Goal: Task Accomplishment & Management: Complete application form

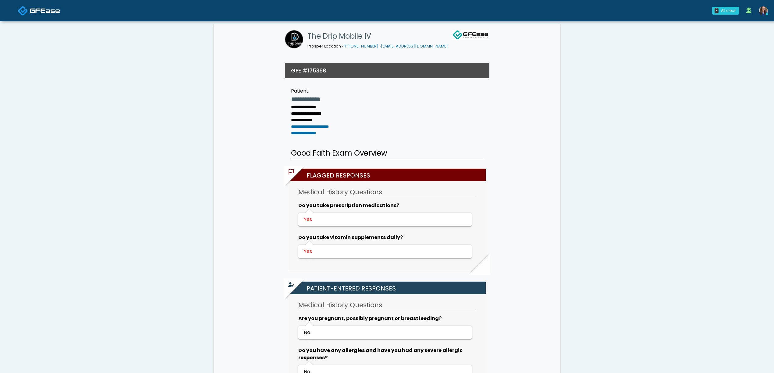
click at [45, 11] on img at bounding box center [45, 11] width 30 height 6
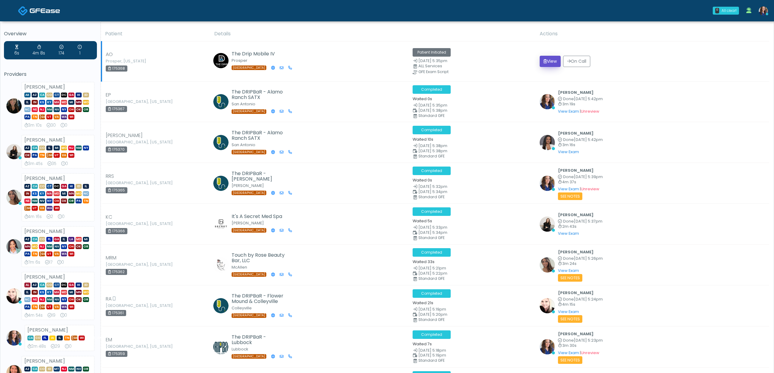
click at [544, 61] on button "View" at bounding box center [550, 61] width 21 height 11
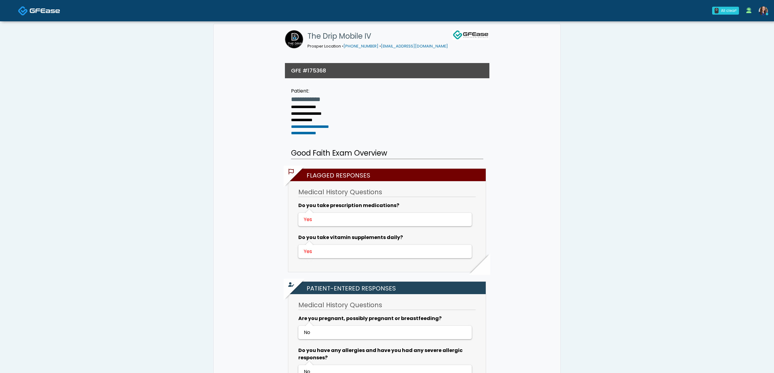
click at [51, 9] on img at bounding box center [45, 11] width 30 height 6
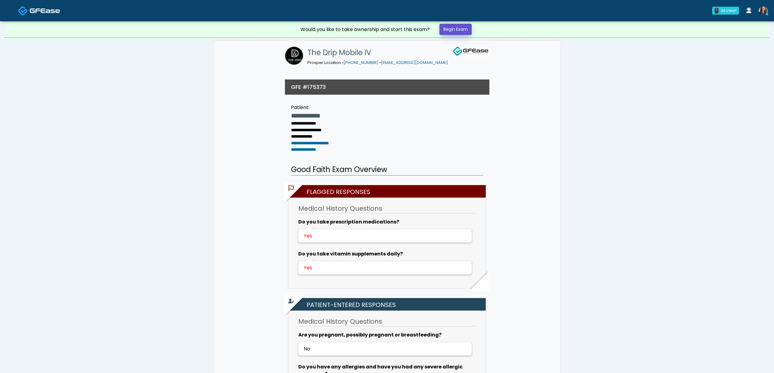
click at [463, 34] on link "Begin Exam" at bounding box center [455, 29] width 32 height 11
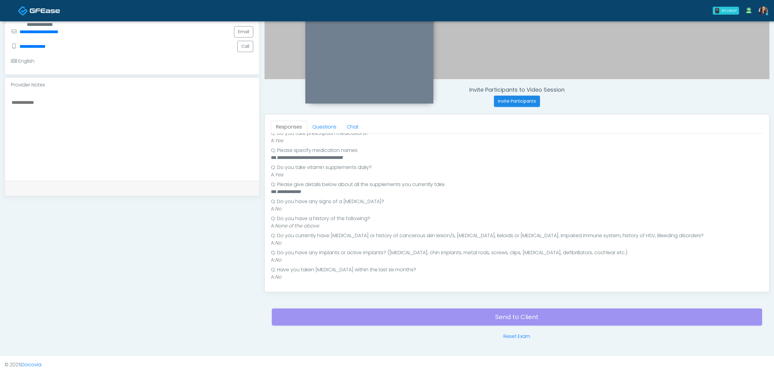
scroll to position [175, 0]
click at [326, 127] on link "Questions" at bounding box center [324, 126] width 34 height 13
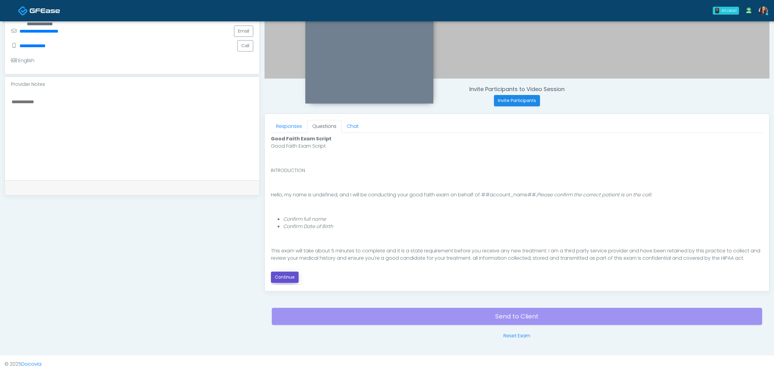
click at [290, 273] on button "Continue" at bounding box center [285, 277] width 28 height 11
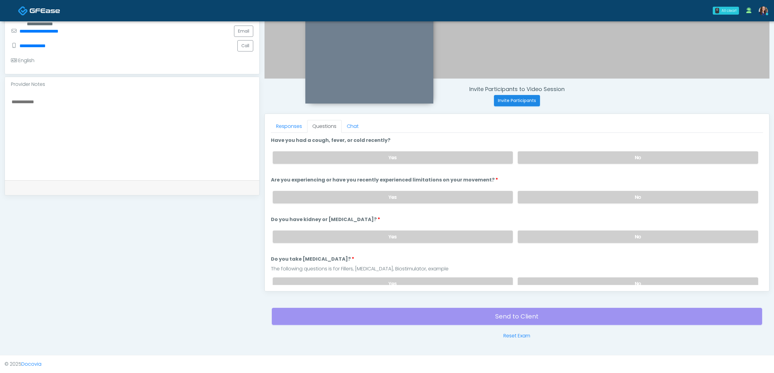
drag, startPoint x: 581, startPoint y: 156, endPoint x: 581, endPoint y: 190, distance: 33.2
click at [581, 160] on label "No" at bounding box center [638, 157] width 240 height 12
click at [578, 200] on label "No" at bounding box center [638, 197] width 240 height 12
drag, startPoint x: 574, startPoint y: 233, endPoint x: 577, endPoint y: 255, distance: 22.0
click at [574, 233] on label "No" at bounding box center [638, 237] width 240 height 12
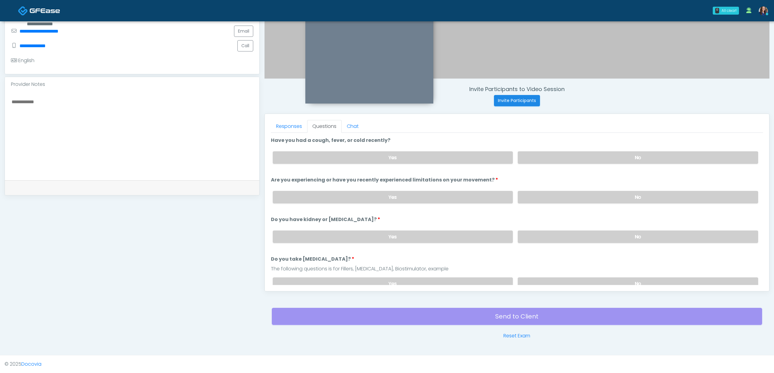
click at [571, 273] on div "Yes No" at bounding box center [515, 284] width 495 height 22
click at [565, 278] on label "No" at bounding box center [638, 284] width 240 height 12
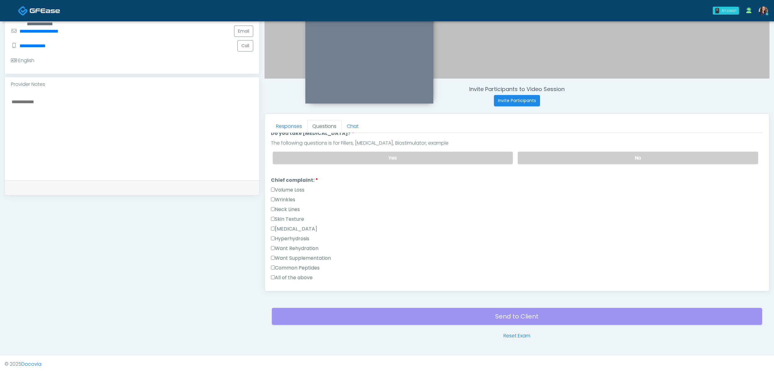
scroll to position [162, 0]
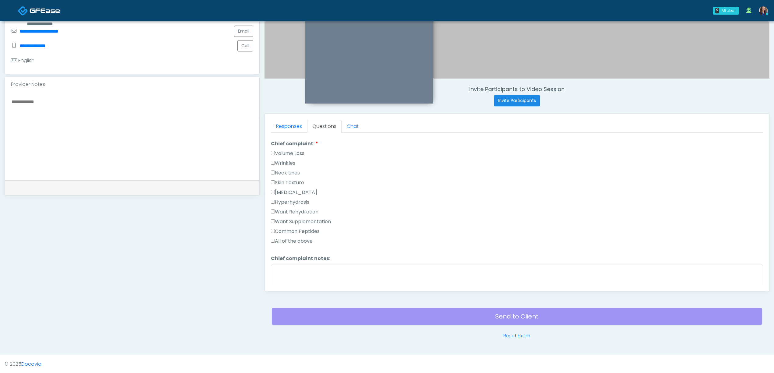
click at [304, 231] on label "Common Peptides" at bounding box center [295, 231] width 49 height 7
click at [321, 276] on textarea "Chief complaint notes:" at bounding box center [517, 278] width 492 height 26
type textarea "*"
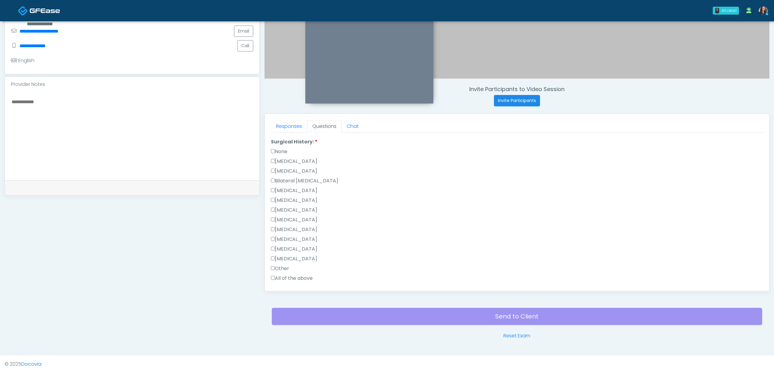
type textarea "****"
click at [285, 150] on label "None" at bounding box center [279, 151] width 16 height 7
click at [288, 279] on button "Continue" at bounding box center [285, 279] width 28 height 11
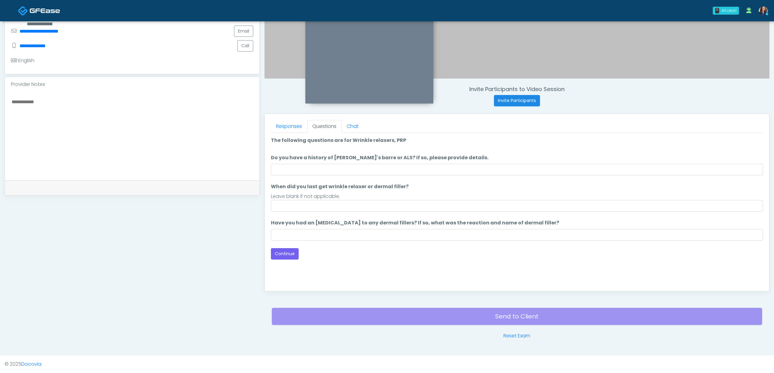
scroll to position [0, 0]
click at [300, 205] on input "When did you last get wrinkle relaxer or dermal filler?" at bounding box center [517, 206] width 492 height 12
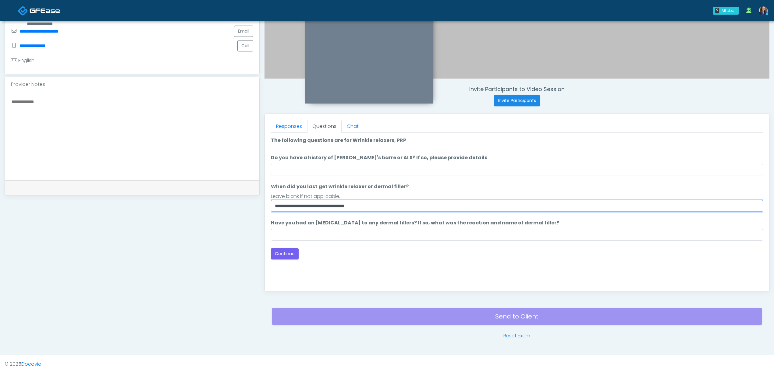
click at [278, 206] on input "**********" at bounding box center [517, 206] width 492 height 12
click at [279, 206] on input "**********" at bounding box center [517, 206] width 492 height 12
type input "**********"
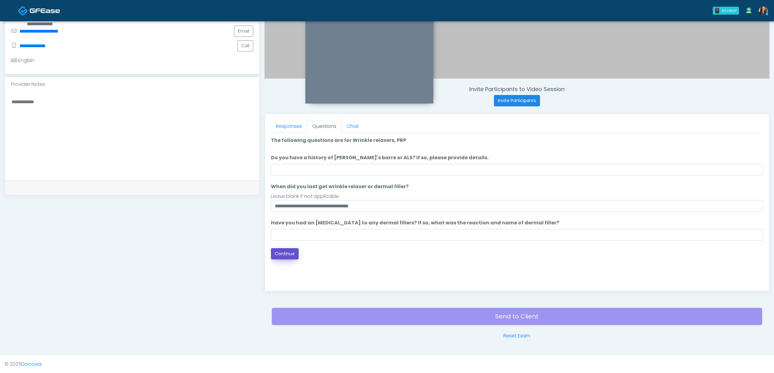
click at [278, 253] on button "Continue" at bounding box center [285, 253] width 28 height 11
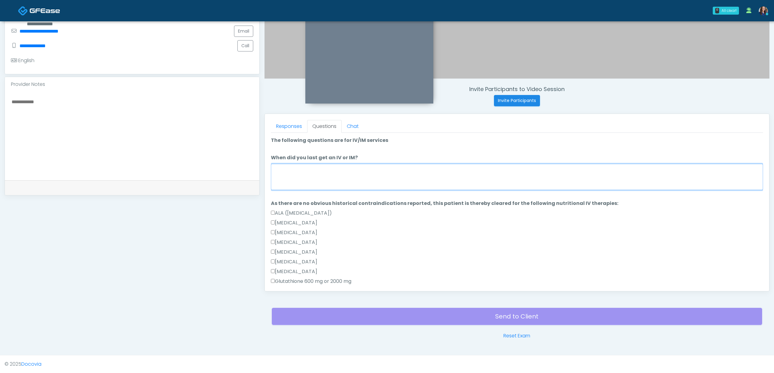
click at [336, 181] on textarea "When did you last get an IV or IM?" at bounding box center [517, 177] width 492 height 26
click at [416, 169] on textarea "***" at bounding box center [517, 177] width 492 height 26
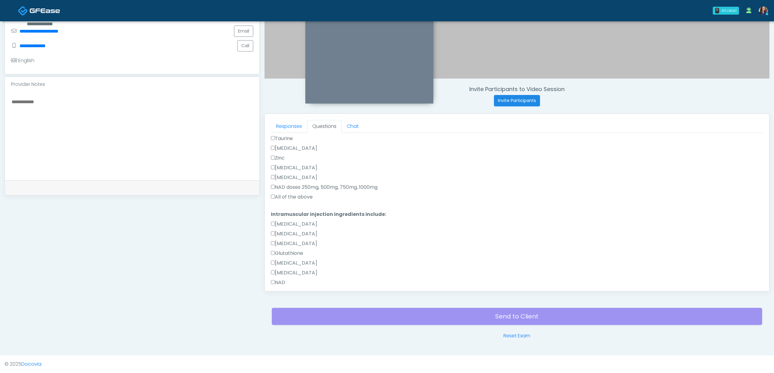
type textarea "**********"
drag, startPoint x: 286, startPoint y: 194, endPoint x: 286, endPoint y: 197, distance: 3.7
click at [286, 194] on label "All of the above" at bounding box center [292, 197] width 42 height 7
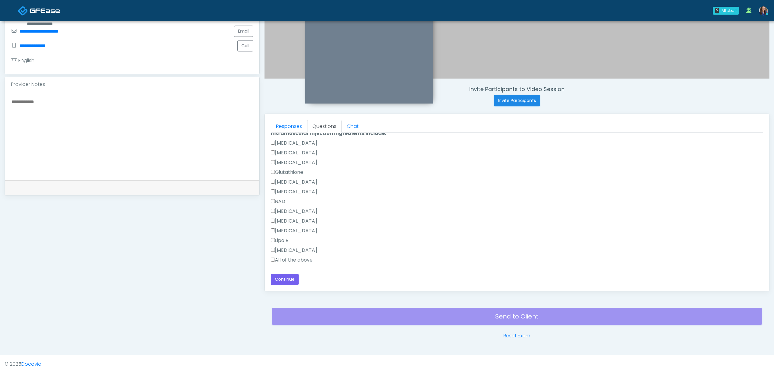
drag, startPoint x: 288, startPoint y: 259, endPoint x: 297, endPoint y: 255, distance: 9.6
click at [287, 259] on label "All of the above" at bounding box center [292, 260] width 42 height 7
drag, startPoint x: 286, startPoint y: 277, endPoint x: 298, endPoint y: 280, distance: 12.6
click at [286, 277] on button "Continue" at bounding box center [285, 279] width 28 height 11
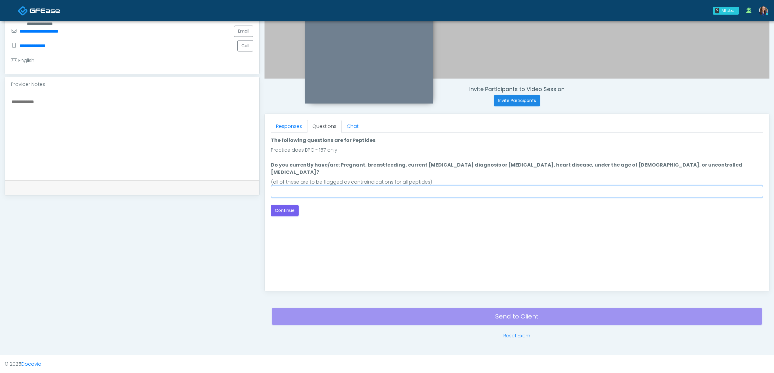
drag, startPoint x: 350, startPoint y: 185, endPoint x: 354, endPoint y: 184, distance: 3.7
click at [352, 186] on input "Do you currently have/are: Pregnant, breastfeeding, current cancer diagnosis or…" at bounding box center [517, 192] width 492 height 12
type input "**"
click at [289, 205] on button "Continue" at bounding box center [285, 210] width 28 height 11
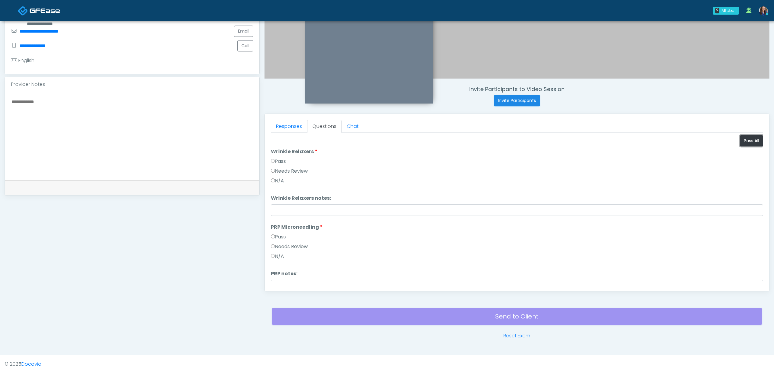
drag, startPoint x: 739, startPoint y: 139, endPoint x: 595, endPoint y: 180, distance: 150.1
click at [740, 141] on button "Pass All" at bounding box center [751, 140] width 23 height 11
click at [286, 281] on button "Continue" at bounding box center [285, 279] width 28 height 11
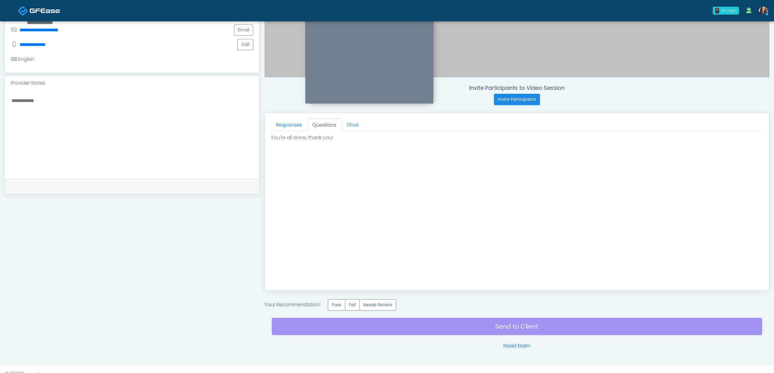
scroll to position [0, 0]
click at [339, 304] on label "Pass" at bounding box center [336, 305] width 17 height 11
click at [412, 333] on div "Send to Client Reset Exam" at bounding box center [517, 330] width 490 height 39
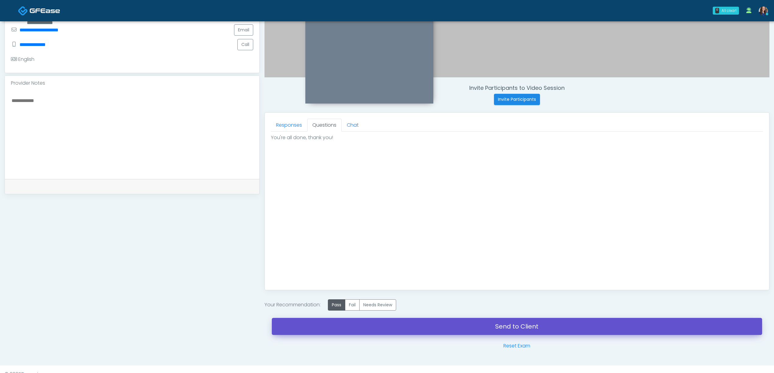
click at [429, 325] on link "Send to Client" at bounding box center [517, 326] width 490 height 17
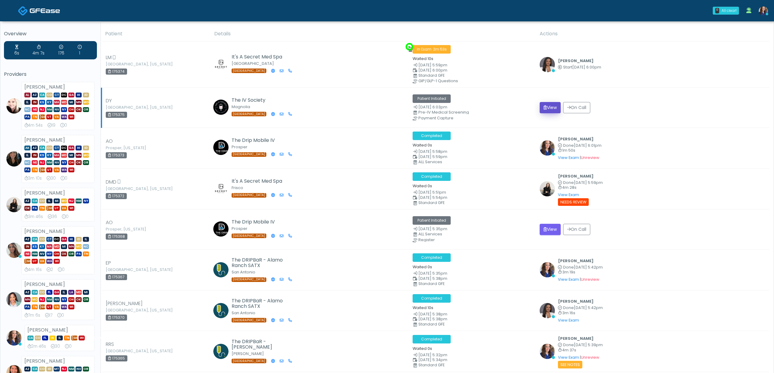
click at [547, 109] on button "View" at bounding box center [550, 107] width 21 height 11
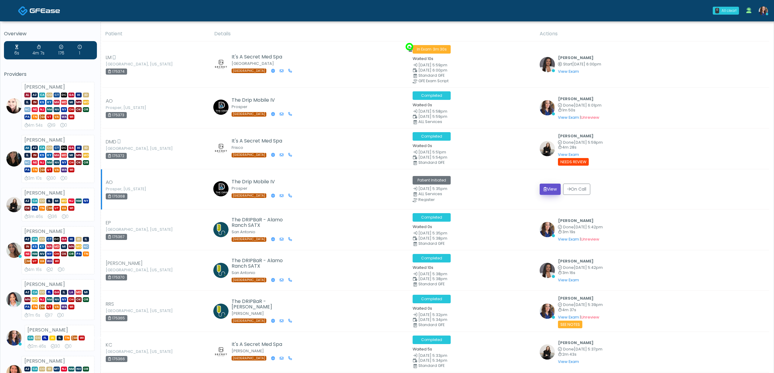
click at [549, 189] on button "View" at bounding box center [550, 189] width 21 height 11
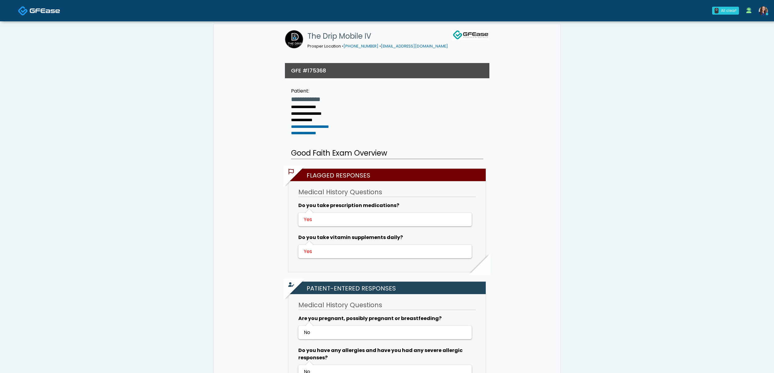
click at [44, 10] on img at bounding box center [45, 11] width 30 height 6
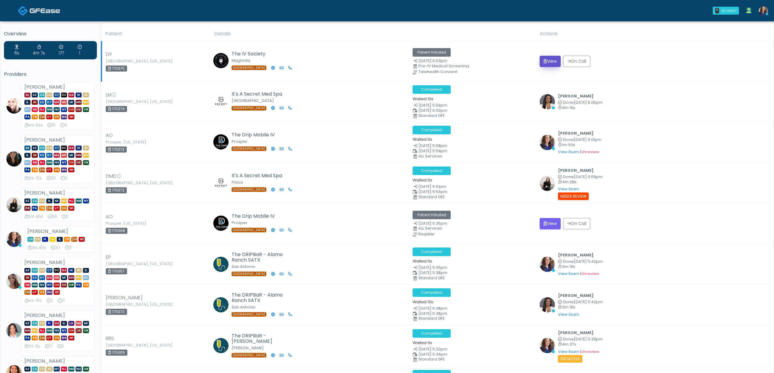
click at [548, 60] on button "View" at bounding box center [550, 61] width 21 height 11
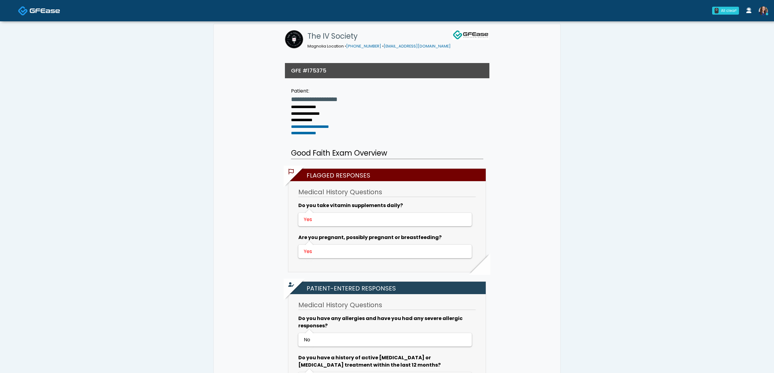
click at [44, 10] on img at bounding box center [45, 11] width 30 height 6
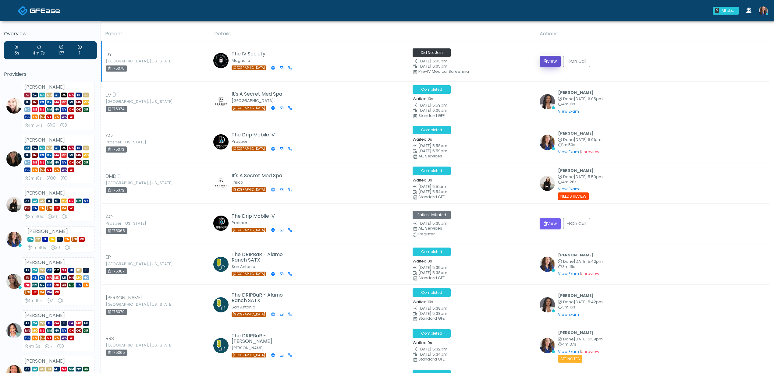
click at [545, 60] on button "View" at bounding box center [550, 61] width 21 height 11
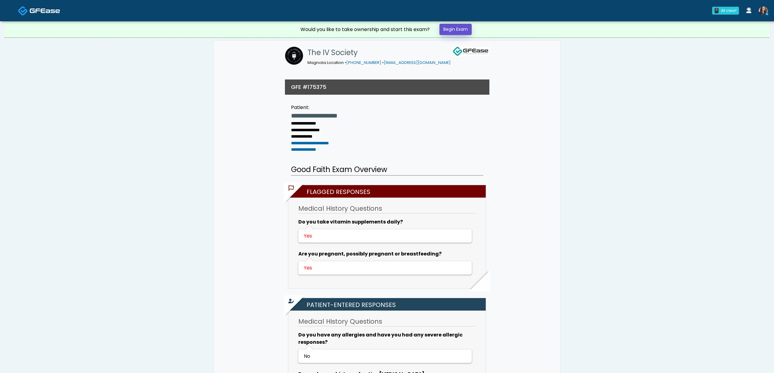
click at [451, 29] on link "Begin Exam" at bounding box center [455, 29] width 32 height 11
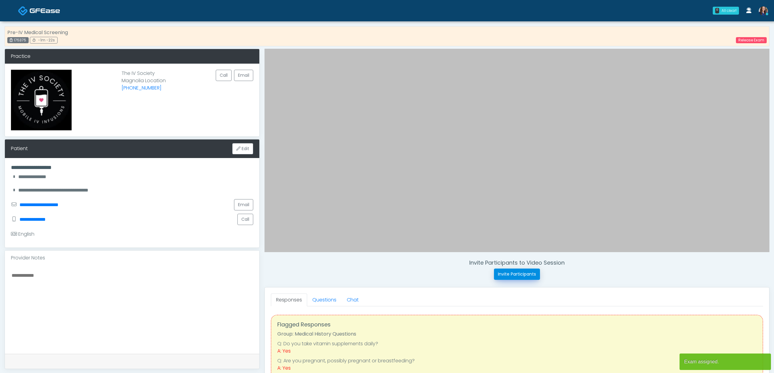
click at [515, 275] on button "Invite Participants" at bounding box center [517, 274] width 46 height 11
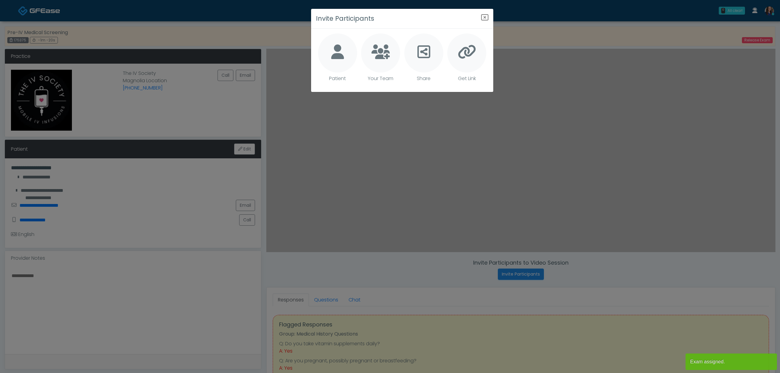
click at [337, 57] on icon at bounding box center [337, 51] width 13 height 15
type textarea "**********"
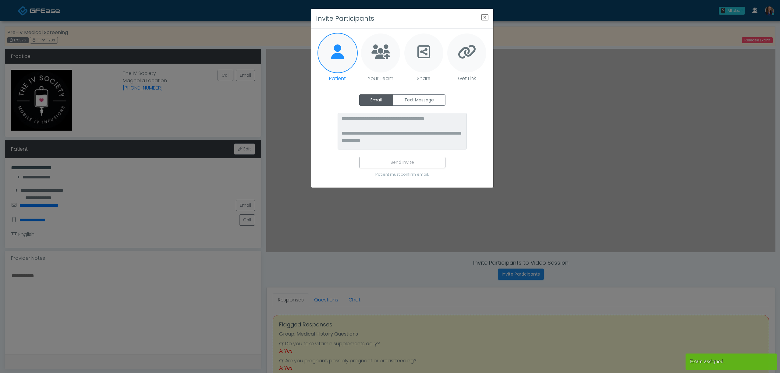
drag, startPoint x: 410, startPoint y: 97, endPoint x: 408, endPoint y: 115, distance: 18.0
click at [410, 97] on label "Text Message" at bounding box center [419, 99] width 52 height 11
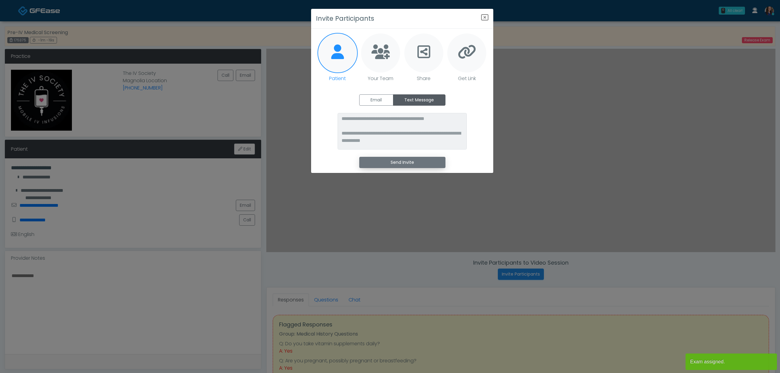
drag, startPoint x: 398, startPoint y: 163, endPoint x: 410, endPoint y: 163, distance: 11.6
click at [399, 163] on button "Send Invite" at bounding box center [402, 162] width 86 height 11
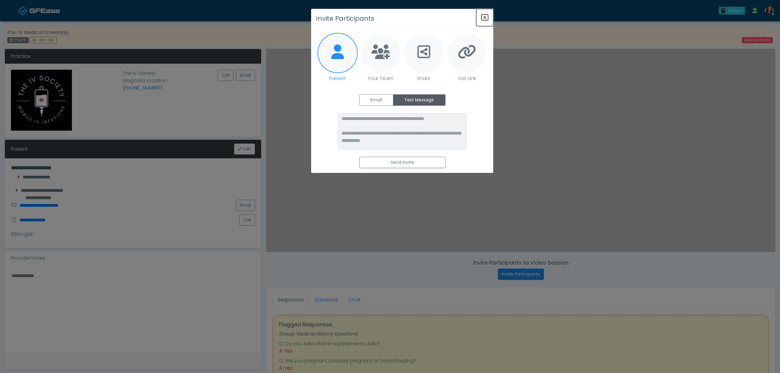
click at [482, 16] on icon "Close" at bounding box center [484, 17] width 7 height 7
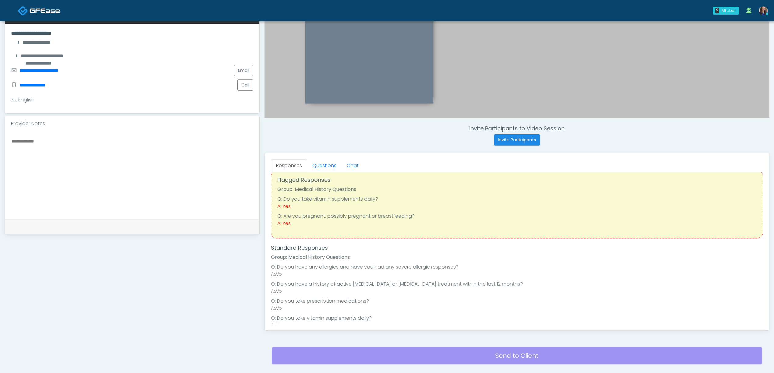
scroll to position [41, 0]
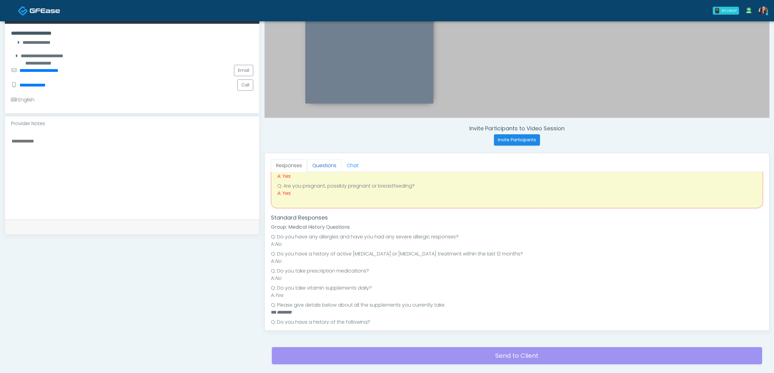
click at [332, 166] on link "Questions" at bounding box center [324, 165] width 34 height 13
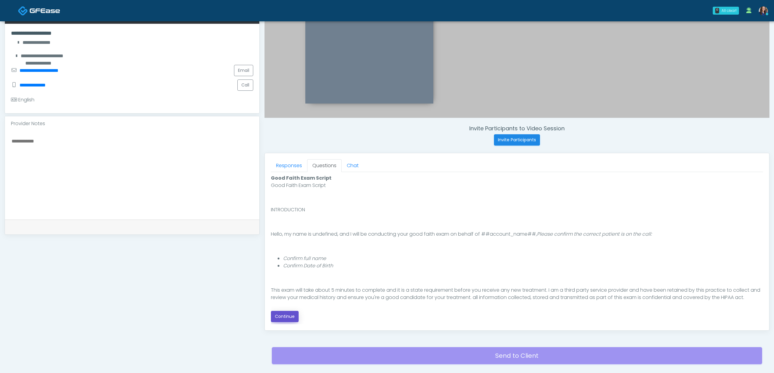
click at [288, 321] on button "Continue" at bounding box center [285, 316] width 28 height 11
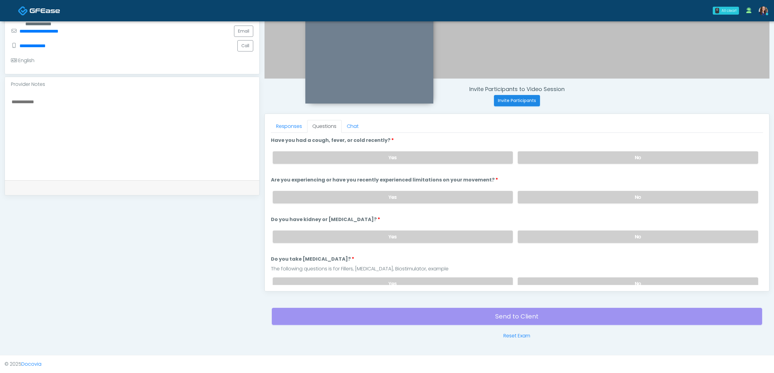
click at [162, 145] on textarea at bounding box center [132, 135] width 242 height 74
type textarea "**********"
click at [549, 154] on label "No" at bounding box center [638, 157] width 240 height 12
click at [580, 194] on label "No" at bounding box center [638, 197] width 240 height 12
click at [570, 231] on label "No" at bounding box center [638, 237] width 240 height 12
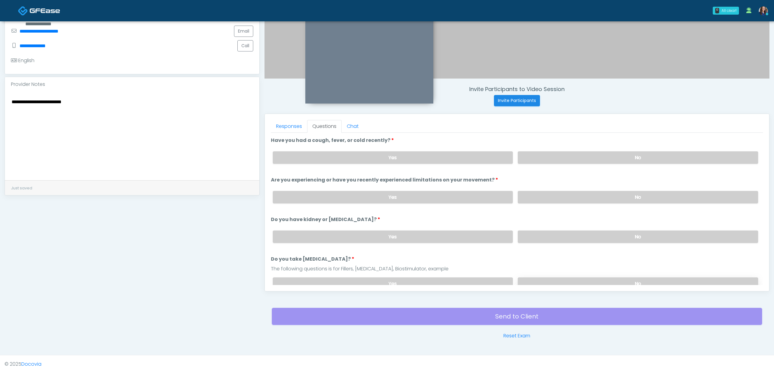
click at [555, 279] on label "No" at bounding box center [638, 284] width 240 height 12
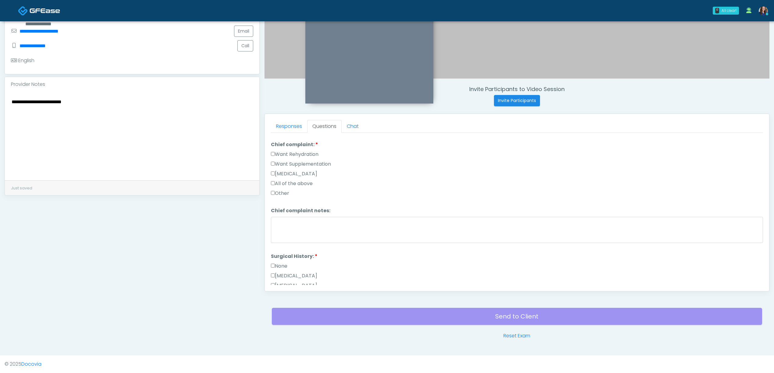
scroll to position [162, 0]
click at [352, 219] on textarea "Chief complaint notes:" at bounding box center [517, 229] width 492 height 26
type textarea "**********"
click at [305, 151] on label "Want Rehydration" at bounding box center [295, 153] width 48 height 7
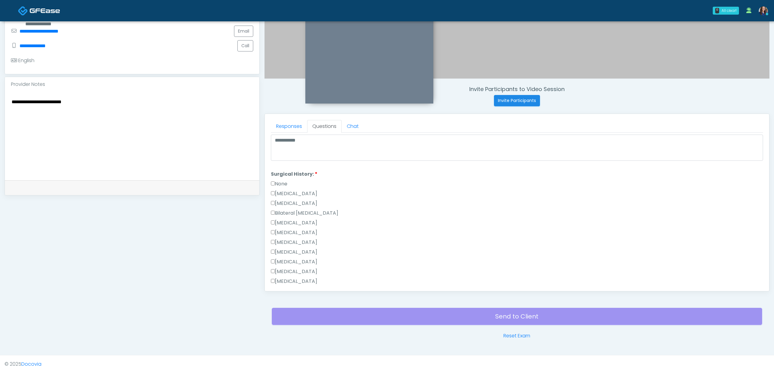
click at [282, 184] on label "None" at bounding box center [279, 183] width 16 height 7
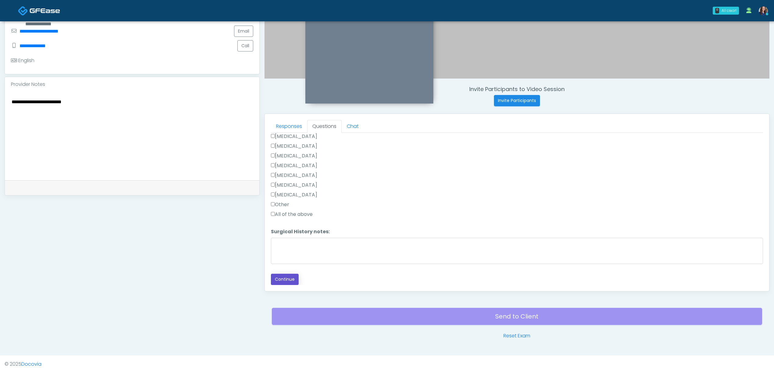
click at [292, 277] on button "Continue" at bounding box center [285, 279] width 28 height 11
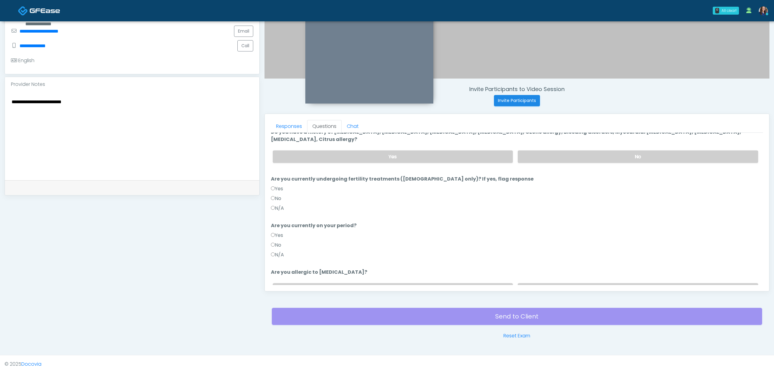
scroll to position [0, 0]
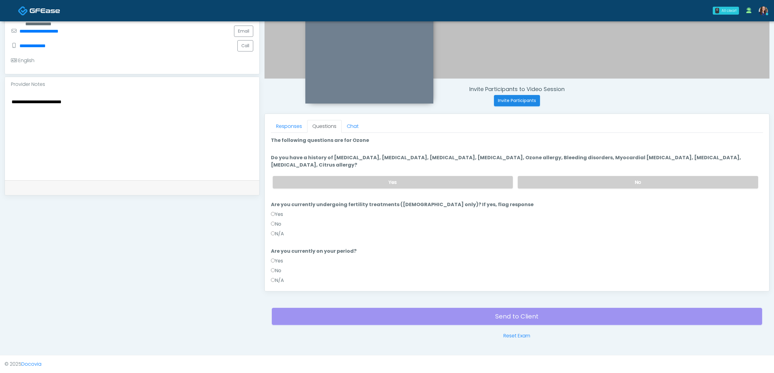
drag, startPoint x: 577, startPoint y: 179, endPoint x: 552, endPoint y: 222, distance: 49.7
click at [577, 179] on label "No" at bounding box center [638, 182] width 240 height 12
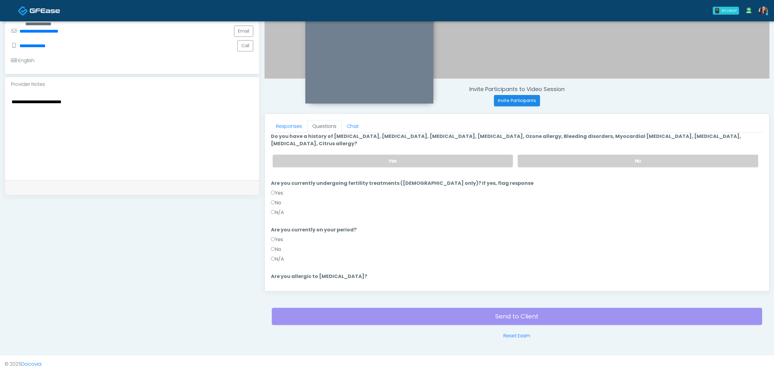
scroll to position [41, 0]
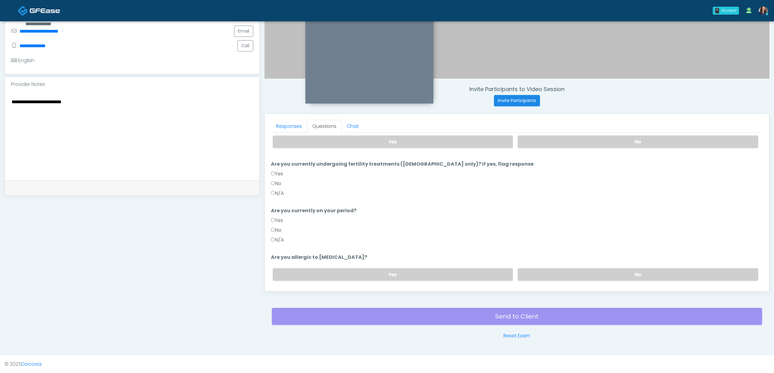
drag, startPoint x: 277, startPoint y: 182, endPoint x: 285, endPoint y: 199, distance: 19.1
click at [277, 183] on label "No" at bounding box center [276, 183] width 10 height 7
drag, startPoint x: 545, startPoint y: 273, endPoint x: 469, endPoint y: 275, distance: 76.5
click at [542, 275] on label "No" at bounding box center [638, 274] width 240 height 12
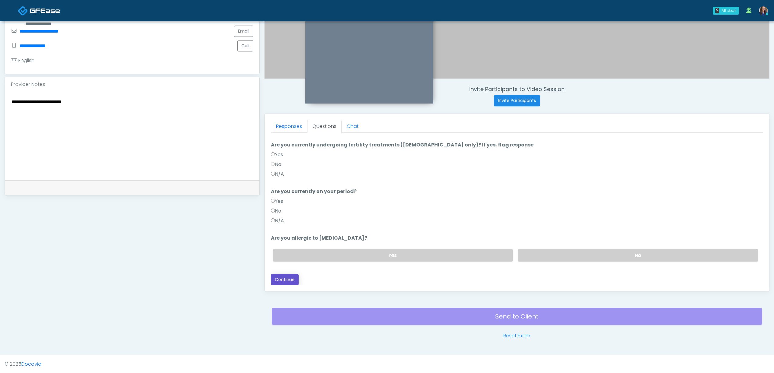
click at [286, 279] on button "Continue" at bounding box center [285, 279] width 28 height 11
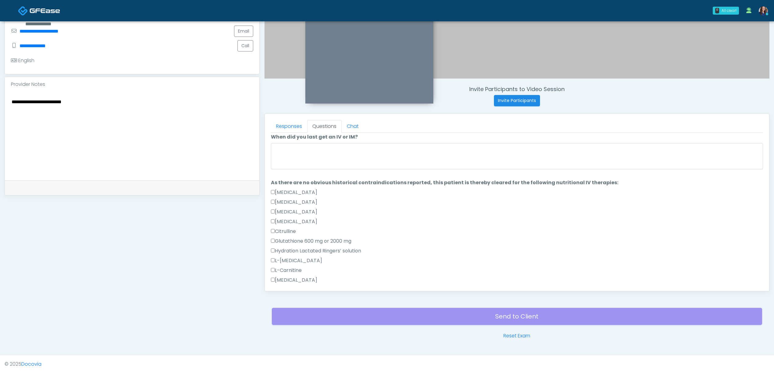
scroll to position [20, 0]
click at [340, 157] on textarea "When did you last get an IV or IM?" at bounding box center [517, 157] width 492 height 26
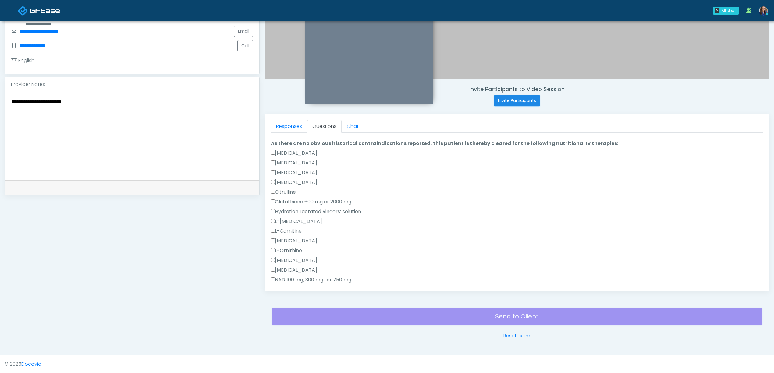
type textarea "**********"
click at [302, 153] on label "Ascorbic Acid" at bounding box center [294, 153] width 46 height 7
click at [299, 161] on label "B-Complex" at bounding box center [294, 162] width 46 height 7
click at [291, 212] on label "Hydration Lactated Ringers’ solution" at bounding box center [316, 211] width 90 height 7
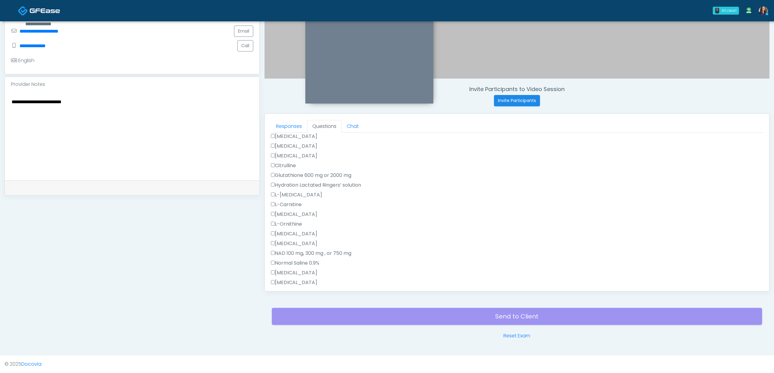
scroll to position [101, 0]
click at [305, 219] on label "Magnesium Chloride" at bounding box center [294, 219] width 46 height 7
click at [314, 233] on label "Methylcobalamin" at bounding box center [294, 229] width 46 height 7
click at [292, 247] on label "Normal Saline 0.9%" at bounding box center [295, 249] width 48 height 7
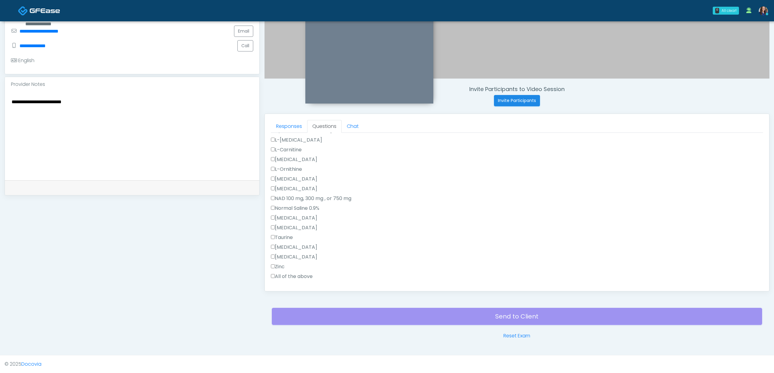
click at [284, 266] on label "Zinc" at bounding box center [278, 266] width 14 height 7
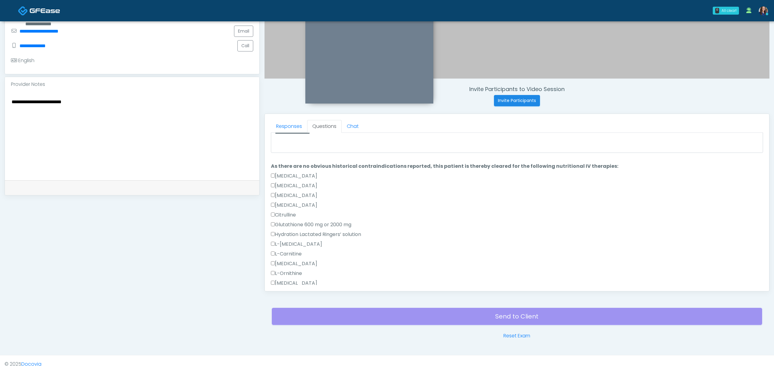
scroll to position [20, 0]
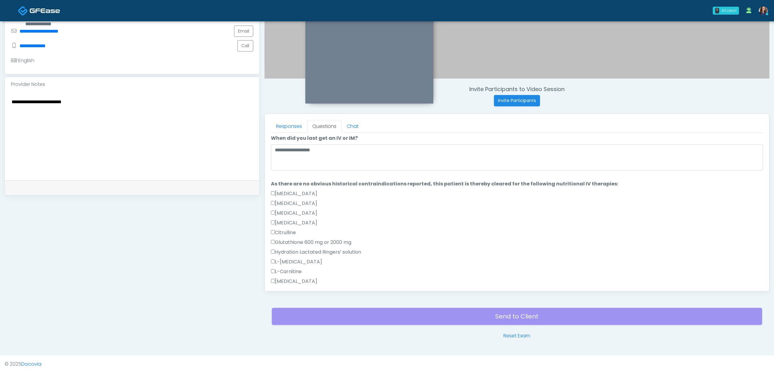
drag, startPoint x: 282, startPoint y: 221, endPoint x: 295, endPoint y: 226, distance: 14.3
click at [281, 221] on label "Biotin" at bounding box center [294, 222] width 46 height 7
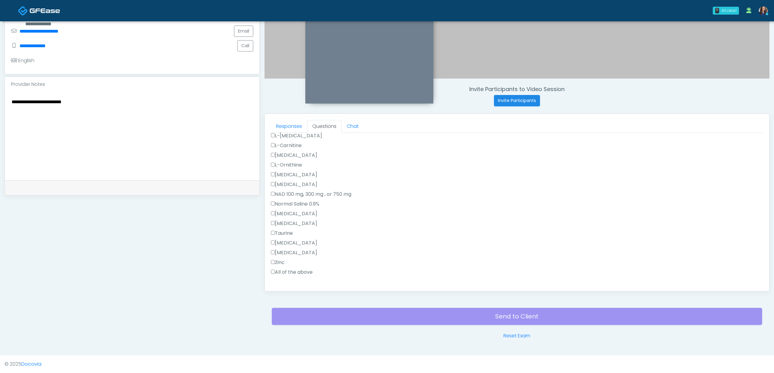
scroll to position [137, 0]
click at [290, 176] on label "L-Ornithine" at bounding box center [286, 174] width 31 height 7
click at [289, 167] on label "L-Lysine" at bounding box center [294, 164] width 46 height 7
drag, startPoint x: 293, startPoint y: 157, endPoint x: 293, endPoint y: 152, distance: 4.9
click at [292, 156] on label "L-Carnitine" at bounding box center [286, 154] width 31 height 7
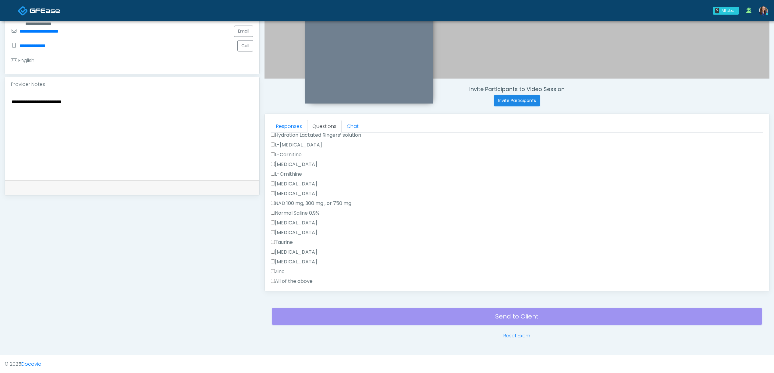
click at [294, 141] on label "L-Arginine" at bounding box center [296, 144] width 51 height 7
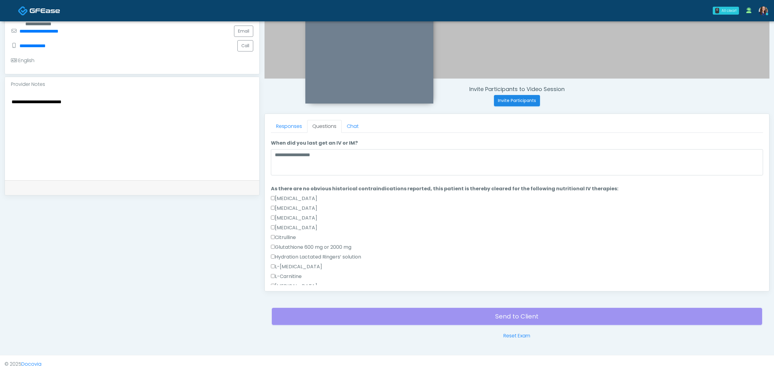
click at [289, 238] on label "Citrulline" at bounding box center [283, 237] width 25 height 7
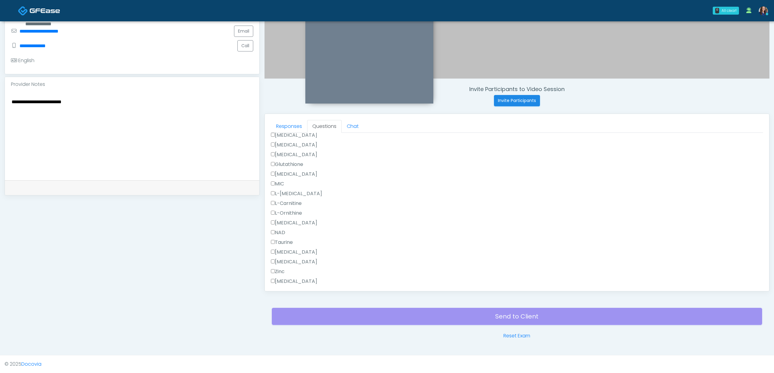
scroll to position [380, 0]
click at [293, 276] on button "Continue" at bounding box center [285, 279] width 28 height 11
click at [281, 159] on label "Pass" at bounding box center [278, 161] width 15 height 7
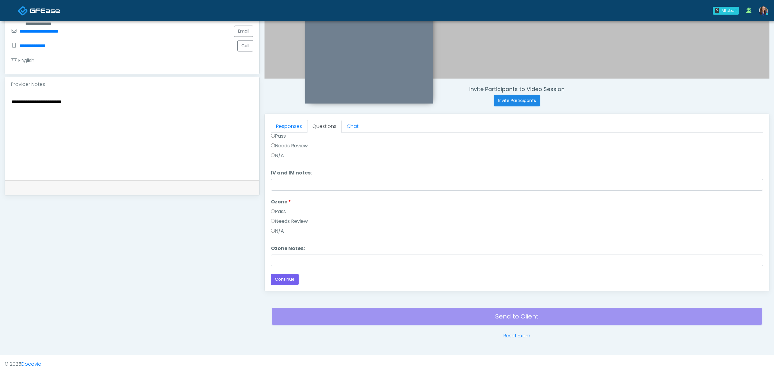
click at [292, 222] on label "Needs Review" at bounding box center [289, 221] width 37 height 7
drag, startPoint x: 295, startPoint y: 250, endPoint x: 298, endPoint y: 254, distance: 3.9
click at [297, 252] on li "Ozone Notes: Ozone Notes:" at bounding box center [517, 255] width 492 height 21
click at [299, 258] on input "Ozone Notes:" at bounding box center [517, 261] width 492 height 12
type input "********"
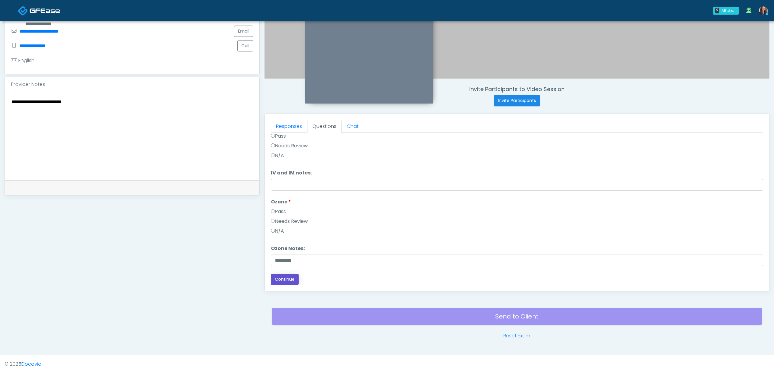
click at [293, 281] on button "Continue" at bounding box center [285, 279] width 28 height 11
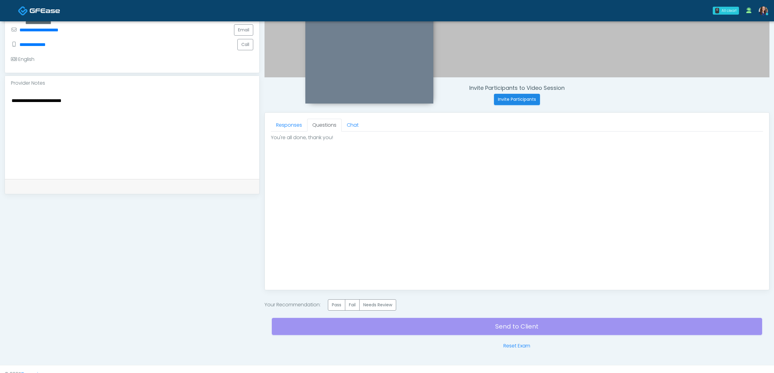
scroll to position [0, 0]
drag, startPoint x: 339, startPoint y: 304, endPoint x: 343, endPoint y: 303, distance: 3.9
click at [340, 304] on label "Pass" at bounding box center [336, 305] width 17 height 11
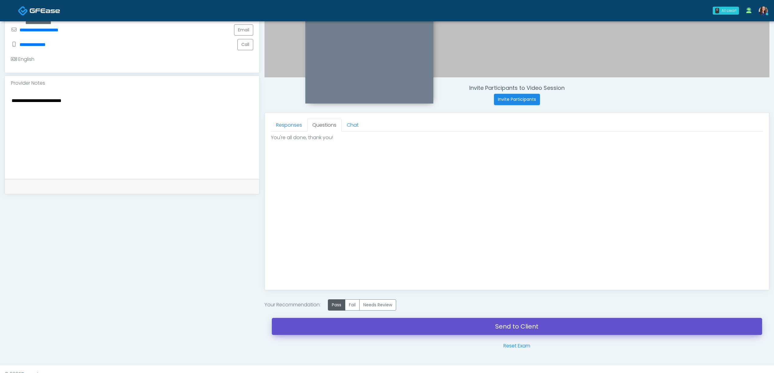
drag, startPoint x: 425, startPoint y: 331, endPoint x: 428, endPoint y: 101, distance: 229.5
click at [425, 331] on link "Send to Client" at bounding box center [517, 326] width 490 height 17
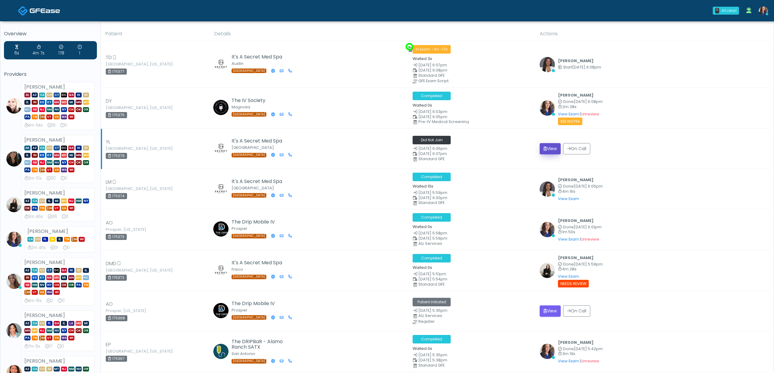
click at [552, 148] on button "View" at bounding box center [550, 148] width 21 height 11
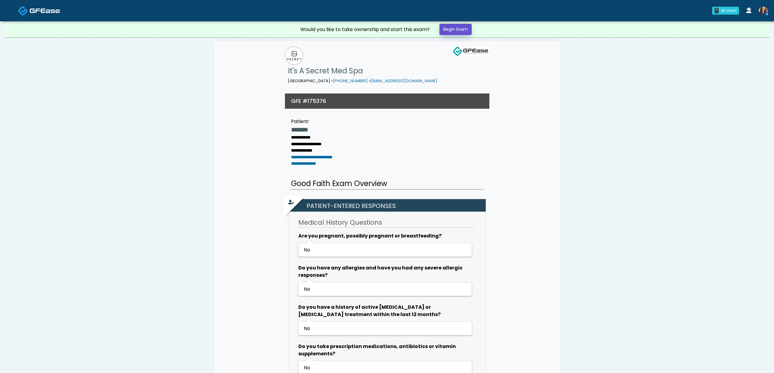
click at [453, 32] on link "Begin Exam" at bounding box center [455, 29] width 32 height 11
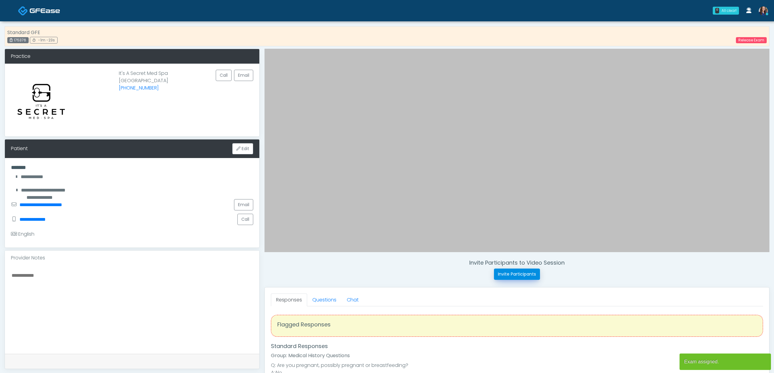
click at [527, 273] on button "Invite Participants" at bounding box center [517, 274] width 46 height 11
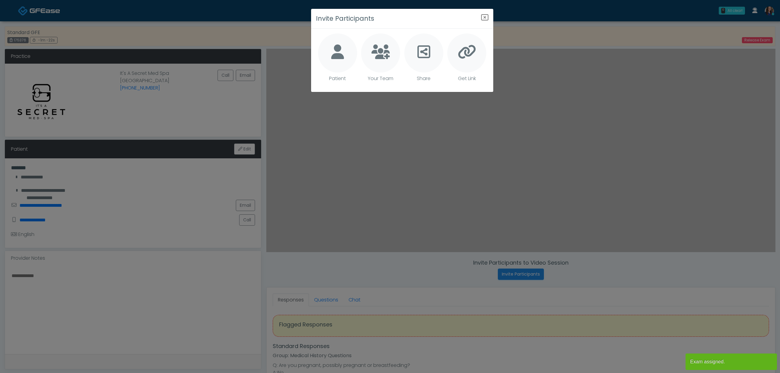
click at [344, 45] on div at bounding box center [337, 53] width 39 height 39
type textarea "**********"
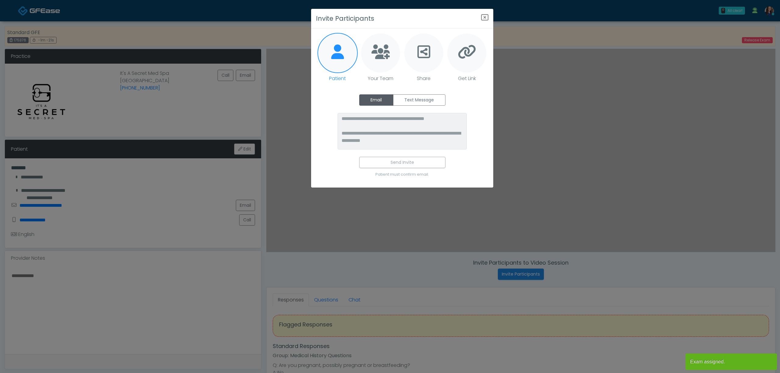
drag, startPoint x: 418, startPoint y: 99, endPoint x: 417, endPoint y: 108, distance: 8.9
click at [418, 101] on label "Text Message" at bounding box center [419, 99] width 52 height 11
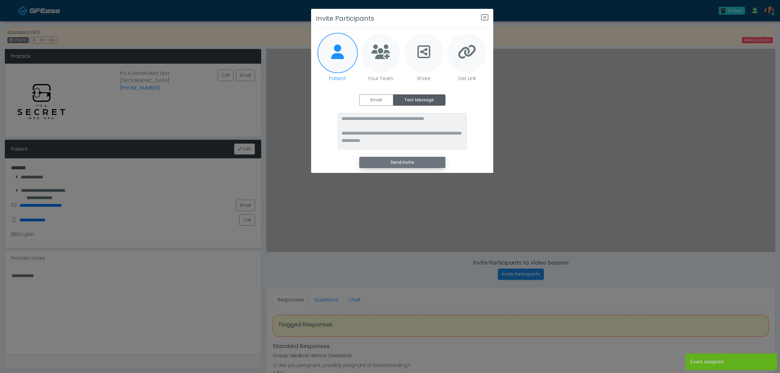
click at [401, 166] on button "Send Invite" at bounding box center [402, 162] width 86 height 11
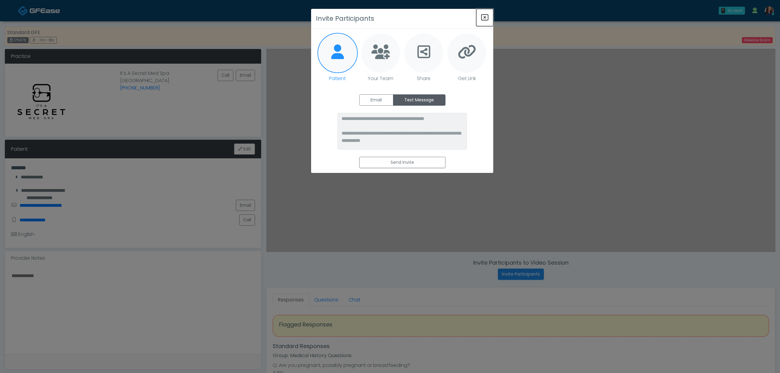
click at [484, 17] on icon "Close" at bounding box center [484, 17] width 7 height 7
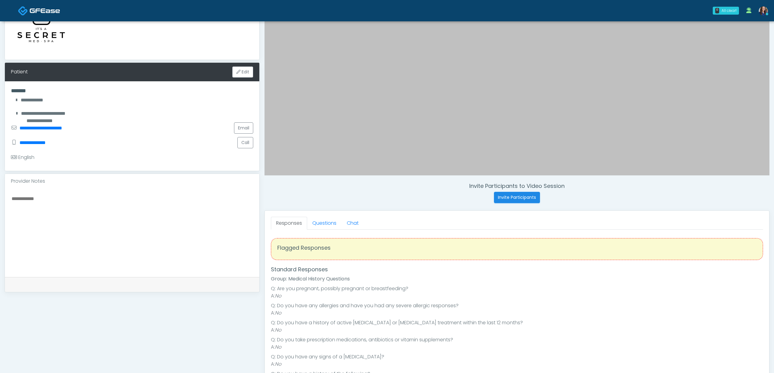
scroll to position [81, 0]
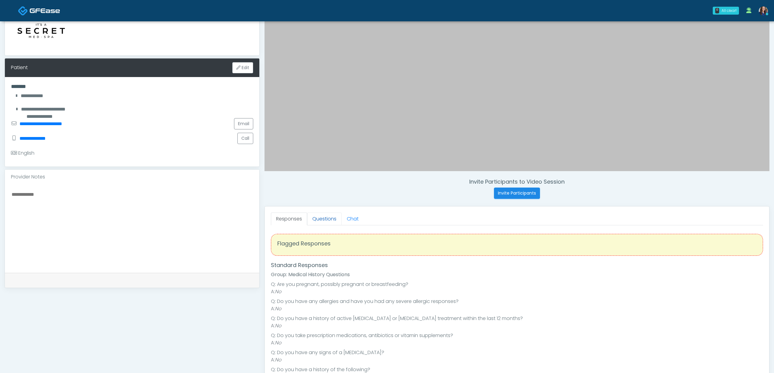
click at [323, 216] on link "Questions" at bounding box center [324, 219] width 34 height 13
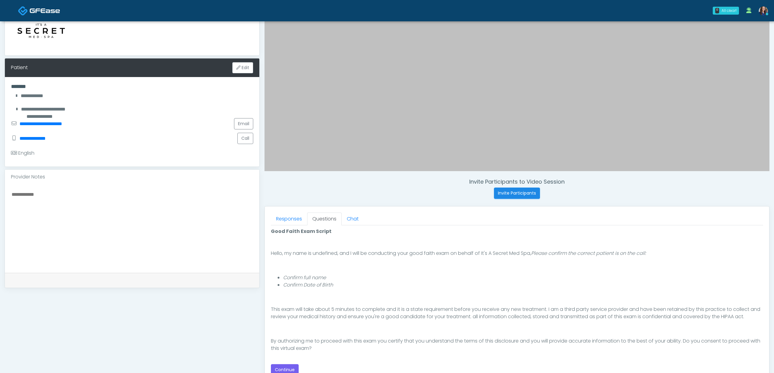
scroll to position [41, 0]
click at [282, 368] on button "Continue" at bounding box center [285, 369] width 28 height 11
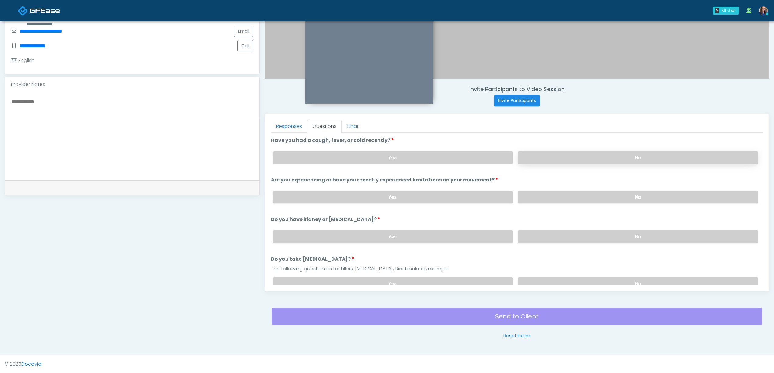
click at [594, 157] on label "No" at bounding box center [638, 157] width 240 height 12
drag, startPoint x: 576, startPoint y: 200, endPoint x: 577, endPoint y: 211, distance: 11.3
click at [577, 200] on label "No" at bounding box center [638, 197] width 240 height 12
click at [579, 238] on label "No" at bounding box center [638, 237] width 240 height 12
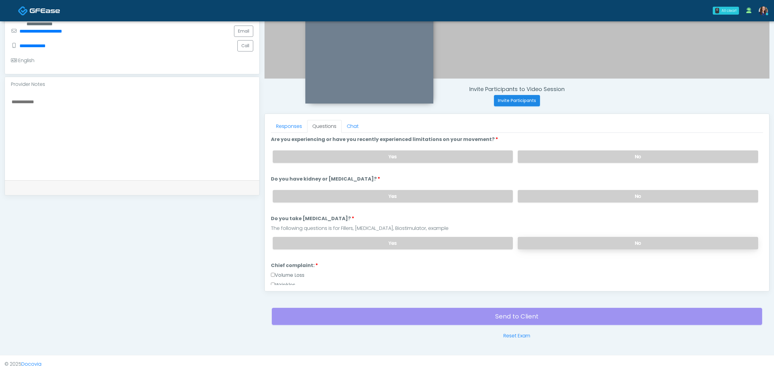
click at [573, 237] on label "No" at bounding box center [638, 243] width 240 height 12
click at [571, 241] on label "No" at bounding box center [638, 243] width 240 height 12
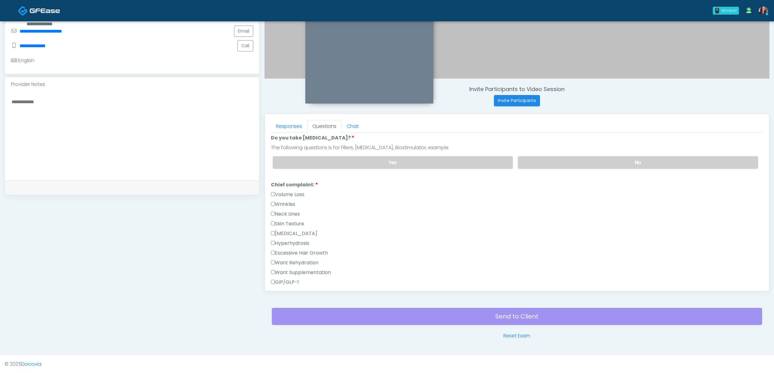
scroll to position [122, 0]
click at [291, 193] on label "Volume Loss" at bounding box center [288, 193] width 34 height 7
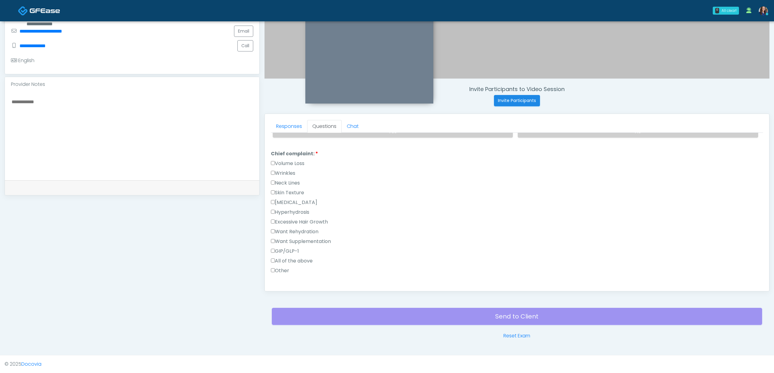
scroll to position [203, 0]
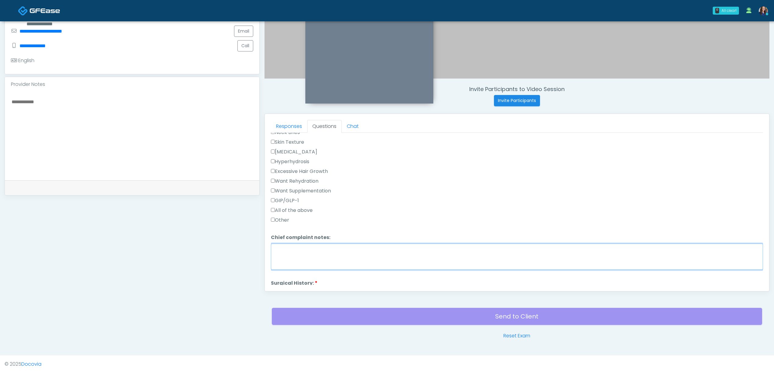
click at [342, 254] on textarea "Chief complaint notes:" at bounding box center [517, 257] width 492 height 26
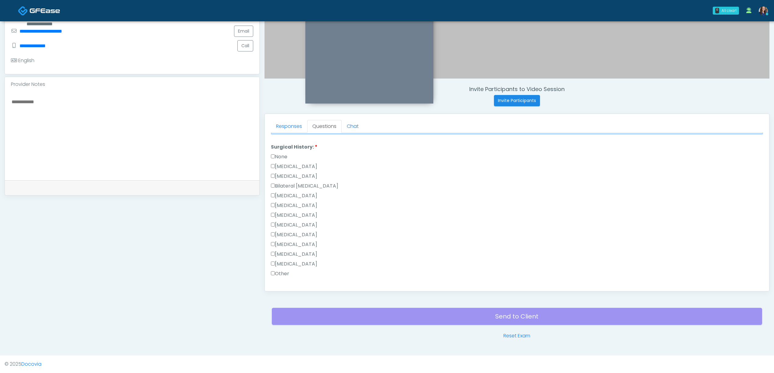
scroll to position [325, 0]
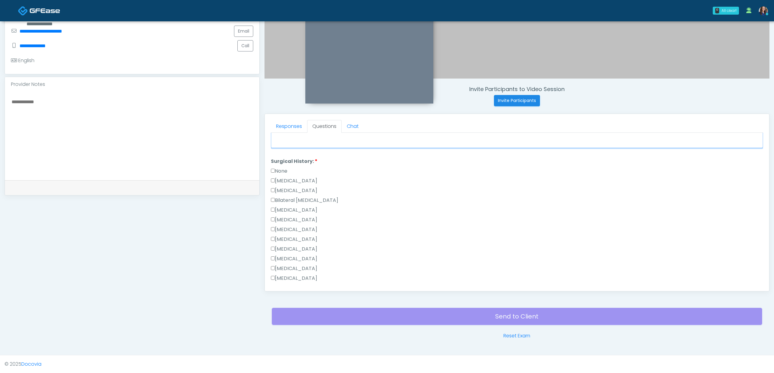
type textarea "**********"
click at [275, 171] on label "None" at bounding box center [279, 171] width 16 height 7
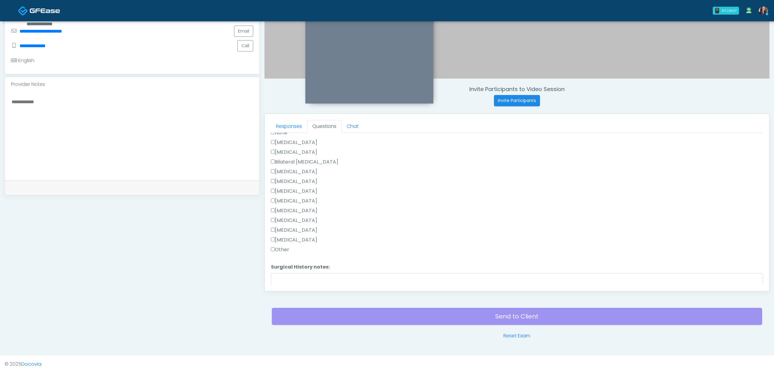
scroll to position [399, 0]
drag, startPoint x: 289, startPoint y: 276, endPoint x: 302, endPoint y: 271, distance: 13.1
click at [289, 276] on button "Continue" at bounding box center [285, 279] width 28 height 11
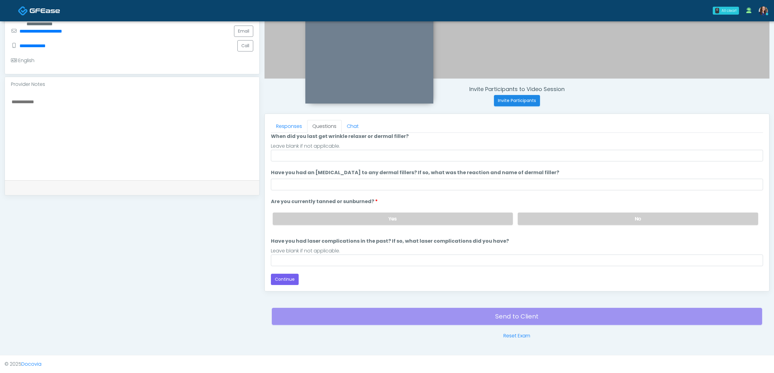
scroll to position [50, 0]
click at [333, 157] on input "When did you last get wrinkle relaxer or dermal filler?" at bounding box center [517, 156] width 492 height 12
drag, startPoint x: 339, startPoint y: 156, endPoint x: 289, endPoint y: 155, distance: 50.0
click at [289, 155] on input "**********" at bounding box center [517, 156] width 492 height 12
type input "**********"
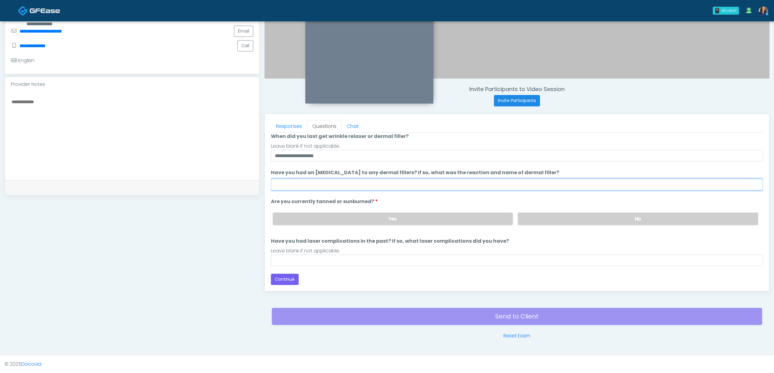
click at [299, 185] on input "Have you had an [MEDICAL_DATA] to any dermal fillers? If so, what was the react…" at bounding box center [517, 185] width 492 height 12
type input "**********"
type input "***"
click at [555, 215] on label "No" at bounding box center [638, 219] width 240 height 12
click at [391, 257] on input "Have you had laser complications in the past? If so, what laser complications d…" at bounding box center [517, 261] width 492 height 12
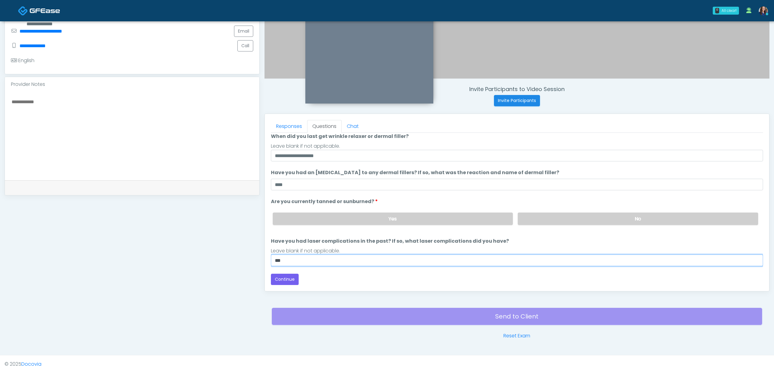
type input "**"
click at [410, 238] on label "Have you had laser complications in the past? If so, what laser complications d…" at bounding box center [390, 241] width 238 height 7
click at [410, 255] on input "**" at bounding box center [517, 261] width 492 height 12
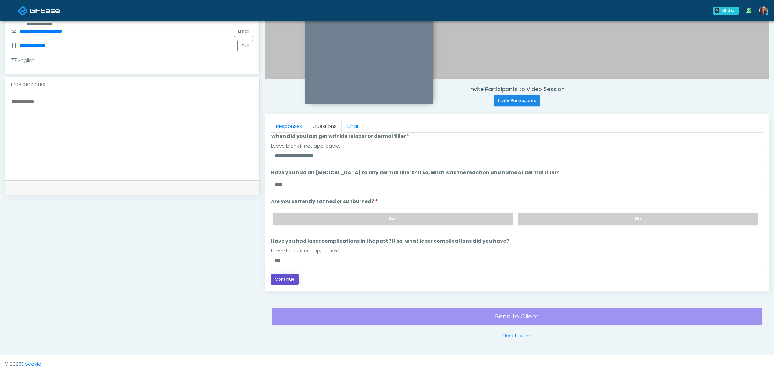
click at [288, 277] on button "Continue" at bounding box center [285, 279] width 28 height 11
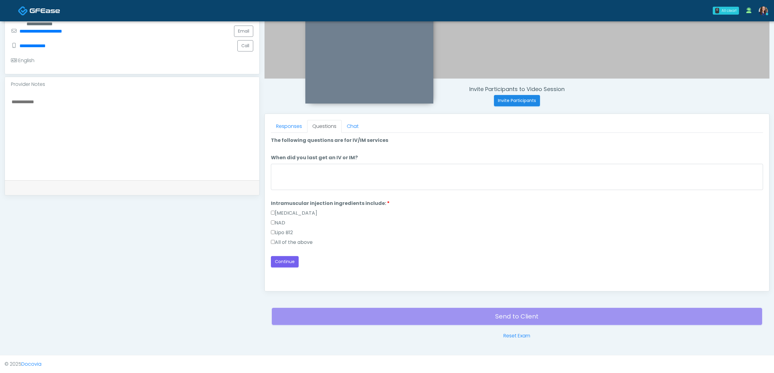
click at [284, 242] on label "All of the above" at bounding box center [292, 242] width 42 height 7
click at [285, 261] on button "Continue" at bounding box center [285, 261] width 28 height 11
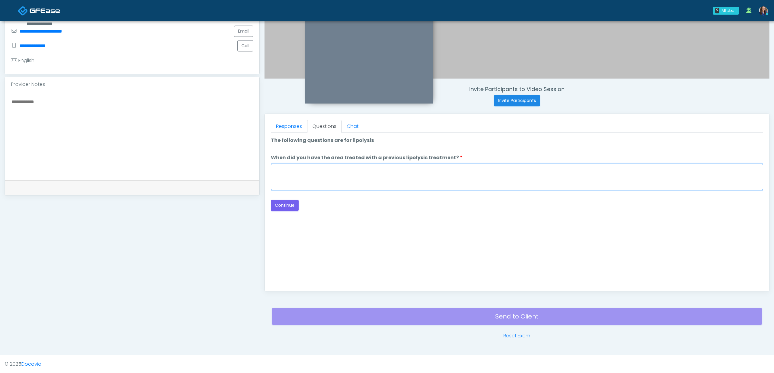
click at [341, 182] on textarea "When did you have the area treated with a previous lipolysis treatment?" at bounding box center [517, 177] width 492 height 26
type textarea "**"
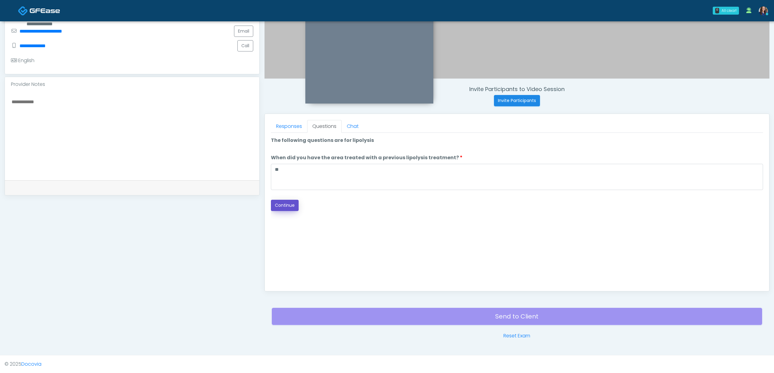
click at [289, 205] on button "Continue" at bounding box center [285, 205] width 28 height 11
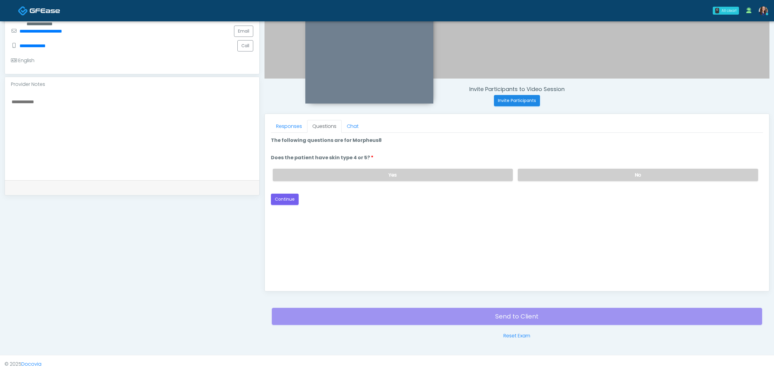
drag, startPoint x: 543, startPoint y: 176, endPoint x: 481, endPoint y: 185, distance: 61.9
click at [543, 176] on label "No" at bounding box center [638, 175] width 240 height 12
click at [280, 196] on button "Continue" at bounding box center [285, 199] width 28 height 11
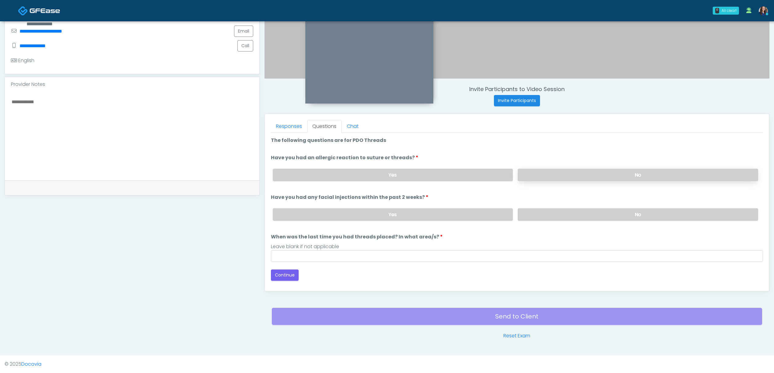
click at [559, 169] on label "No" at bounding box center [638, 175] width 240 height 12
click at [550, 209] on label "No" at bounding box center [638, 214] width 240 height 12
click at [474, 259] on input "When was the last time you had threads placed? In what area/s?" at bounding box center [517, 256] width 492 height 12
type input "**"
click at [285, 275] on button "Continue" at bounding box center [285, 275] width 28 height 11
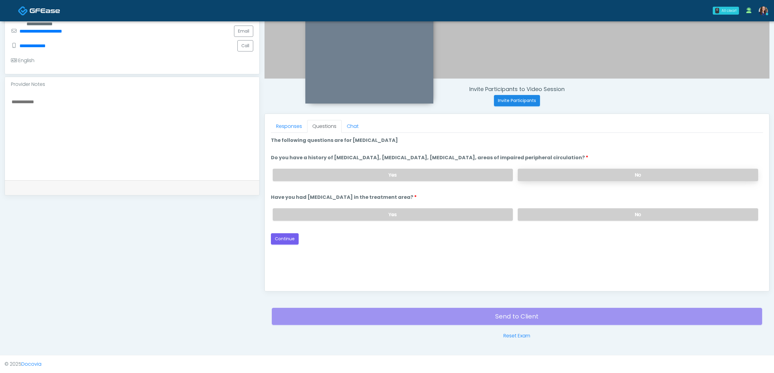
click at [582, 172] on label "No" at bounding box center [638, 175] width 240 height 12
click at [565, 217] on label "No" at bounding box center [638, 214] width 240 height 12
click at [284, 236] on button "Continue" at bounding box center [285, 238] width 28 height 11
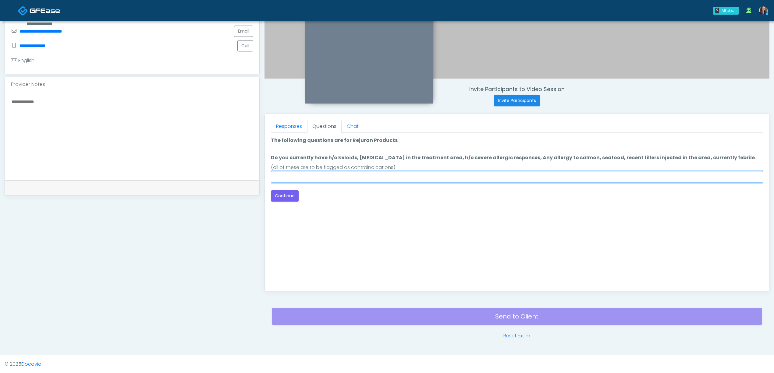
click at [358, 177] on input "Do you currently have h/o keloids, skin infection in the treatment area, h/o se…" at bounding box center [517, 177] width 492 height 12
type input "**"
drag, startPoint x: 415, startPoint y: 205, endPoint x: 423, endPoint y: 204, distance: 8.6
click at [417, 205] on div "Good Faith Exam Script Good Faith Exam Script INTRODUCTION Hello, my name is un…" at bounding box center [517, 209] width 492 height 152
click at [288, 194] on button "Continue" at bounding box center [285, 195] width 28 height 11
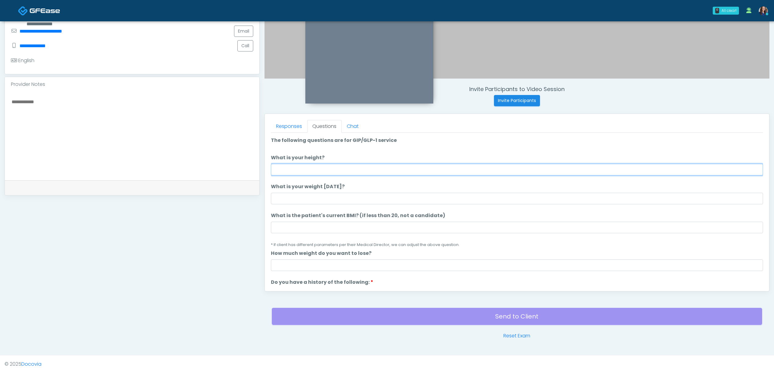
click at [360, 166] on input "What is your height?" at bounding box center [517, 170] width 492 height 12
type input "*****"
click at [322, 199] on input "What is your weight today?" at bounding box center [517, 199] width 492 height 12
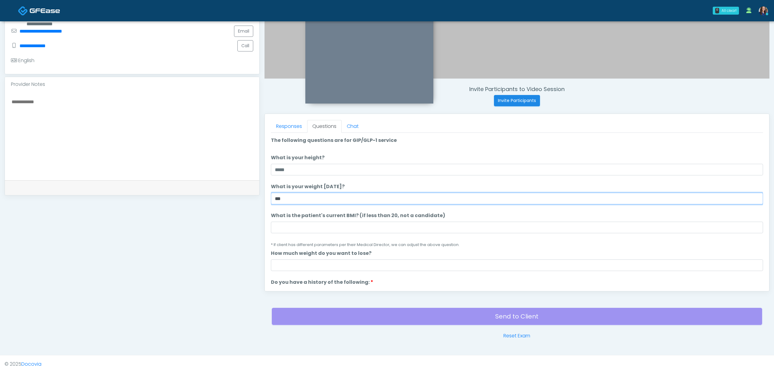
type input "***"
click at [314, 233] on li "What is the patient's current BMI? (if less than 20, not a candidate) What is t…" at bounding box center [517, 230] width 492 height 36
click at [327, 228] on input "What is the patient's current BMI? (if less than 20, not a candidate)" at bounding box center [517, 228] width 492 height 12
type input "**"
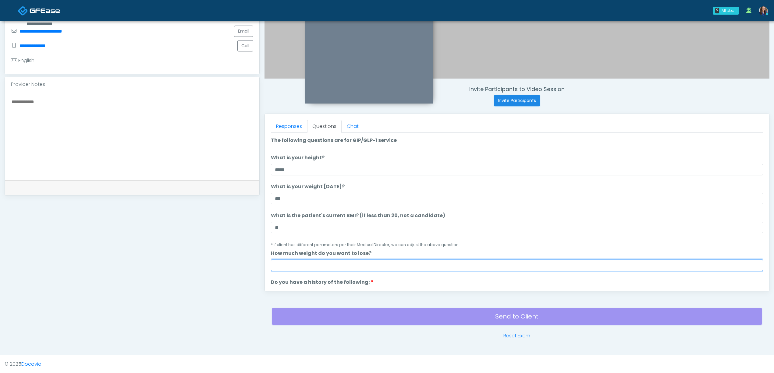
click at [288, 262] on input "How much weight do you want to lose?" at bounding box center [517, 266] width 492 height 12
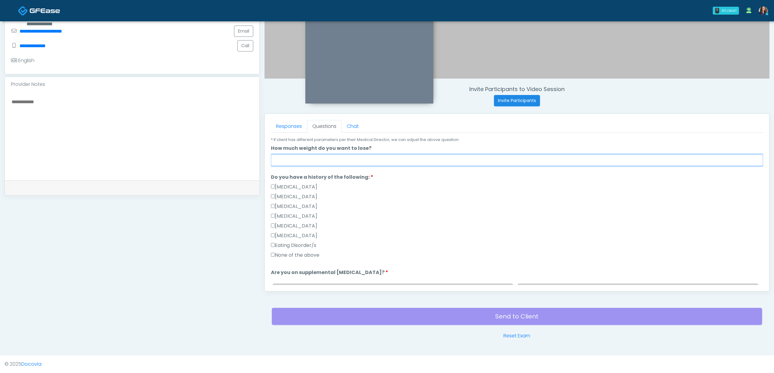
scroll to position [122, 0]
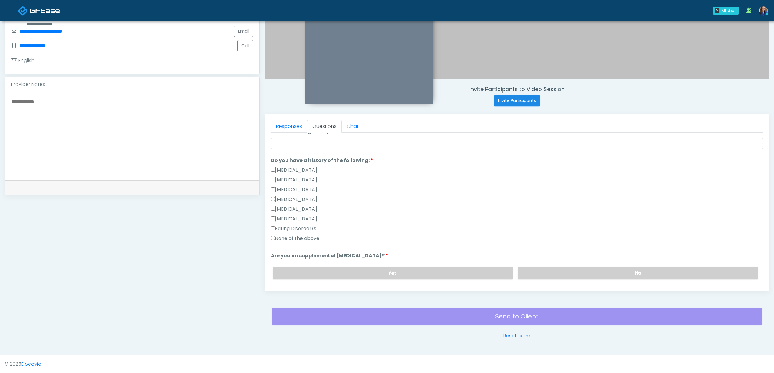
click at [293, 236] on label "None of the above" at bounding box center [295, 238] width 48 height 7
click at [542, 277] on label "No" at bounding box center [638, 273] width 240 height 12
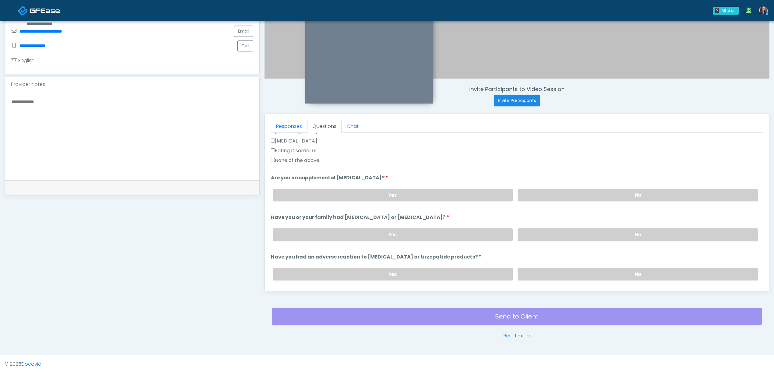
scroll to position [203, 0]
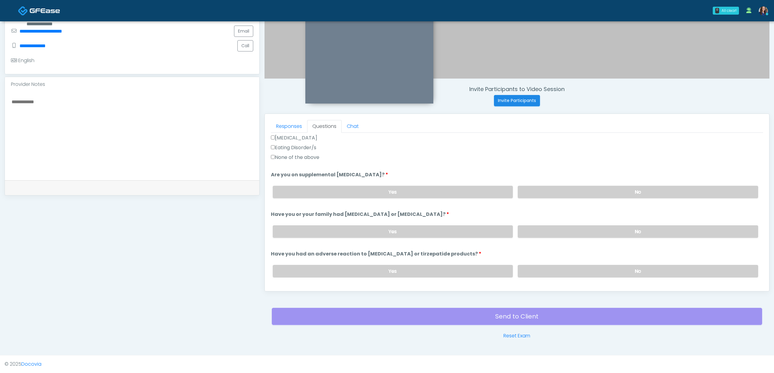
drag, startPoint x: 575, startPoint y: 231, endPoint x: 577, endPoint y: 251, distance: 20.5
click at [575, 231] on label "No" at bounding box center [638, 231] width 240 height 12
click at [573, 269] on label "No" at bounding box center [638, 271] width 240 height 12
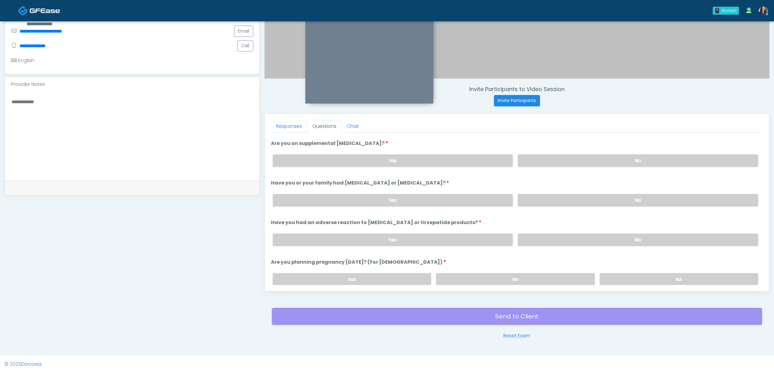
scroll to position [284, 0]
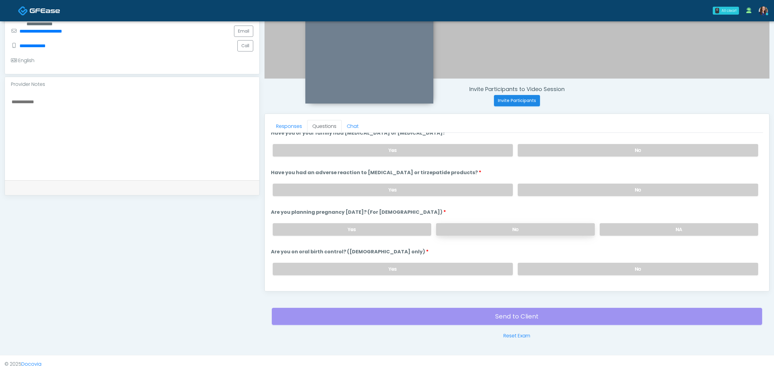
click at [575, 229] on label "No" at bounding box center [515, 229] width 158 height 12
click at [595, 265] on label "No" at bounding box center [638, 269] width 240 height 12
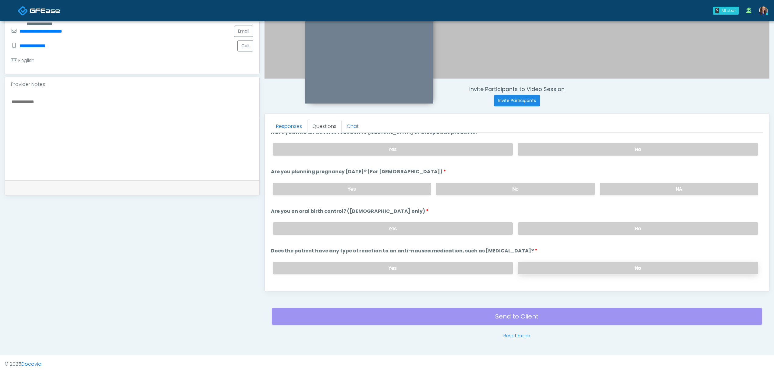
click at [582, 265] on label "No" at bounding box center [638, 268] width 240 height 12
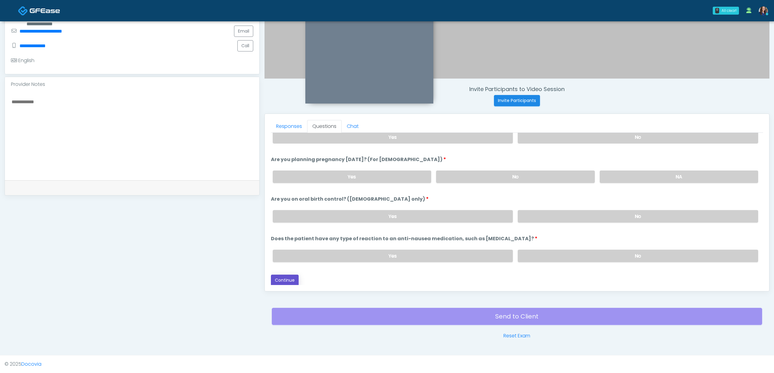
drag, startPoint x: 289, startPoint y: 278, endPoint x: 343, endPoint y: 278, distance: 53.3
click at [289, 278] on button "Continue" at bounding box center [285, 280] width 28 height 11
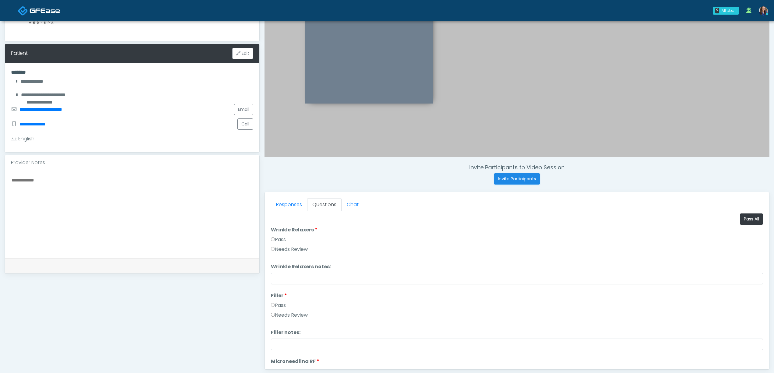
scroll to position [94, 0]
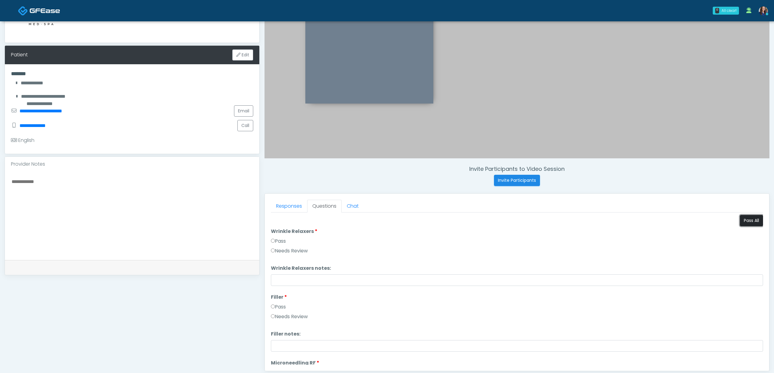
click at [744, 218] on button "Pass All" at bounding box center [751, 220] width 23 height 11
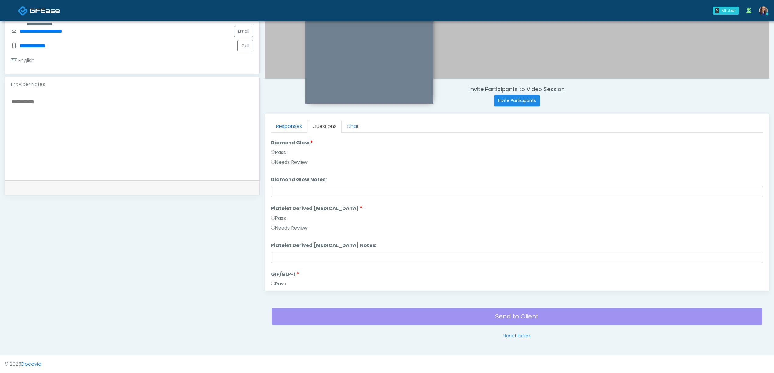
scroll to position [1201, 0]
click at [283, 278] on button "Continue" at bounding box center [285, 279] width 28 height 11
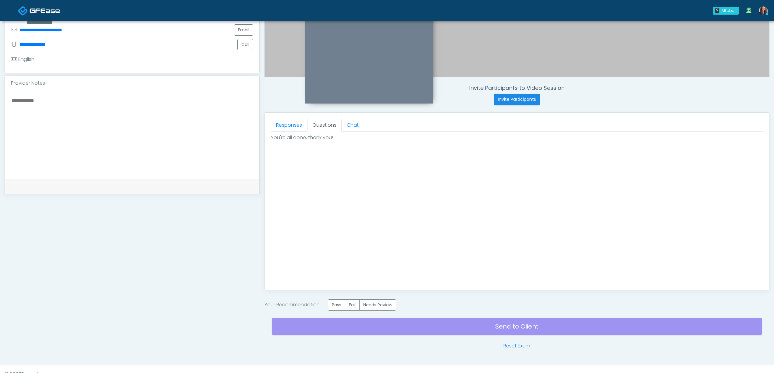
scroll to position [0, 0]
click at [338, 299] on div "Invite Participants to Video Session Invite Participants Responses Questions Ch…" at bounding box center [515, 112] width 510 height 476
drag, startPoint x: 337, startPoint y: 303, endPoint x: 354, endPoint y: 327, distance: 29.5
click at [337, 303] on label "Pass" at bounding box center [336, 305] width 17 height 11
click at [367, 328] on div "Send to Client Reset Exam" at bounding box center [517, 330] width 490 height 39
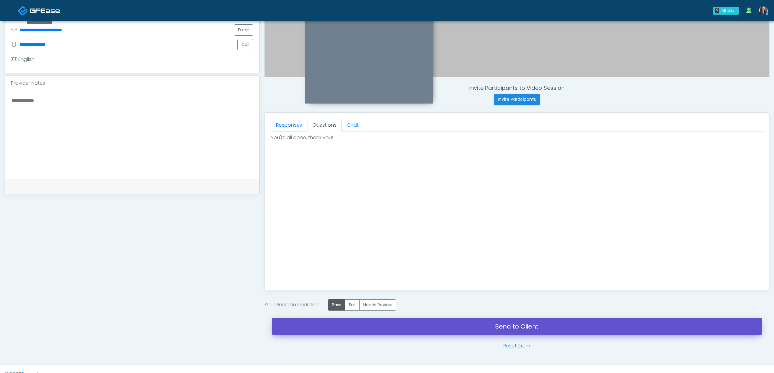
click at [407, 330] on link "Send to Client" at bounding box center [517, 326] width 490 height 17
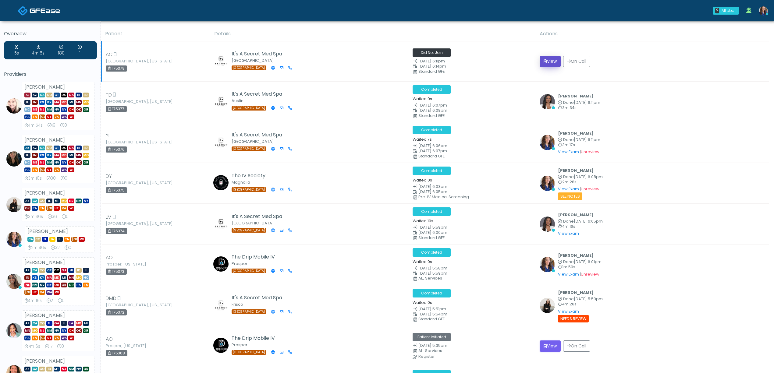
click at [545, 63] on button "View" at bounding box center [550, 61] width 21 height 11
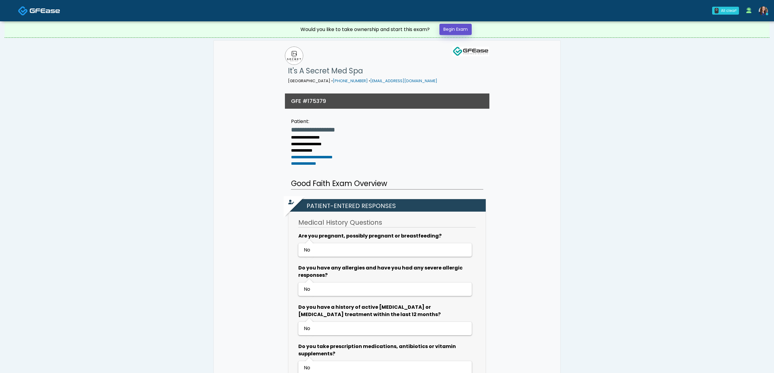
click at [461, 29] on link "Begin Exam" at bounding box center [455, 29] width 32 height 11
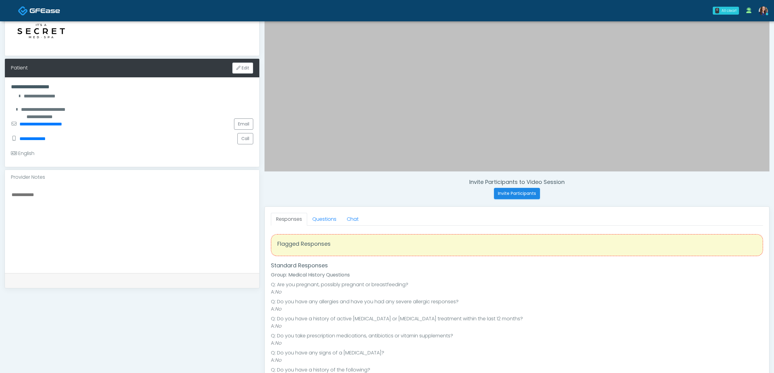
scroll to position [81, 0]
click at [318, 221] on link "Questions" at bounding box center [324, 219] width 34 height 13
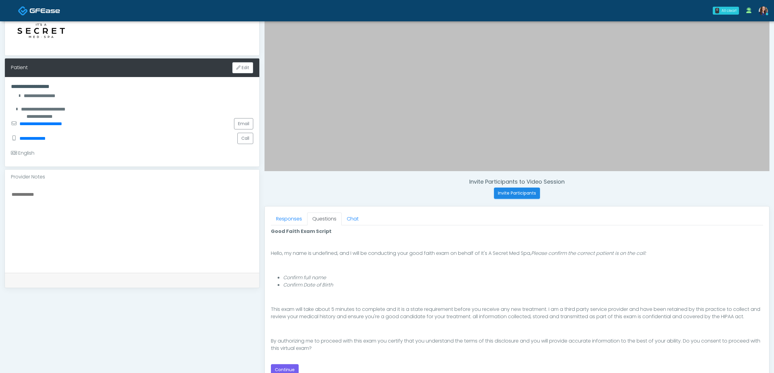
scroll to position [41, 0]
click at [282, 368] on button "Continue" at bounding box center [285, 369] width 28 height 11
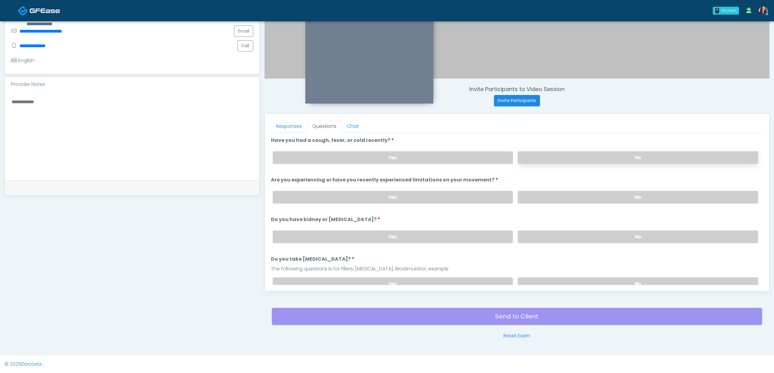
click at [595, 154] on label "No" at bounding box center [638, 157] width 240 height 12
drag, startPoint x: 588, startPoint y: 198, endPoint x: 585, endPoint y: 216, distance: 18.2
click at [589, 198] on label "No" at bounding box center [638, 197] width 240 height 12
click at [575, 240] on label "No" at bounding box center [638, 237] width 240 height 12
click at [557, 279] on label "No" at bounding box center [638, 284] width 240 height 12
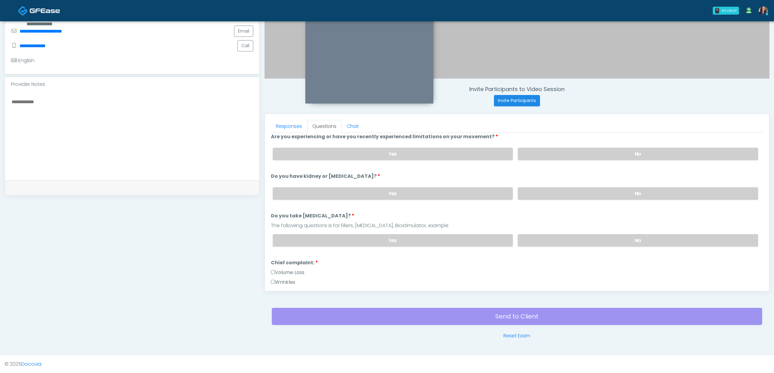
scroll to position [122, 0]
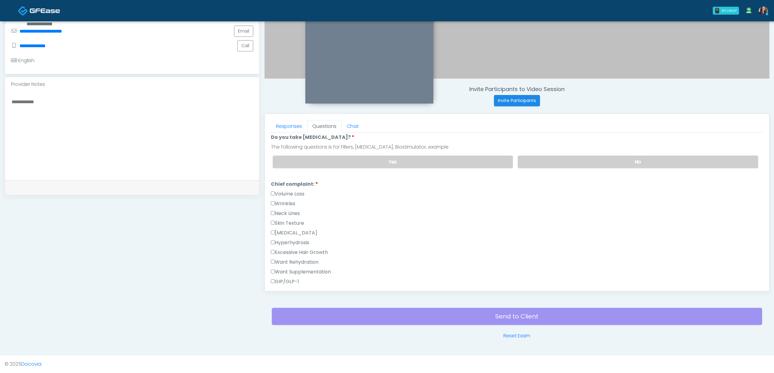
click at [297, 193] on label "Volume Loss" at bounding box center [288, 193] width 34 height 7
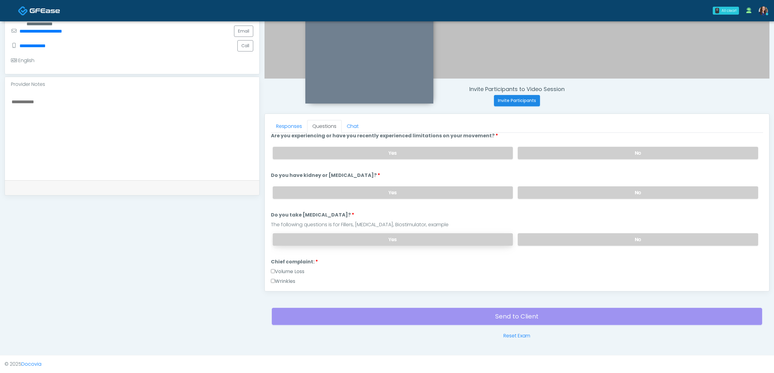
scroll to position [41, 0]
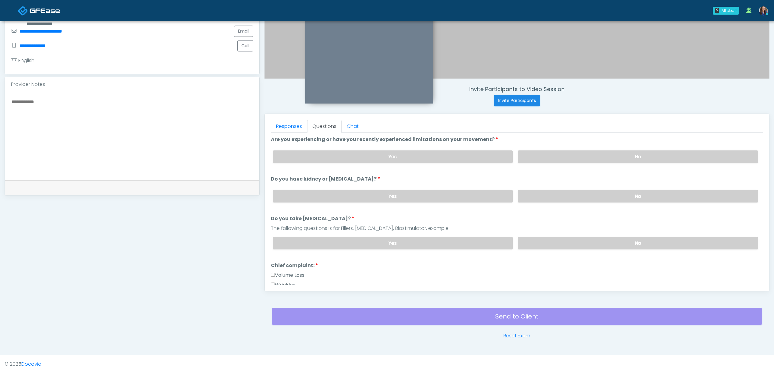
drag, startPoint x: 291, startPoint y: 273, endPoint x: 300, endPoint y: 268, distance: 10.7
click at [291, 273] on label "Volume Loss" at bounding box center [288, 275] width 34 height 7
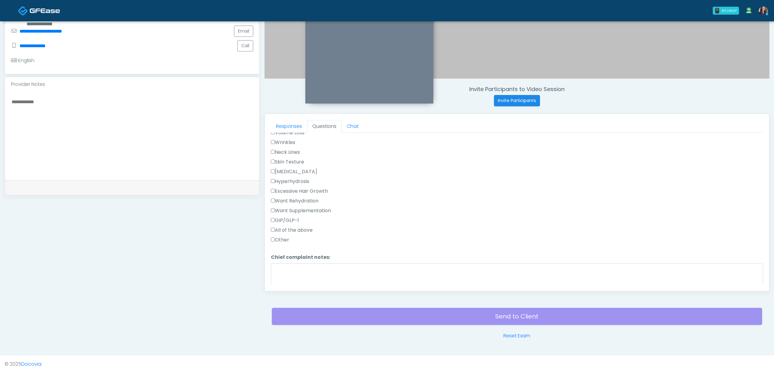
scroll to position [203, 0]
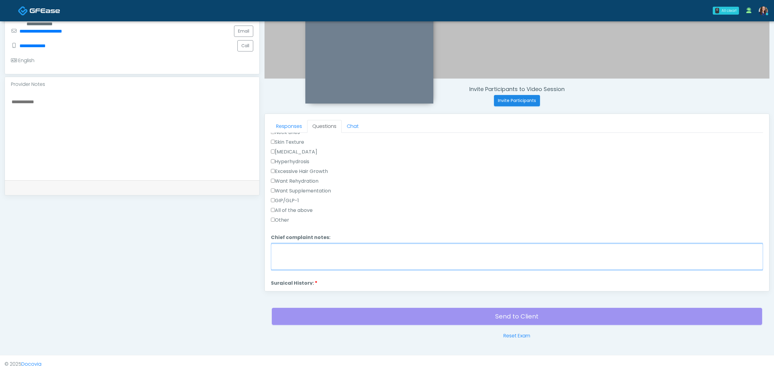
click at [331, 262] on textarea "Chief complaint notes:" at bounding box center [517, 257] width 492 height 26
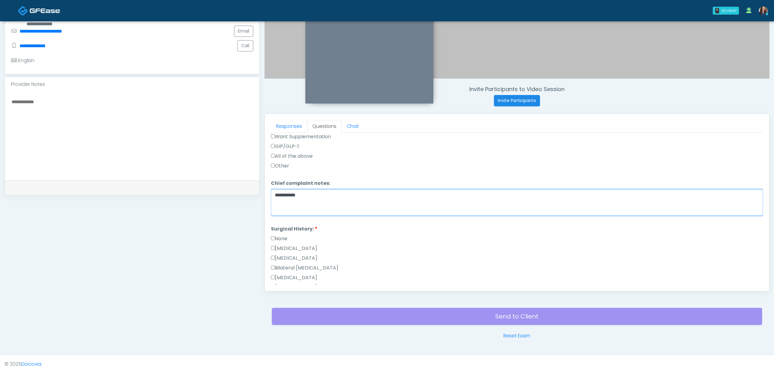
scroll to position [284, 0]
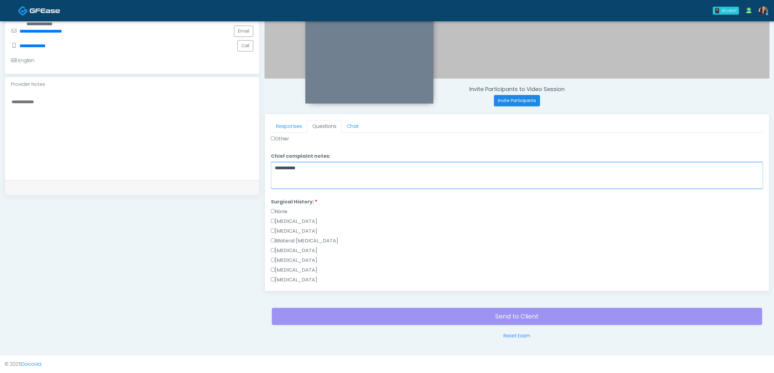
type textarea "**********"
click at [283, 211] on label "None" at bounding box center [279, 211] width 16 height 7
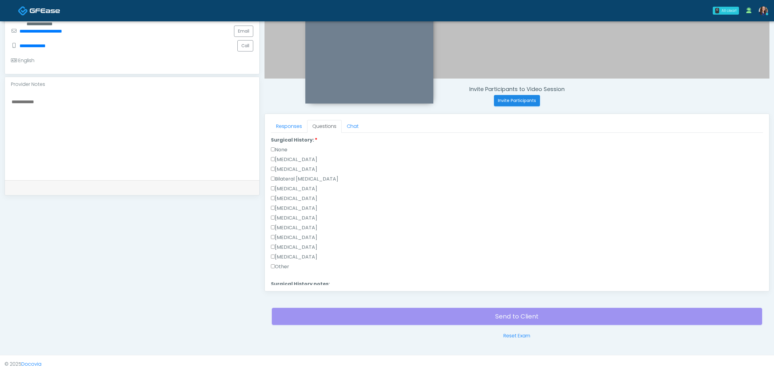
scroll to position [399, 0]
click at [286, 276] on button "Continue" at bounding box center [285, 279] width 28 height 11
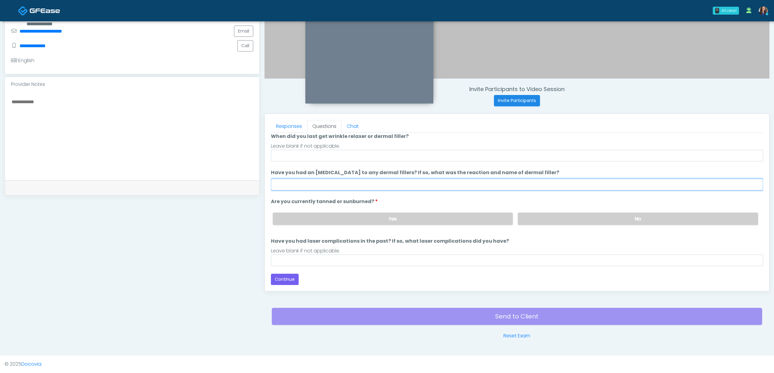
drag, startPoint x: 307, startPoint y: 183, endPoint x: 323, endPoint y: 183, distance: 16.8
click at [306, 183] on input "Have you had an [MEDICAL_DATA] to any dermal fillers? If so, what was the react…" at bounding box center [517, 185] width 492 height 12
drag, startPoint x: 326, startPoint y: 156, endPoint x: 328, endPoint y: 159, distance: 3.3
click at [326, 156] on input "When did you last get wrinkle relaxer or dermal filler?" at bounding box center [517, 156] width 492 height 12
type input "**********"
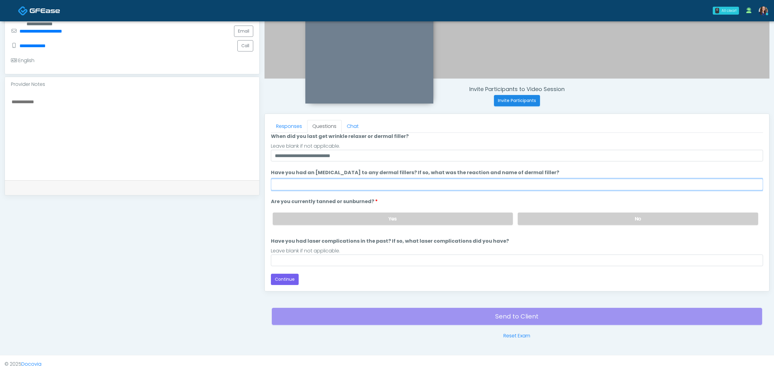
click at [328, 184] on input "Have you had an allergic response to any dermal fillers? If so, what was the re…" at bounding box center [517, 185] width 492 height 12
type input "*"
type input "**********"
click at [531, 222] on label "No" at bounding box center [638, 219] width 240 height 12
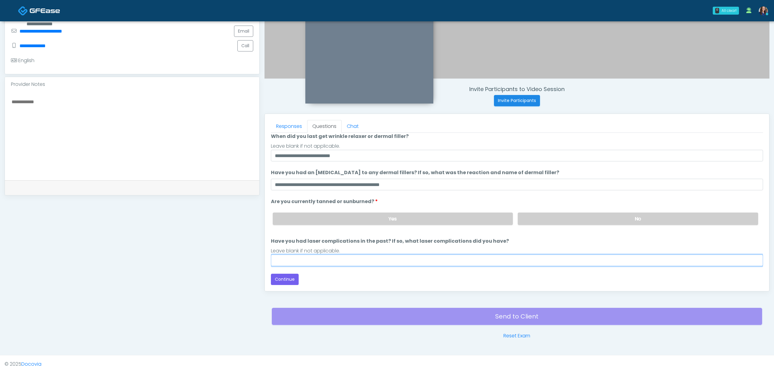
drag, startPoint x: 428, startPoint y: 259, endPoint x: 417, endPoint y: 261, distance: 11.5
click at [428, 259] on input "Have you had laser complications in the past? If so, what laser complications d…" at bounding box center [517, 261] width 492 height 12
type input "**"
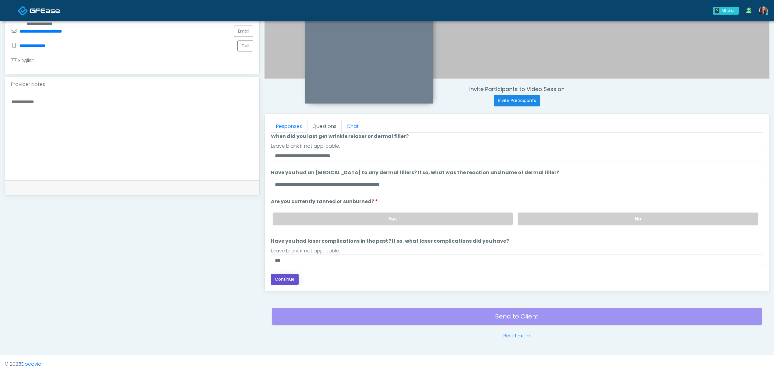
click at [286, 278] on button "Continue" at bounding box center [285, 279] width 28 height 11
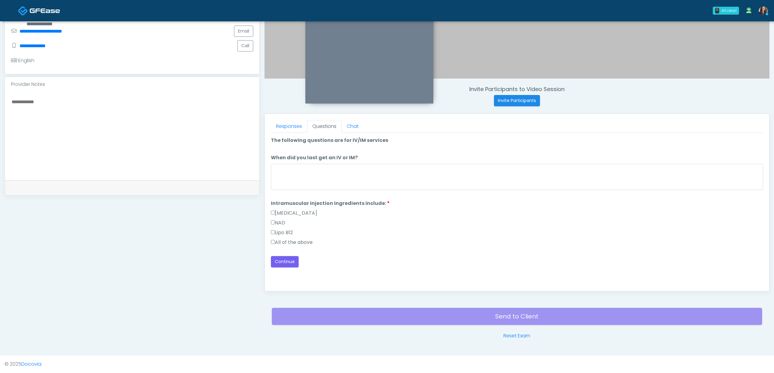
click at [301, 242] on label "All of the above" at bounding box center [292, 242] width 42 height 7
click at [290, 259] on button "Continue" at bounding box center [285, 261] width 28 height 11
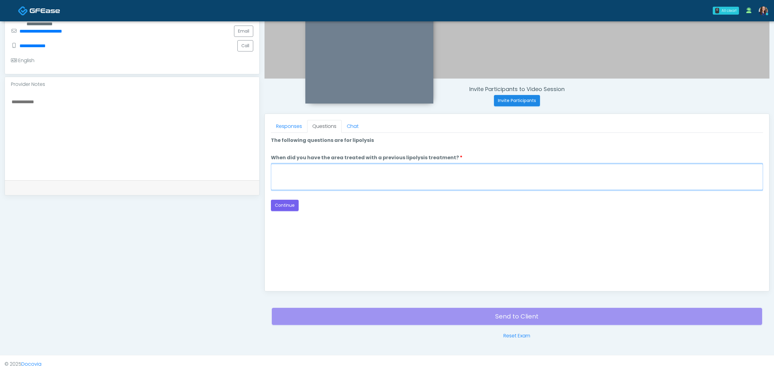
click at [307, 179] on textarea "When did you have the area treated with a previous lipolysis treatment?" at bounding box center [517, 177] width 492 height 26
type textarea "**"
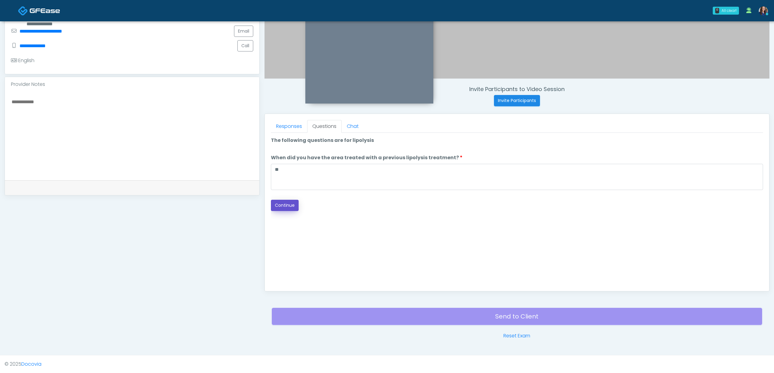
click at [289, 203] on button "Continue" at bounding box center [285, 205] width 28 height 11
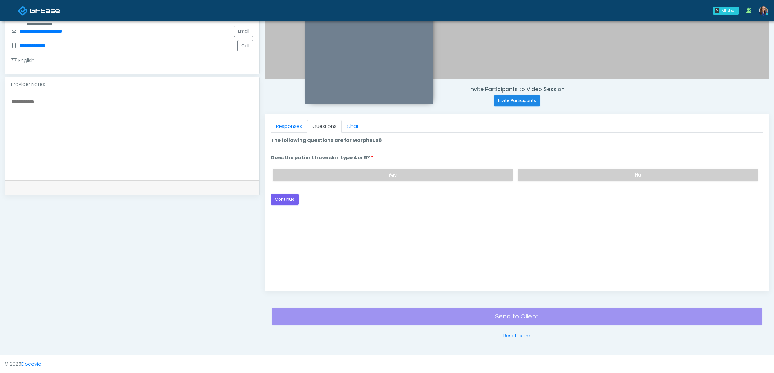
drag, startPoint x: 577, startPoint y: 172, endPoint x: 473, endPoint y: 192, distance: 106.0
click at [576, 174] on label "No" at bounding box center [638, 175] width 240 height 12
click at [288, 197] on button "Continue" at bounding box center [285, 199] width 28 height 11
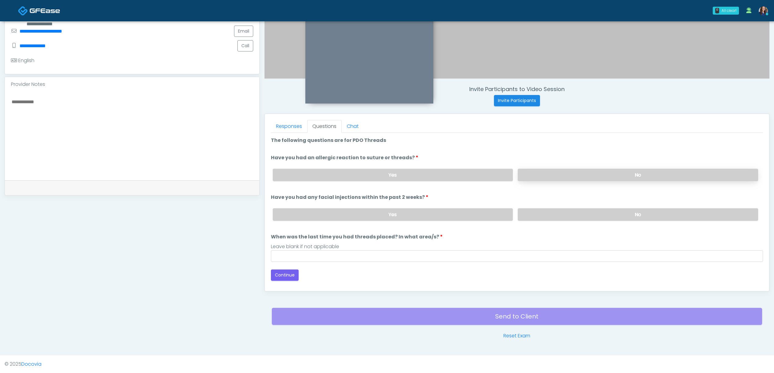
click at [583, 174] on label "No" at bounding box center [638, 175] width 240 height 12
click at [572, 213] on label "No" at bounding box center [638, 214] width 240 height 12
drag, startPoint x: 416, startPoint y: 253, endPoint x: 406, endPoint y: 259, distance: 11.6
click at [414, 255] on input "When was the last time you had threads placed? In what area/s?" at bounding box center [517, 256] width 492 height 12
type input "**"
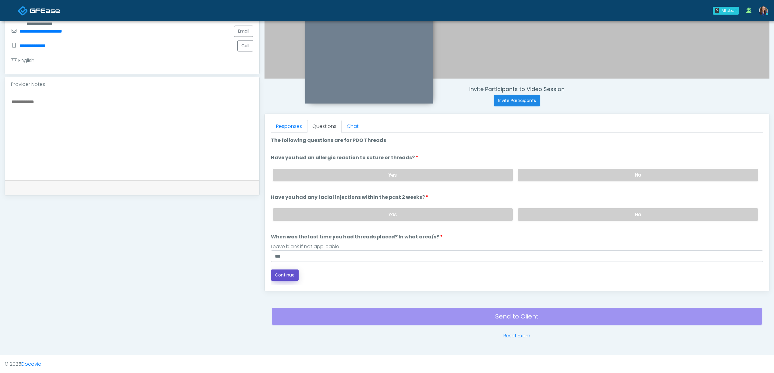
click at [286, 275] on button "Continue" at bounding box center [285, 275] width 28 height 11
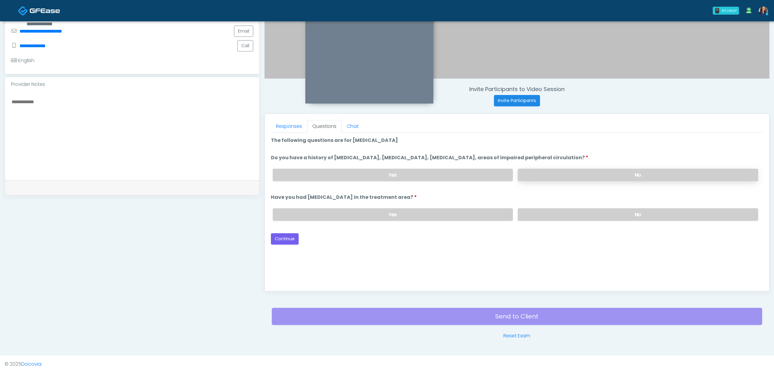
click at [570, 172] on label "No" at bounding box center [638, 175] width 240 height 12
click at [551, 214] on label "No" at bounding box center [638, 214] width 240 height 12
click at [273, 237] on button "Continue" at bounding box center [285, 238] width 28 height 11
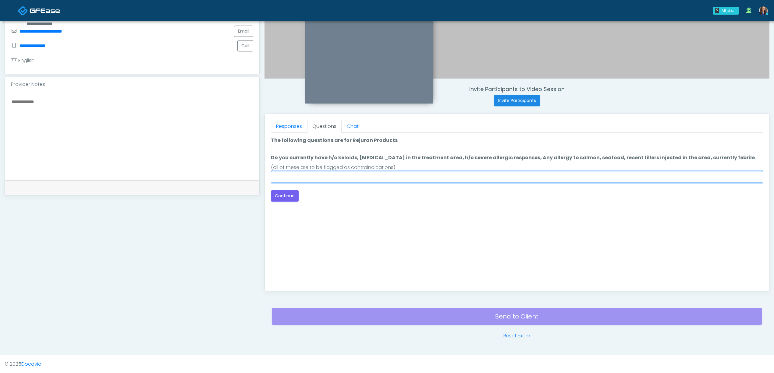
click at [290, 178] on input "Do you currently have h/o keloids, skin infection in the treatment area, h/o se…" at bounding box center [517, 177] width 492 height 12
type input "**"
click at [280, 193] on button "Continue" at bounding box center [285, 195] width 28 height 11
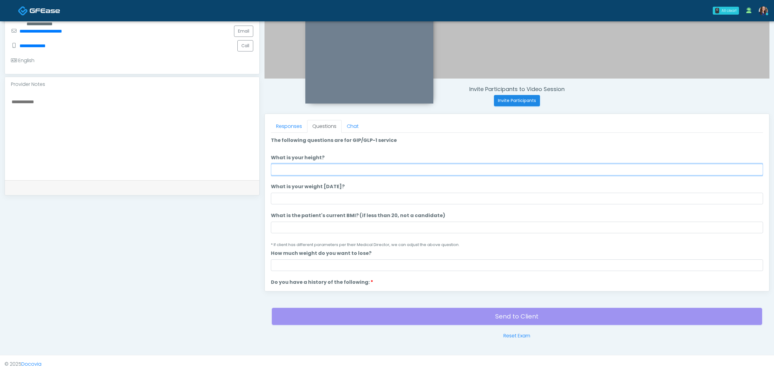
click at [350, 171] on input "What is your height?" at bounding box center [517, 170] width 492 height 12
type input "*****"
click at [325, 194] on input "What is your weight today?" at bounding box center [517, 199] width 492 height 12
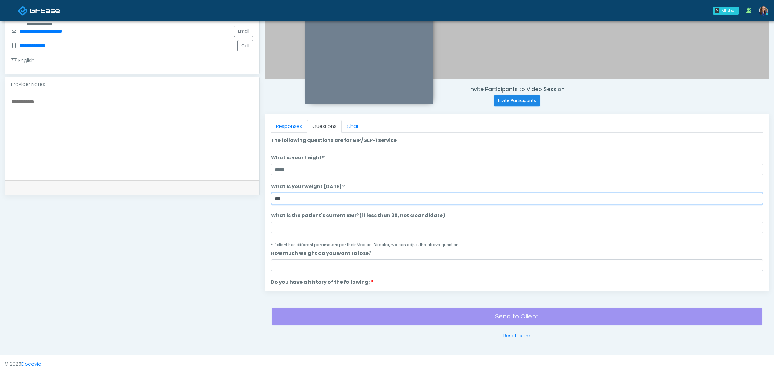
type input "***"
click at [315, 232] on input "What is the patient's current BMI? (if less than 20, not a candidate)" at bounding box center [517, 228] width 492 height 12
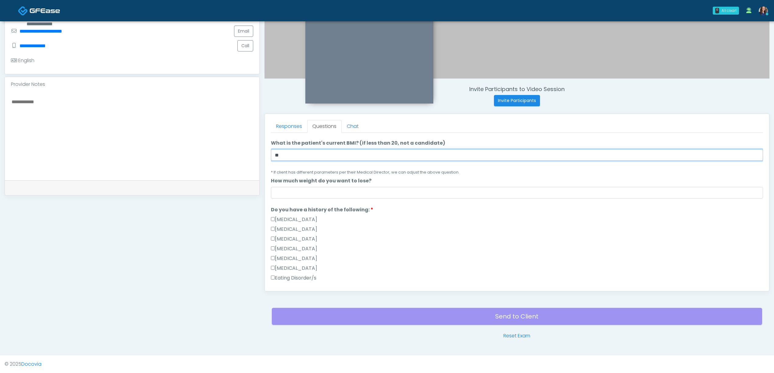
scroll to position [81, 0]
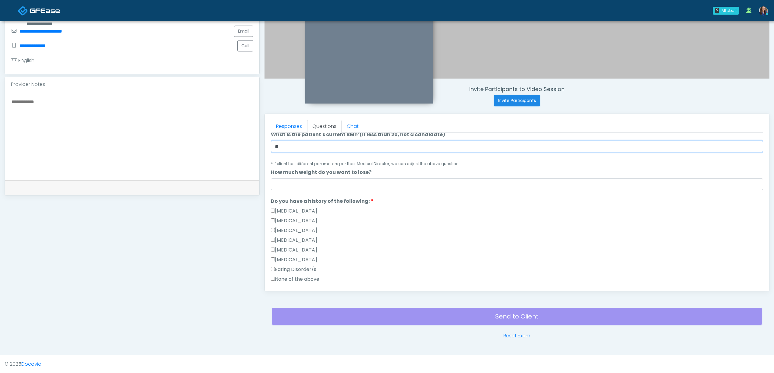
type input "**"
click at [297, 278] on label "None of the above" at bounding box center [295, 279] width 48 height 7
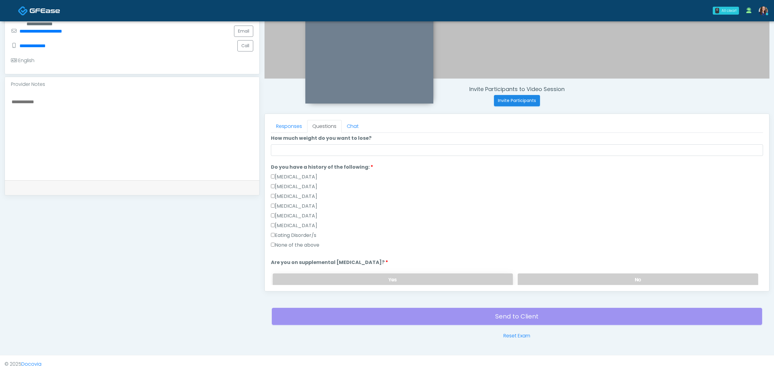
scroll to position [162, 0]
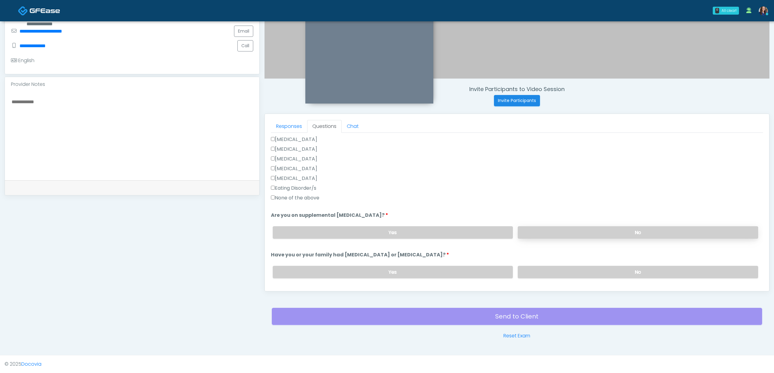
click at [562, 233] on label "No" at bounding box center [638, 232] width 240 height 12
click at [559, 271] on label "No" at bounding box center [638, 272] width 240 height 12
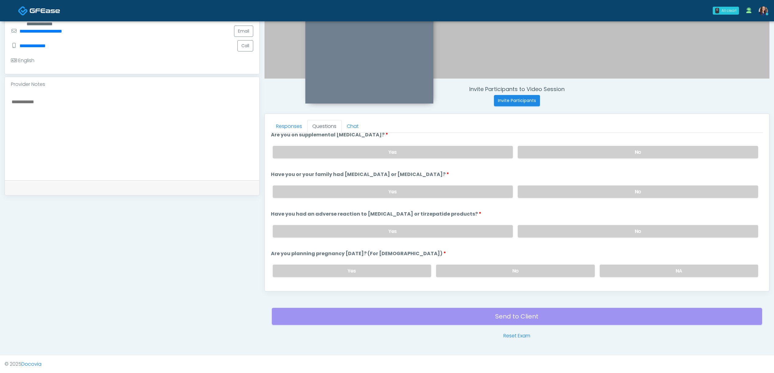
scroll to position [244, 0]
drag, startPoint x: 585, startPoint y: 228, endPoint x: 559, endPoint y: 265, distance: 44.4
click at [584, 228] on label "No" at bounding box center [638, 230] width 240 height 12
click at [553, 272] on label "No" at bounding box center [515, 270] width 158 height 12
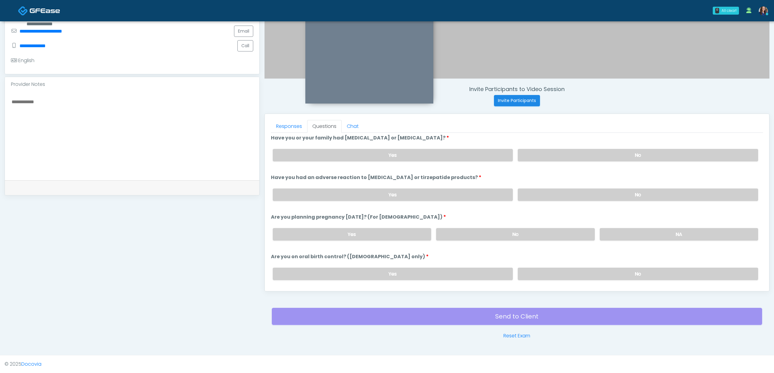
scroll to position [325, 0]
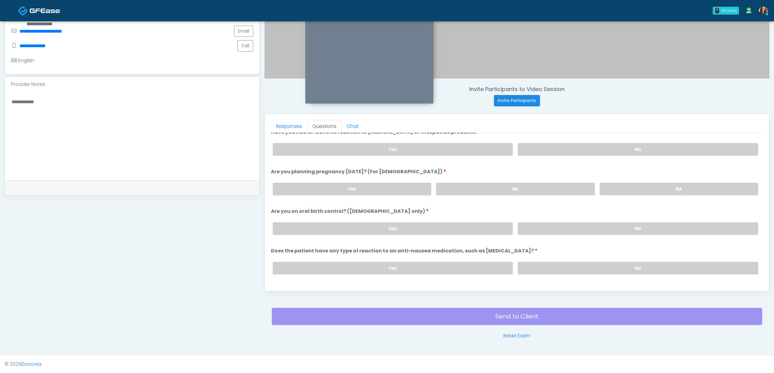
drag, startPoint x: 603, startPoint y: 232, endPoint x: 606, endPoint y: 237, distance: 5.7
click at [604, 233] on label "No" at bounding box center [638, 228] width 240 height 12
click at [600, 262] on label "No" at bounding box center [638, 268] width 240 height 12
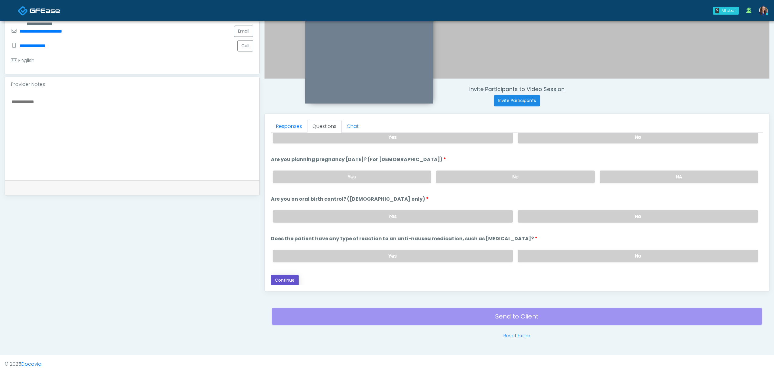
click at [292, 277] on button "Continue" at bounding box center [285, 280] width 28 height 11
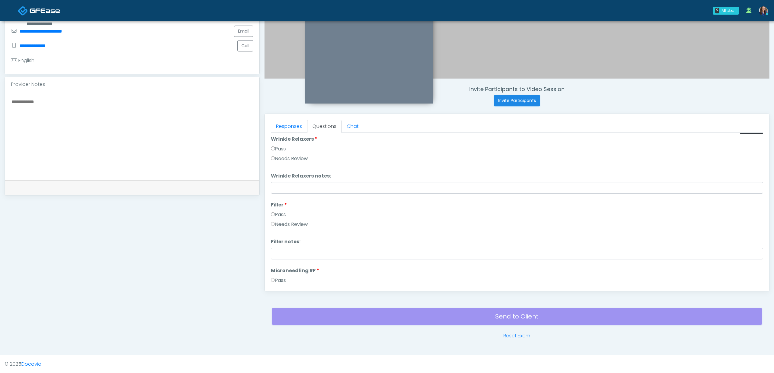
scroll to position [0, 0]
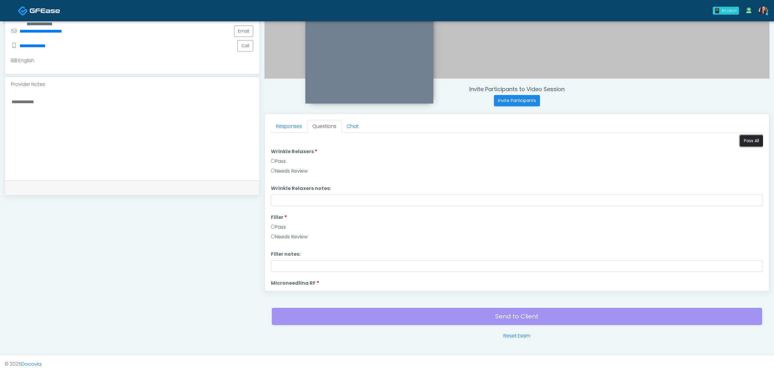
click at [746, 140] on button "Pass All" at bounding box center [751, 140] width 23 height 11
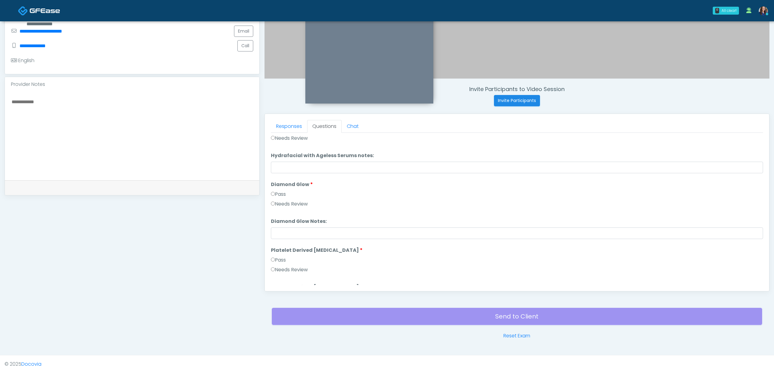
scroll to position [1201, 0]
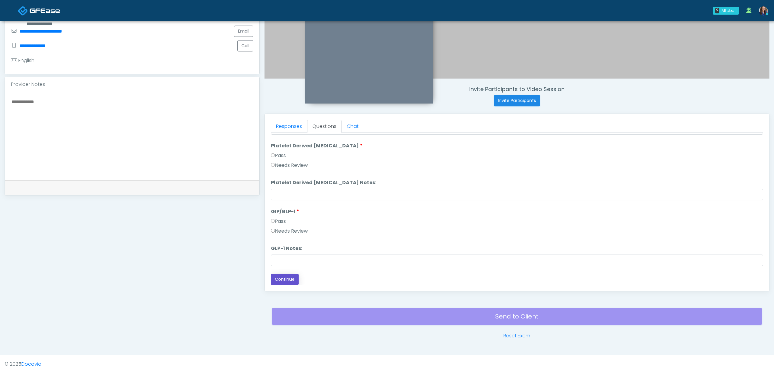
drag, startPoint x: 292, startPoint y: 277, endPoint x: 333, endPoint y: 249, distance: 49.8
click at [293, 277] on button "Continue" at bounding box center [285, 279] width 28 height 11
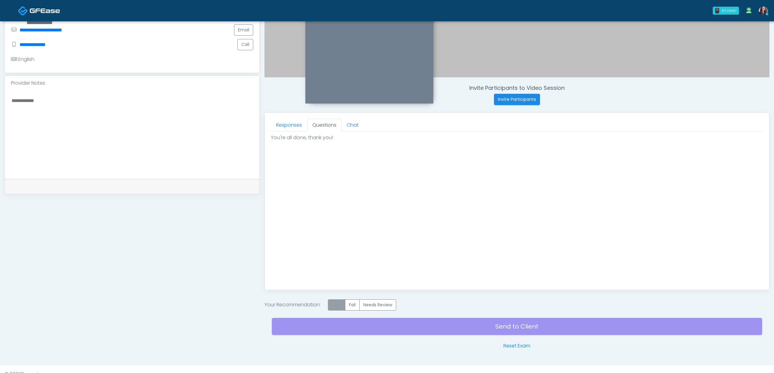
click at [341, 302] on label "Pass" at bounding box center [336, 305] width 17 height 11
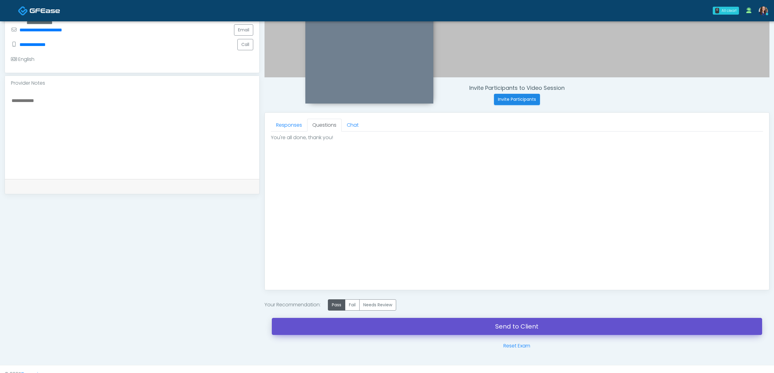
click at [382, 325] on link "Send to Client" at bounding box center [517, 326] width 490 height 17
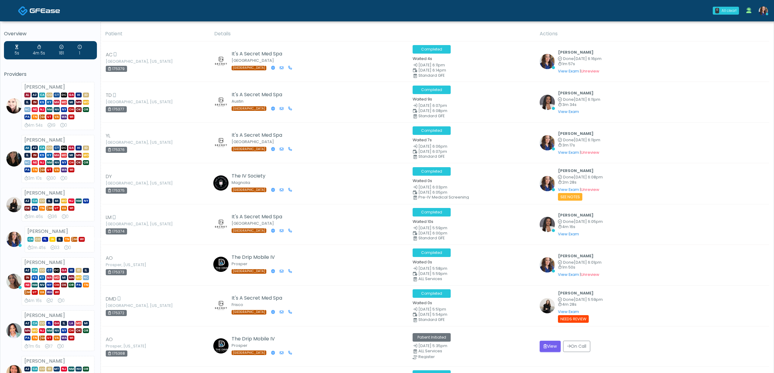
click at [44, 8] on img at bounding box center [45, 11] width 30 height 6
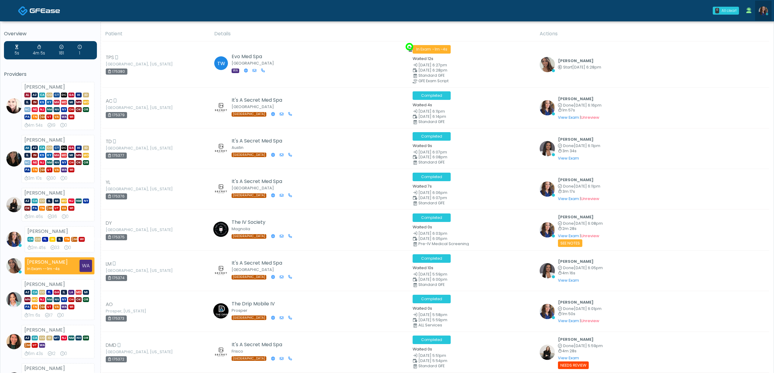
click at [765, 9] on img at bounding box center [763, 10] width 9 height 9
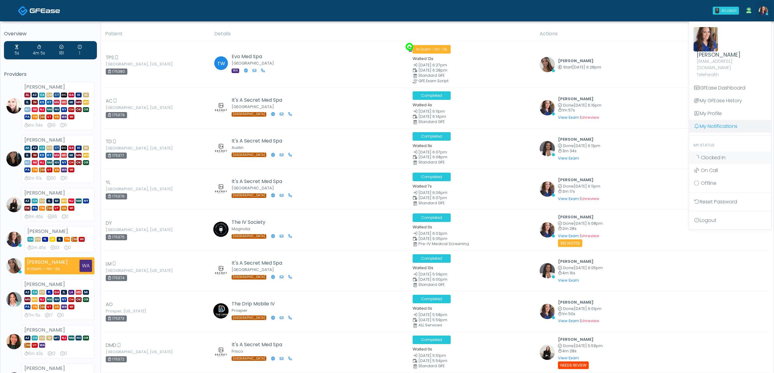
click at [740, 121] on link "My Notifications" at bounding box center [730, 126] width 82 height 13
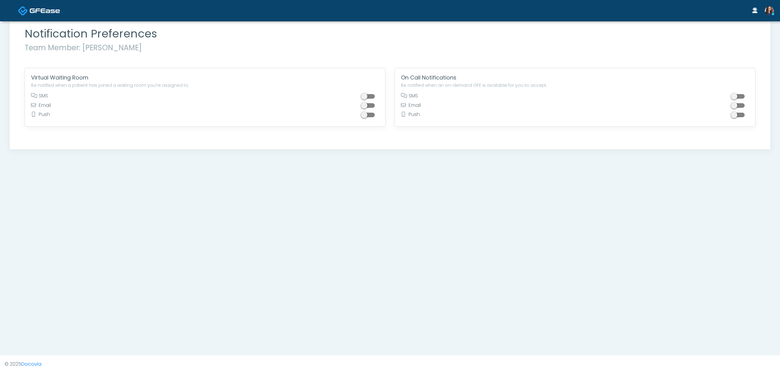
click at [364, 95] on span at bounding box center [369, 96] width 12 height 5
click at [43, 10] on img at bounding box center [45, 11] width 30 height 6
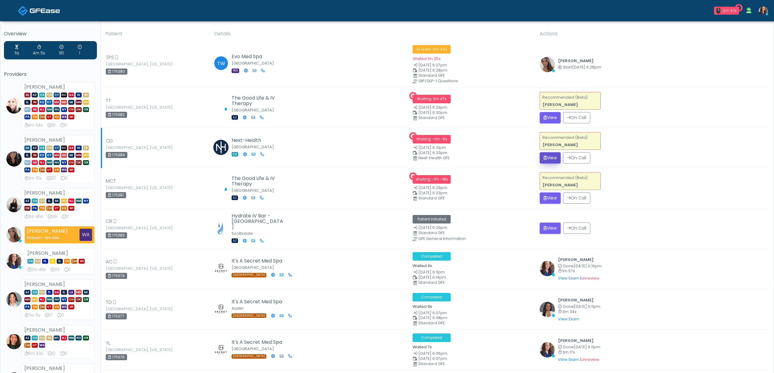
click at [543, 157] on button "View" at bounding box center [550, 157] width 21 height 11
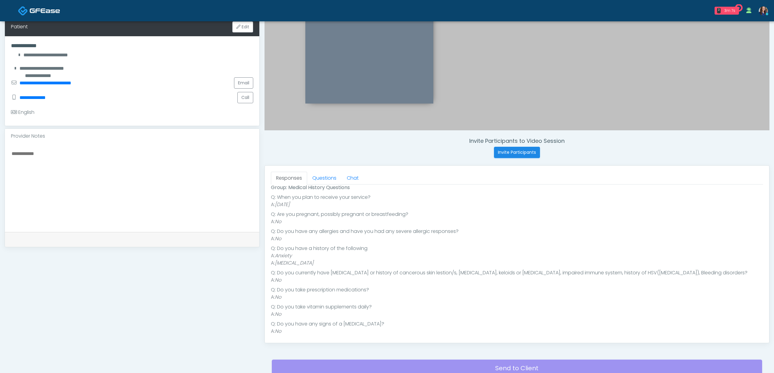
scroll to position [120, 0]
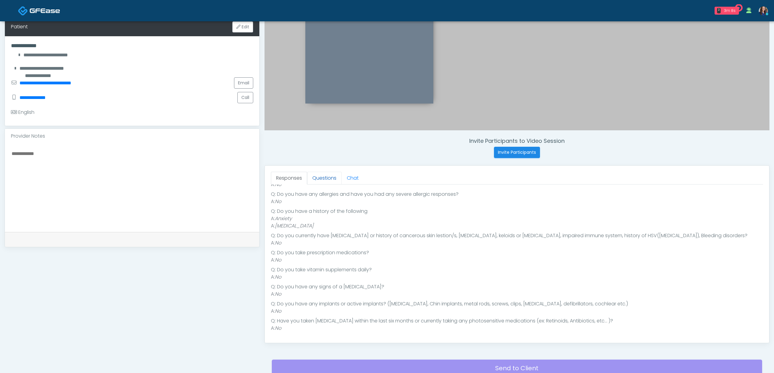
click at [322, 182] on link "Questions" at bounding box center [324, 178] width 34 height 13
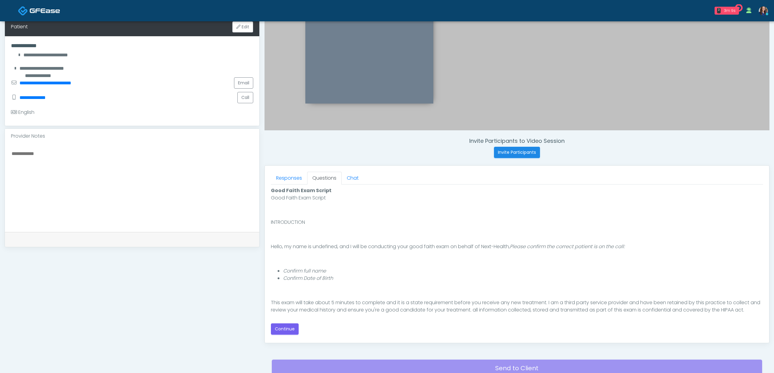
scroll to position [0, 0]
drag, startPoint x: 285, startPoint y: 332, endPoint x: 337, endPoint y: 310, distance: 56.5
click at [285, 331] on button "Continue" at bounding box center [285, 329] width 28 height 11
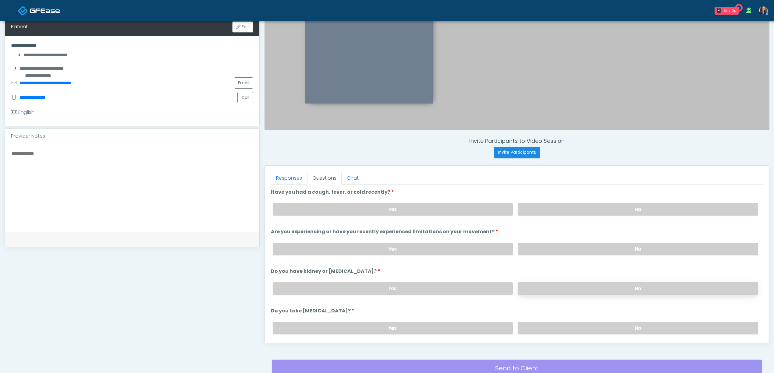
scroll to position [175, 0]
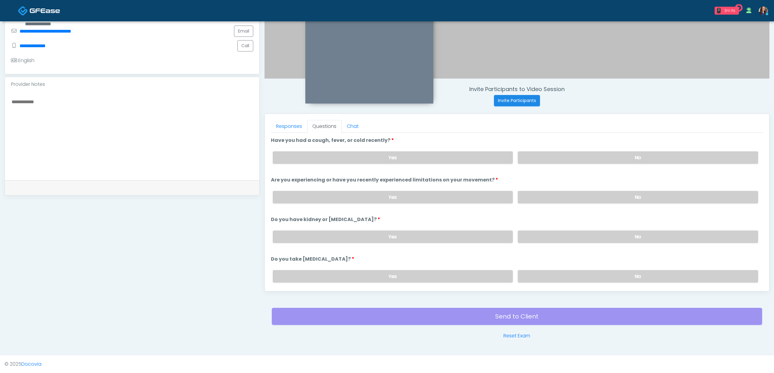
drag, startPoint x: 599, startPoint y: 153, endPoint x: 601, endPoint y: 167, distance: 14.2
click at [599, 154] on label "No" at bounding box center [638, 157] width 240 height 12
click at [601, 191] on label "No" at bounding box center [638, 197] width 240 height 12
drag, startPoint x: 592, startPoint y: 230, endPoint x: 593, endPoint y: 250, distance: 20.7
click at [593, 232] on label "No" at bounding box center [638, 237] width 240 height 12
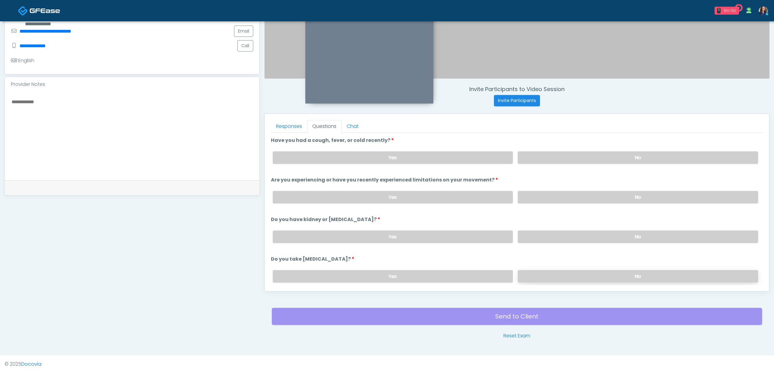
click at [588, 271] on label "No" at bounding box center [638, 276] width 240 height 12
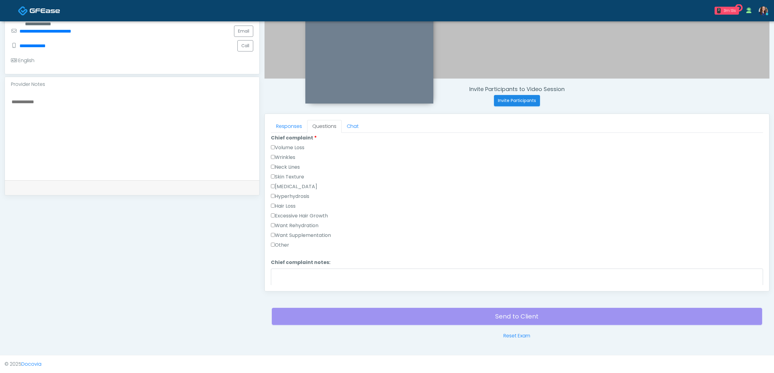
scroll to position [162, 0]
click at [294, 222] on label "Want Rehydration" at bounding box center [295, 224] width 48 height 7
click at [292, 233] on label "Want Supplementation" at bounding box center [301, 233] width 60 height 7
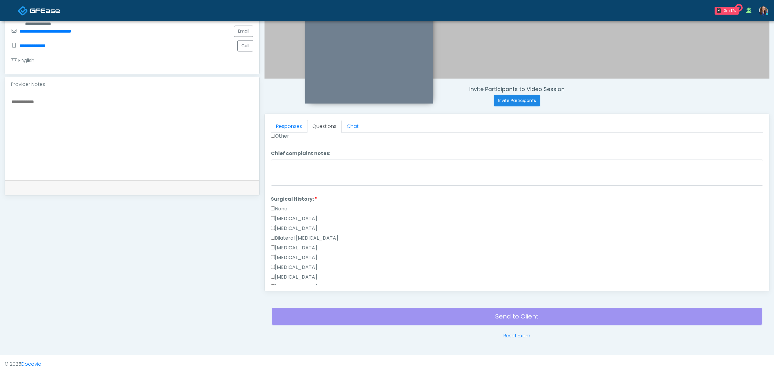
scroll to position [284, 0]
click at [283, 194] on label "None" at bounding box center [279, 194] width 16 height 7
click at [278, 194] on label "None" at bounding box center [279, 194] width 16 height 7
drag, startPoint x: 285, startPoint y: 194, endPoint x: 287, endPoint y: 199, distance: 5.5
click at [285, 194] on label "None" at bounding box center [279, 194] width 16 height 7
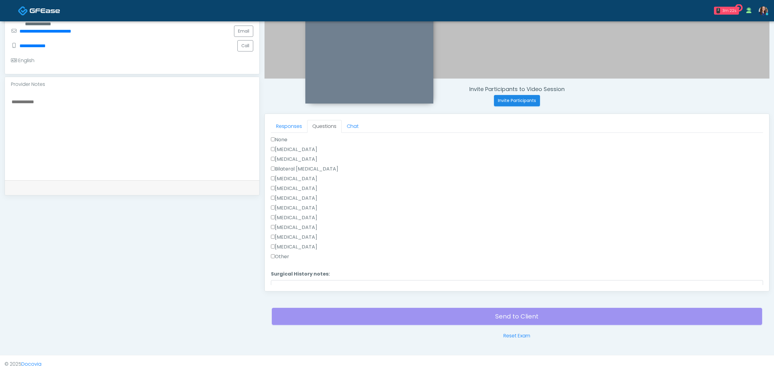
scroll to position [382, 0]
click at [281, 278] on button "Continue" at bounding box center [285, 279] width 28 height 11
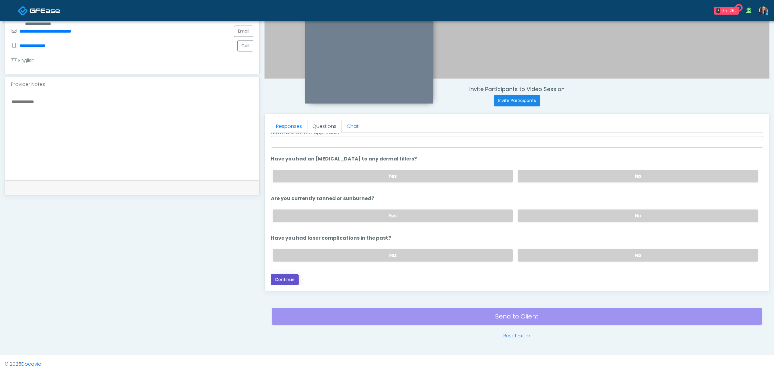
click at [293, 282] on button "Continue" at bounding box center [285, 279] width 28 height 11
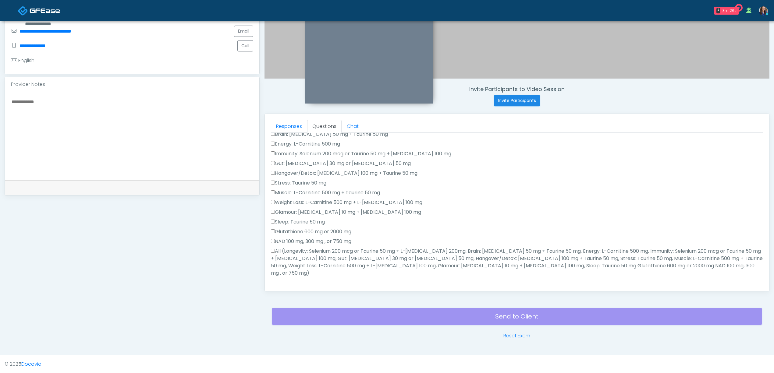
scroll to position [0, 0]
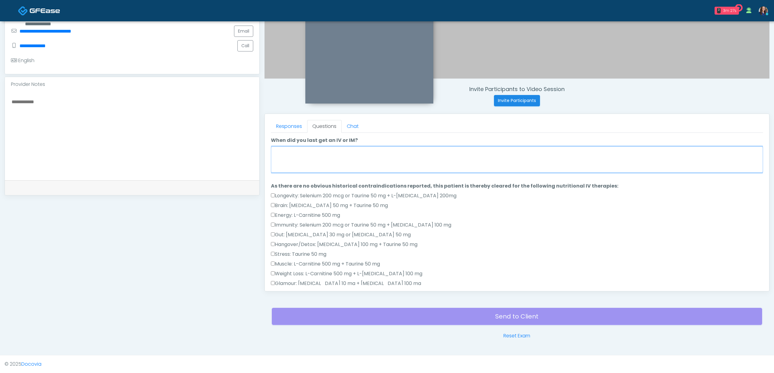
click at [325, 166] on textarea "When did you last get an IV or IM?" at bounding box center [517, 160] width 492 height 26
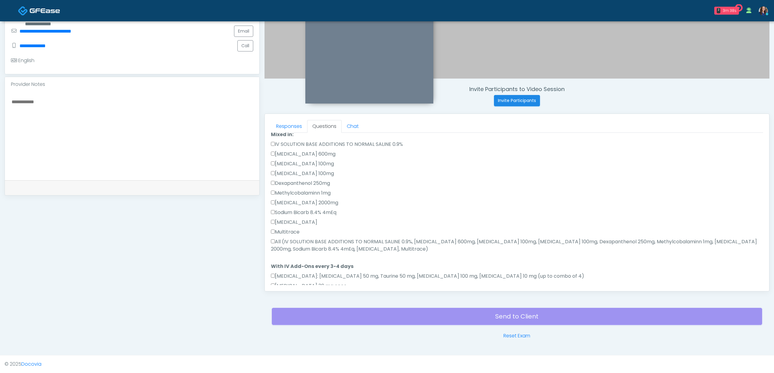
scroll to position [325, 0]
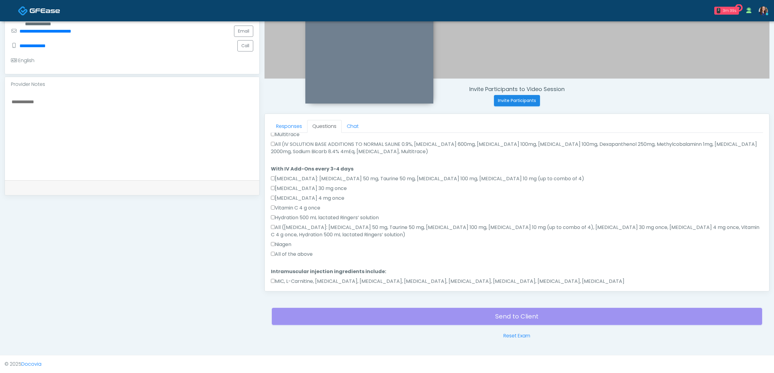
type textarea "**********"
drag, startPoint x: 284, startPoint y: 250, endPoint x: 283, endPoint y: 246, distance: 5.0
click at [284, 251] on div "All of the above" at bounding box center [517, 256] width 492 height 10
click at [282, 251] on label "All of the above" at bounding box center [292, 254] width 42 height 7
click at [304, 143] on label "All (IV SOLUTION BASE ADDITIONS TO NORMAL SALINE 0.9%, Magnesium Chloride 600mg…" at bounding box center [517, 148] width 492 height 15
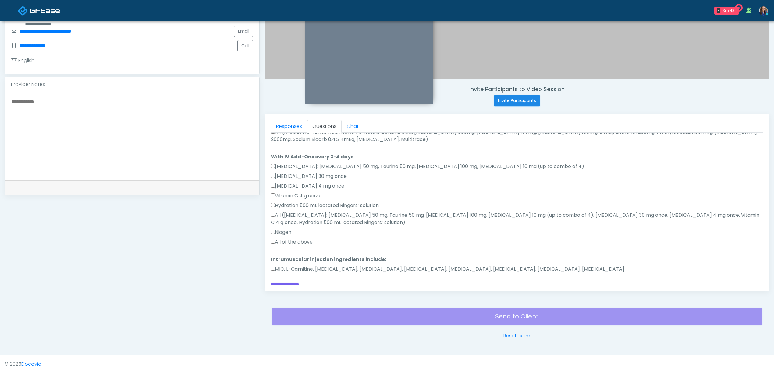
scroll to position [339, 0]
click at [292, 264] on label "MIC, L-Carnitine, Methylcobalamin, Glycine, B-Complex, Lycine, Biotin, Vitamin …" at bounding box center [447, 267] width 353 height 7
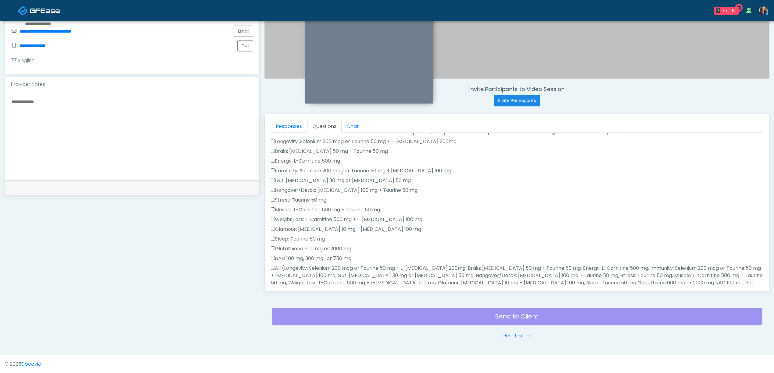
click at [288, 270] on label "All (Longevity: Selenium 200 mcg or Taurine 50 mg + L-Arginine 200mg, Brain: Gl…" at bounding box center [517, 279] width 492 height 29
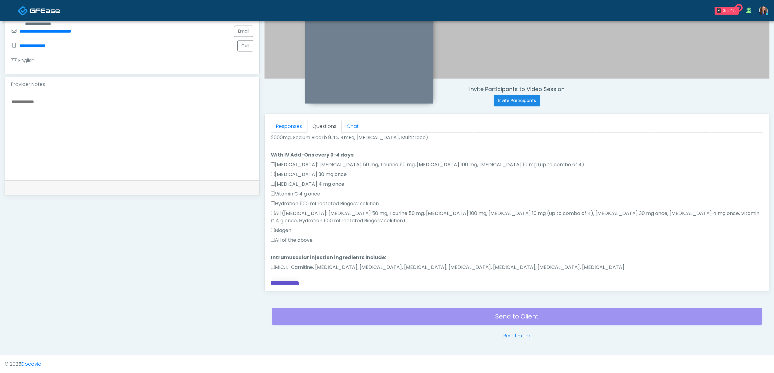
drag, startPoint x: 293, startPoint y: 275, endPoint x: 329, endPoint y: 269, distance: 37.2
click at [293, 281] on button "Continue" at bounding box center [285, 286] width 28 height 11
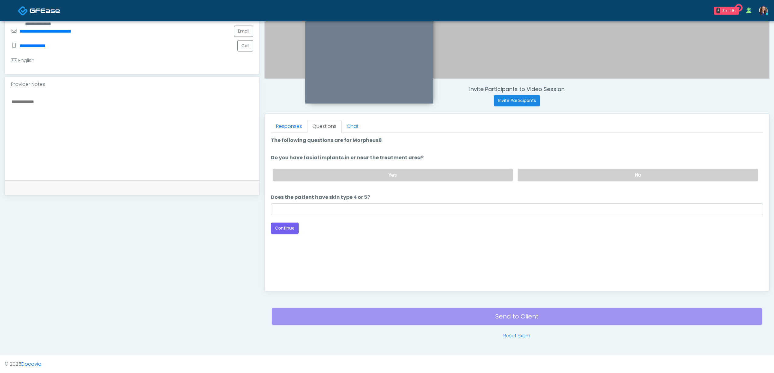
scroll to position [0, 0]
drag, startPoint x: 577, startPoint y: 167, endPoint x: 573, endPoint y: 174, distance: 7.5
click at [577, 167] on div "Yes No" at bounding box center [515, 175] width 495 height 22
drag, startPoint x: 571, startPoint y: 175, endPoint x: 427, endPoint y: 197, distance: 145.5
click at [568, 176] on label "No" at bounding box center [638, 175] width 240 height 12
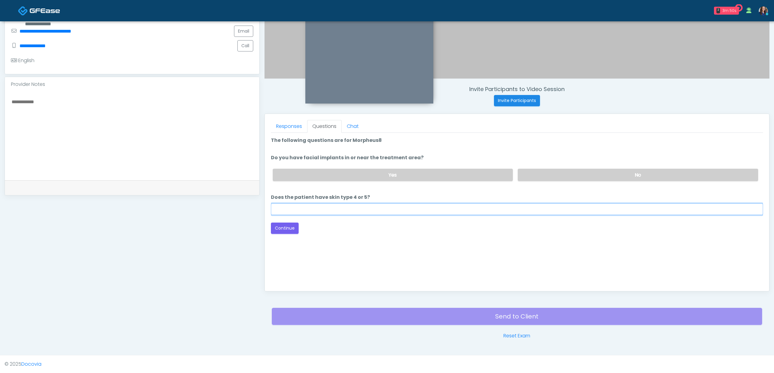
drag, startPoint x: 368, startPoint y: 204, endPoint x: 354, endPoint y: 211, distance: 16.1
click at [368, 205] on input "Does the patient have skin type 4 or 5?" at bounding box center [517, 210] width 492 height 12
type input "**"
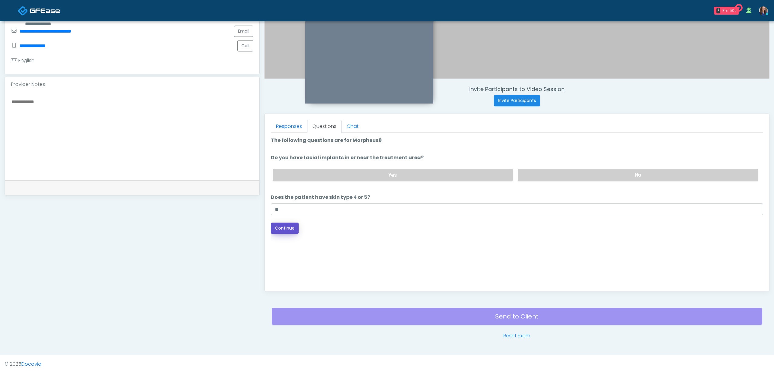
click at [288, 228] on button "Continue" at bounding box center [285, 228] width 28 height 11
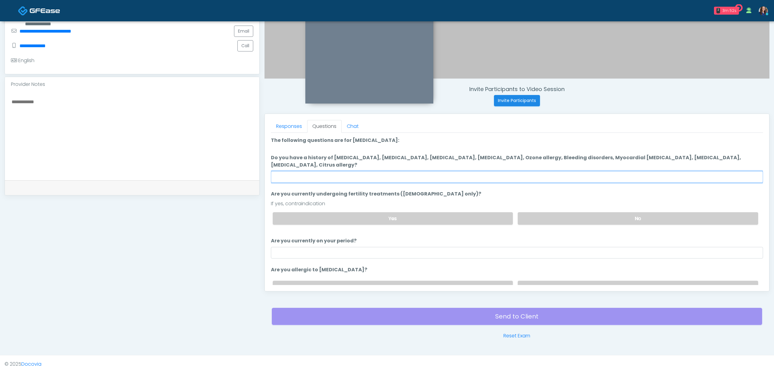
click at [480, 172] on input "Do you have a history of Hyperthyroidism, Hypotension, Hypocalcemia, Hypoglycem…" at bounding box center [517, 177] width 492 height 12
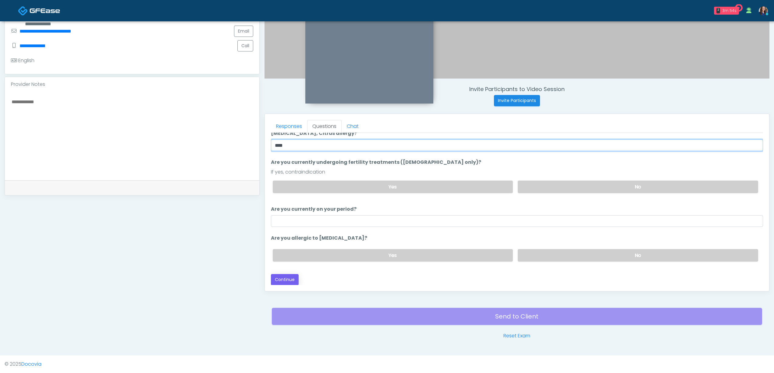
type input "***"
drag, startPoint x: 280, startPoint y: 278, endPoint x: 303, endPoint y: 274, distance: 22.7
click at [282, 278] on button "Continue" at bounding box center [285, 279] width 28 height 11
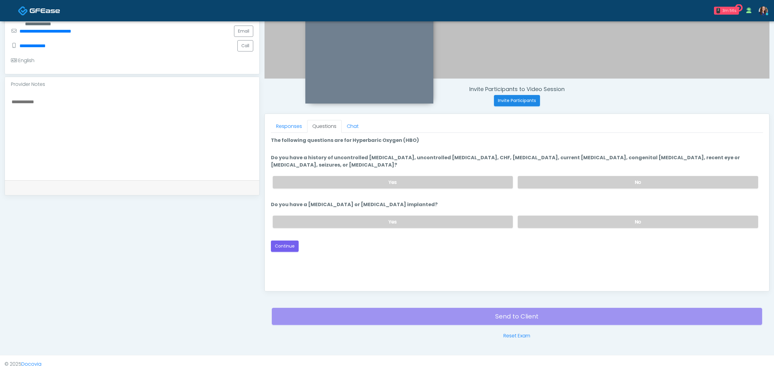
click at [559, 174] on div "Yes No" at bounding box center [515, 182] width 495 height 22
drag, startPoint x: 570, startPoint y: 169, endPoint x: 570, endPoint y: 175, distance: 5.6
click at [570, 169] on li "Do you have a history of uncontrolled hypertension, uncontrolled diabetes, CHF,…" at bounding box center [517, 173] width 492 height 39
drag, startPoint x: 566, startPoint y: 179, endPoint x: 565, endPoint y: 187, distance: 7.4
click at [566, 180] on label "No" at bounding box center [638, 182] width 240 height 12
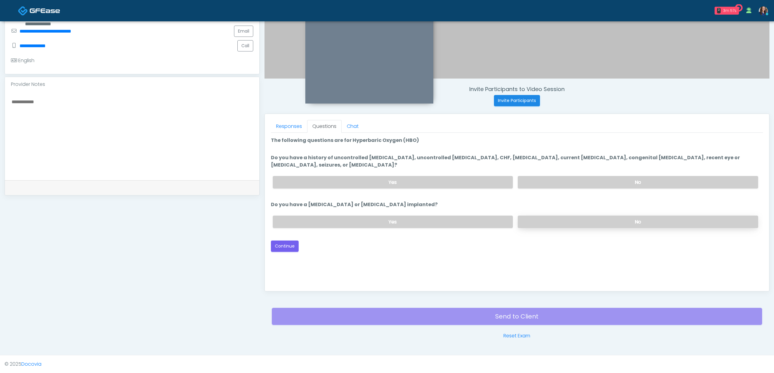
click at [556, 222] on label "No" at bounding box center [638, 222] width 240 height 12
click at [288, 243] on button "Continue" at bounding box center [285, 246] width 28 height 11
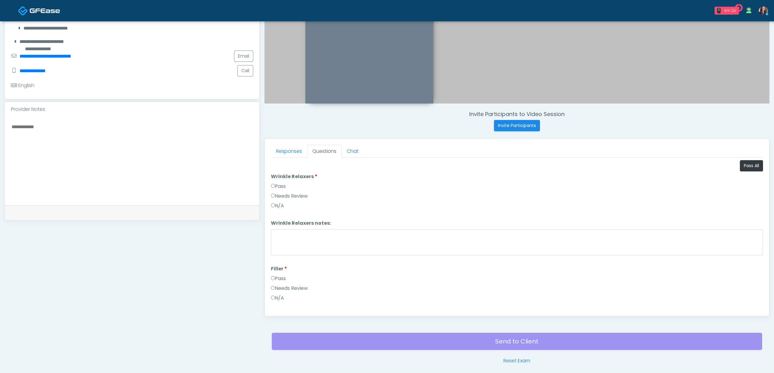
scroll to position [134, 0]
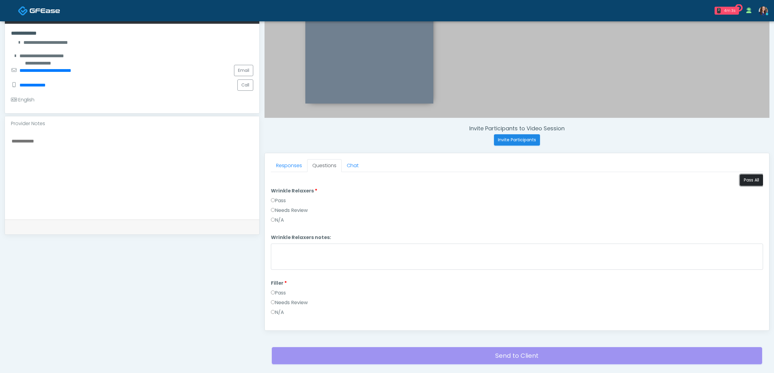
click at [744, 182] on button "Pass All" at bounding box center [751, 180] width 23 height 11
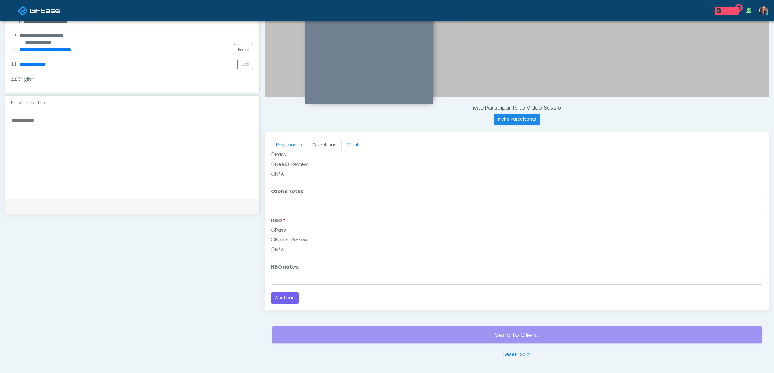
scroll to position [175, 0]
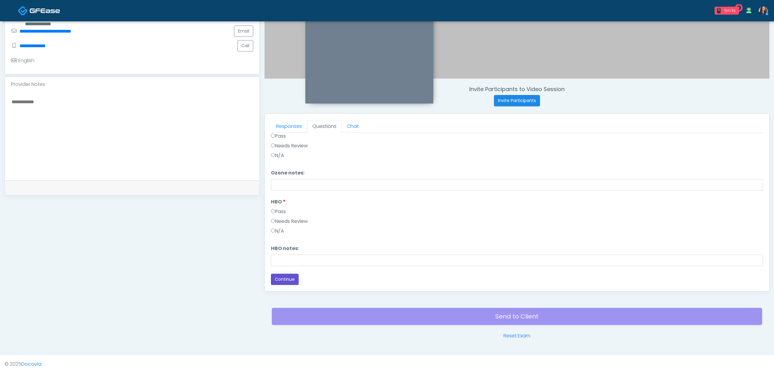
click at [285, 279] on button "Continue" at bounding box center [285, 279] width 28 height 11
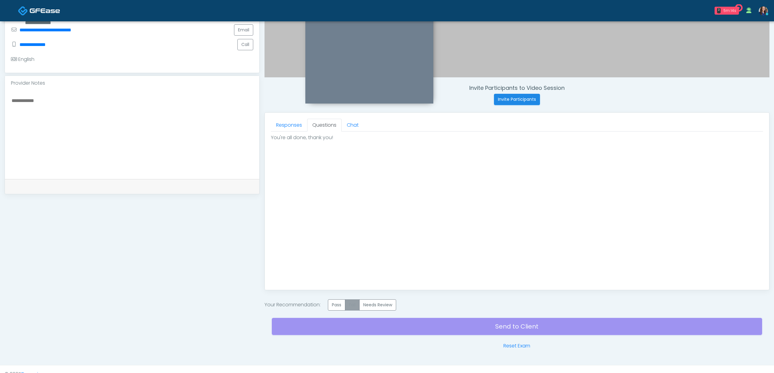
click at [339, 304] on label "Pass" at bounding box center [336, 305] width 17 height 11
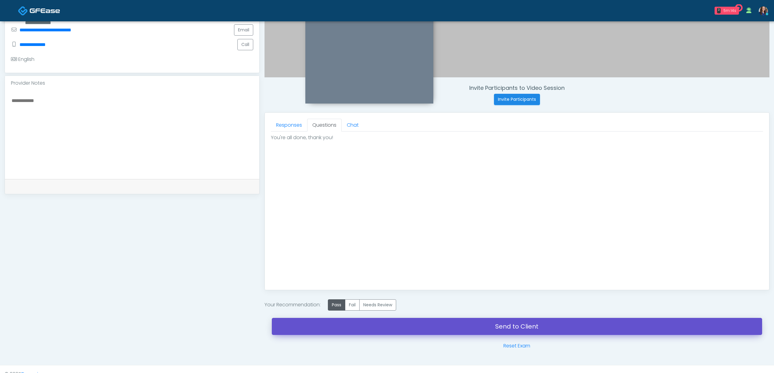
click at [420, 334] on link "Send to Client" at bounding box center [517, 326] width 490 height 17
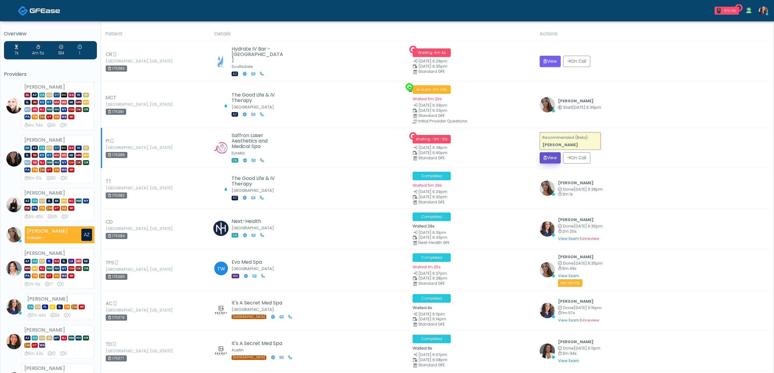
click at [552, 157] on button "View" at bounding box center [550, 157] width 21 height 11
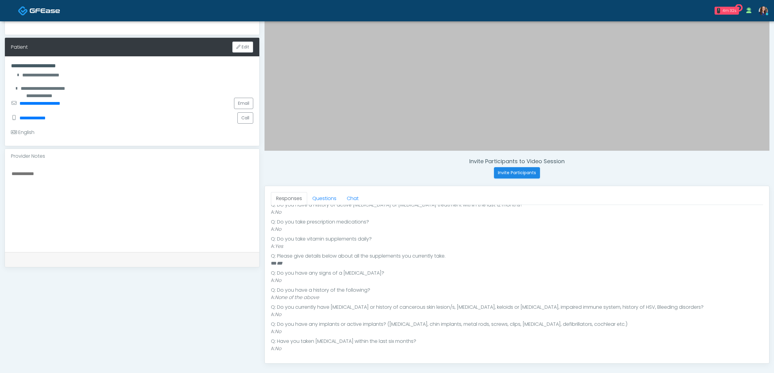
scroll to position [122, 0]
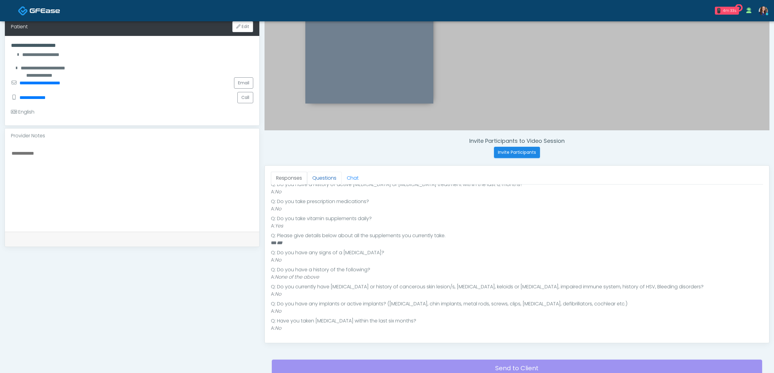
click at [315, 182] on link "Questions" at bounding box center [324, 178] width 34 height 13
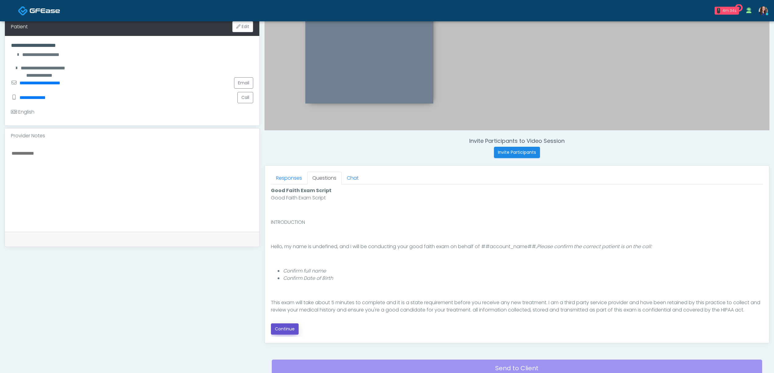
drag, startPoint x: 288, startPoint y: 331, endPoint x: 301, endPoint y: 329, distance: 12.9
click at [289, 331] on button "Continue" at bounding box center [285, 329] width 28 height 11
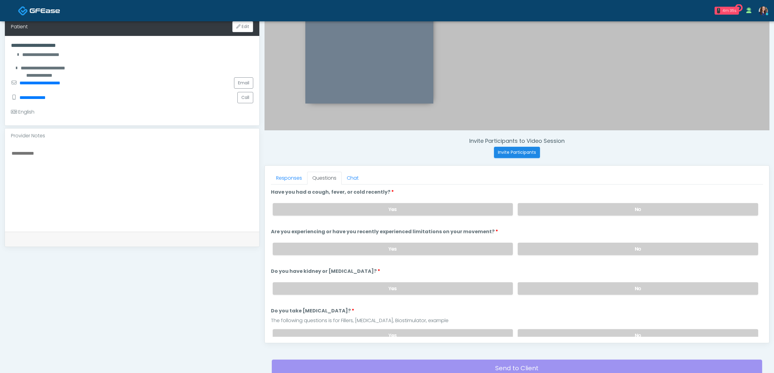
scroll to position [175, 0]
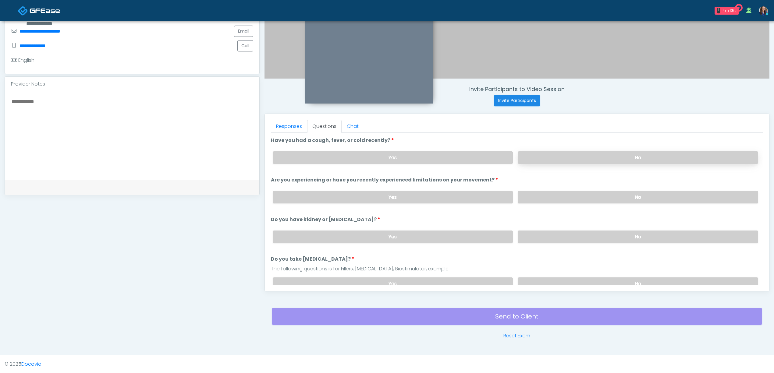
click at [602, 157] on label "No" at bounding box center [638, 157] width 240 height 12
click at [602, 193] on label "No" at bounding box center [638, 197] width 240 height 12
click at [591, 236] on label "No" at bounding box center [638, 237] width 240 height 12
click at [575, 282] on label "No" at bounding box center [638, 284] width 240 height 12
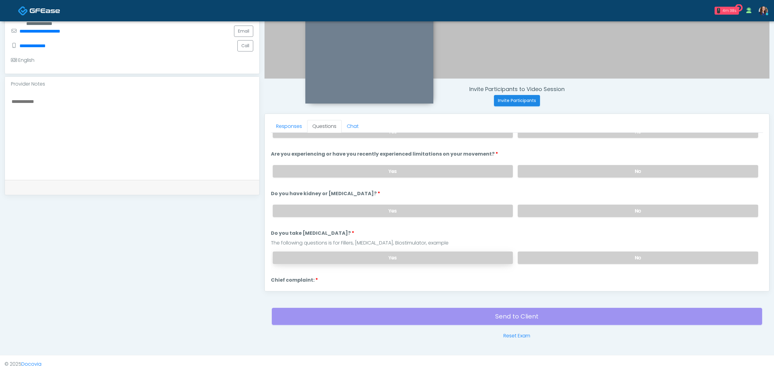
scroll to position [81, 0]
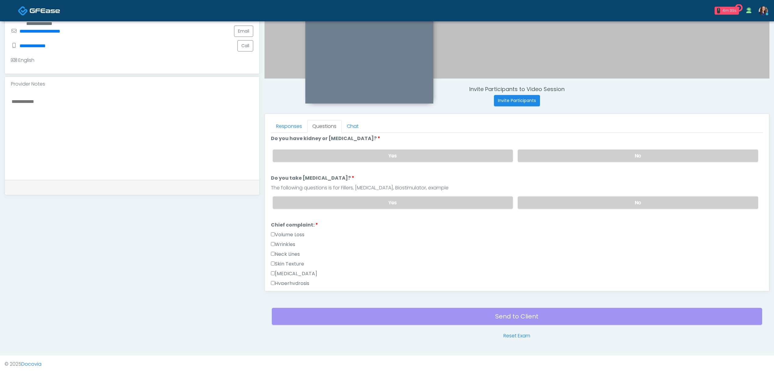
click at [288, 242] on label "Wrinkles" at bounding box center [283, 244] width 24 height 7
click at [289, 244] on label "Wrinkles" at bounding box center [283, 244] width 24 height 7
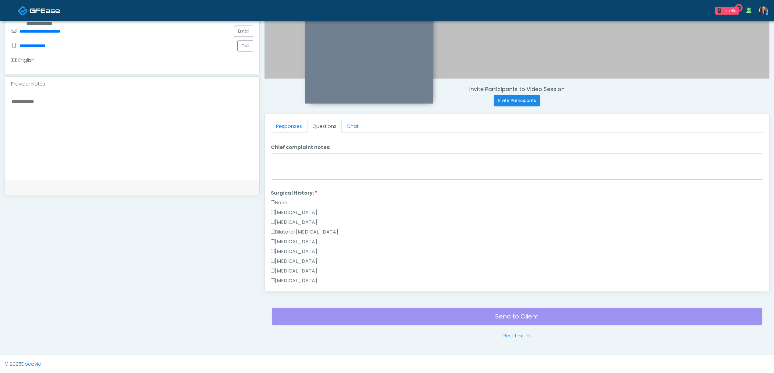
scroll to position [284, 0]
drag, startPoint x: 277, startPoint y: 197, endPoint x: 279, endPoint y: 201, distance: 5.3
click at [276, 197] on li "Surgical History: Surgical History: None Cesarean Section Hysterectomy Bilatera…" at bounding box center [517, 262] width 492 height 146
click at [280, 201] on label "None" at bounding box center [279, 201] width 16 height 7
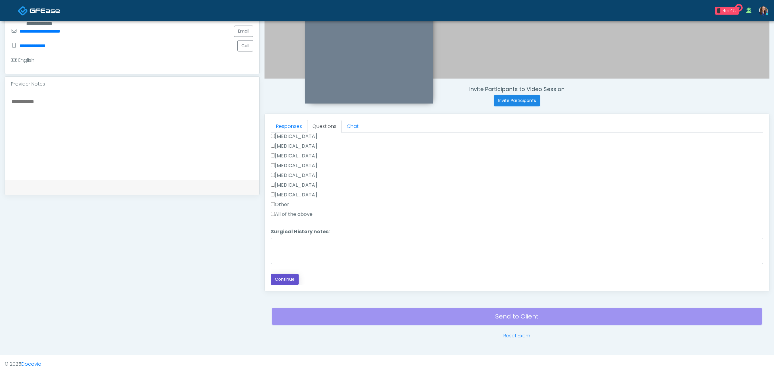
click at [289, 277] on button "Continue" at bounding box center [285, 279] width 28 height 11
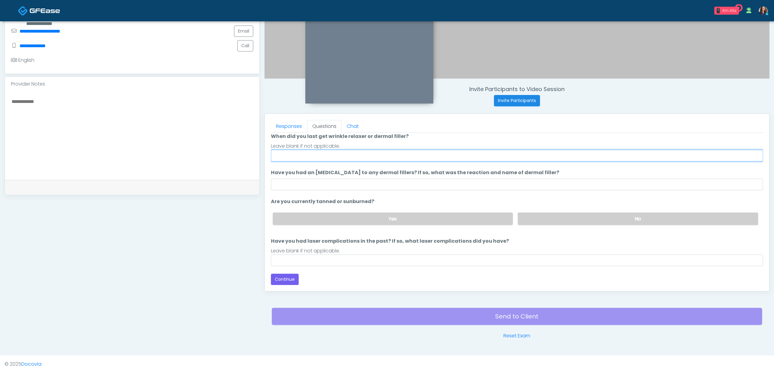
drag, startPoint x: 295, startPoint y: 159, endPoint x: 301, endPoint y: 160, distance: 5.9
click at [295, 159] on input "When did you last get wrinkle relaxer or dermal filler?" at bounding box center [517, 156] width 492 height 12
type input "**********"
drag, startPoint x: 293, startPoint y: 155, endPoint x: 425, endPoint y: 156, distance: 132.9
click at [425, 156] on input "**********" at bounding box center [517, 156] width 492 height 12
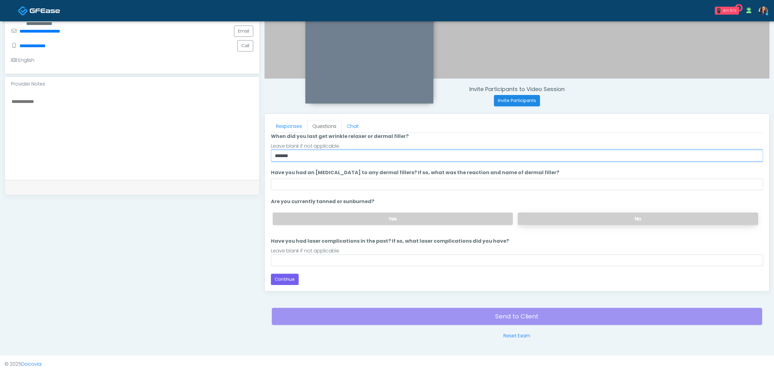
type input "******"
click at [563, 216] on label "No" at bounding box center [638, 219] width 240 height 12
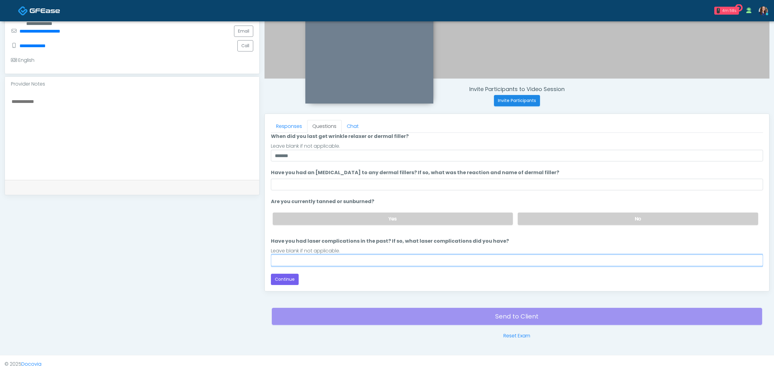
click at [389, 260] on input "Have you had laser complications in the past? If so, what laser complications d…" at bounding box center [517, 261] width 492 height 12
type input "**"
click at [399, 235] on ol "The following questions are for Filler, Wrinkle relaxers, PRP, and Lasers The f…" at bounding box center [517, 177] width 492 height 180
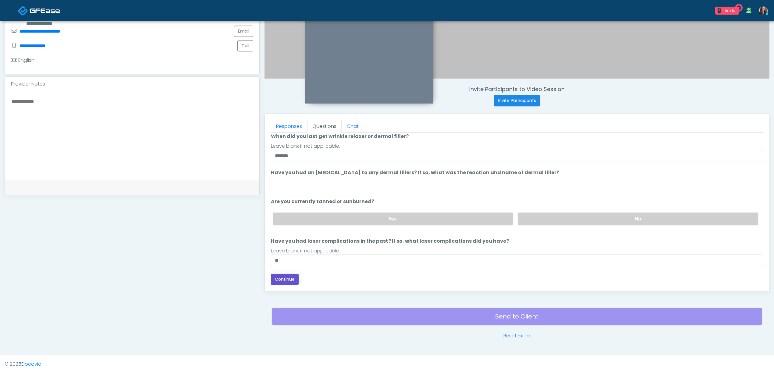
drag, startPoint x: 293, startPoint y: 278, endPoint x: 304, endPoint y: 278, distance: 10.4
click at [294, 278] on button "Continue" at bounding box center [285, 279] width 28 height 11
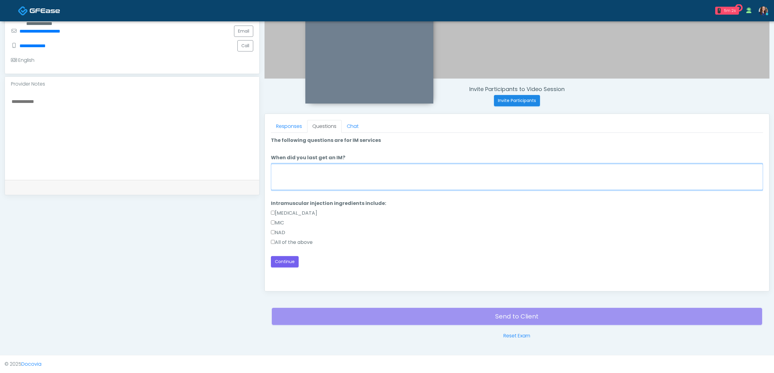
click at [371, 183] on textarea "When did you last get an IM?" at bounding box center [517, 177] width 492 height 26
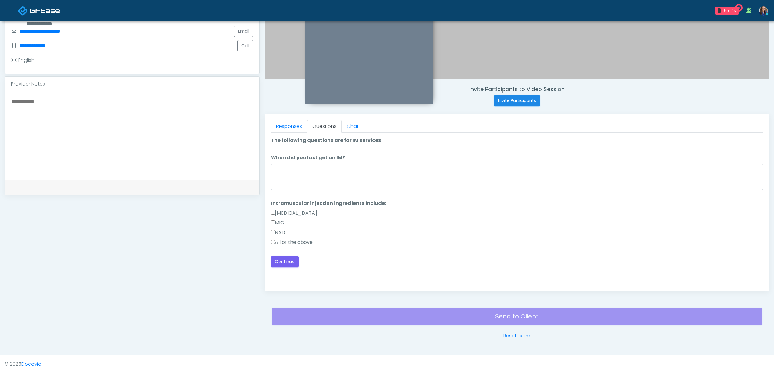
click at [301, 240] on label "All of the above" at bounding box center [292, 242] width 42 height 7
click at [289, 260] on button "Continue" at bounding box center [285, 261] width 28 height 11
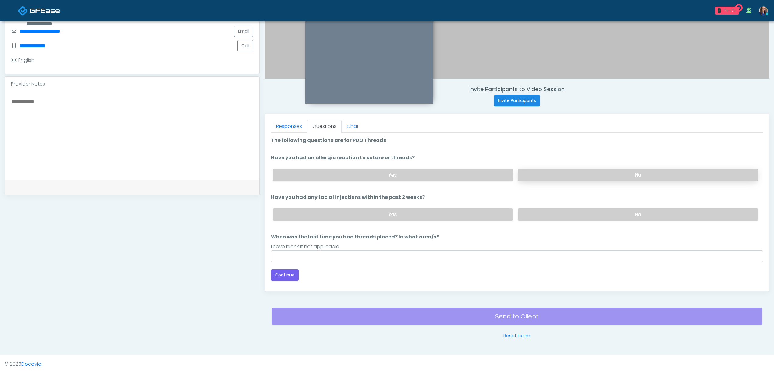
click at [543, 177] on label "No" at bounding box center [638, 175] width 240 height 12
click at [545, 216] on label "No" at bounding box center [638, 214] width 240 height 12
click at [392, 252] on input "When was the last time you had threads placed? In what area/s?" at bounding box center [517, 256] width 492 height 12
type input "**"
click at [280, 271] on button "Continue" at bounding box center [285, 275] width 28 height 11
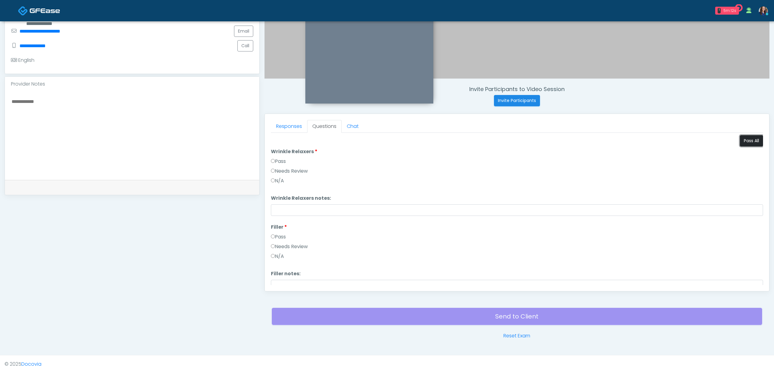
click at [747, 137] on button "Pass All" at bounding box center [751, 140] width 23 height 11
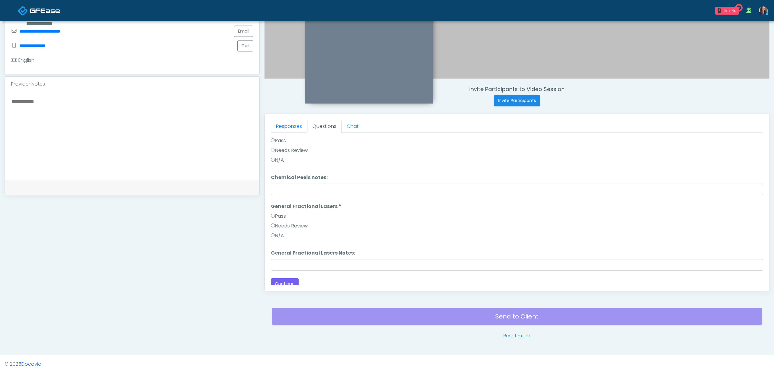
scroll to position [630, 0]
click at [283, 277] on button "Continue" at bounding box center [285, 279] width 28 height 11
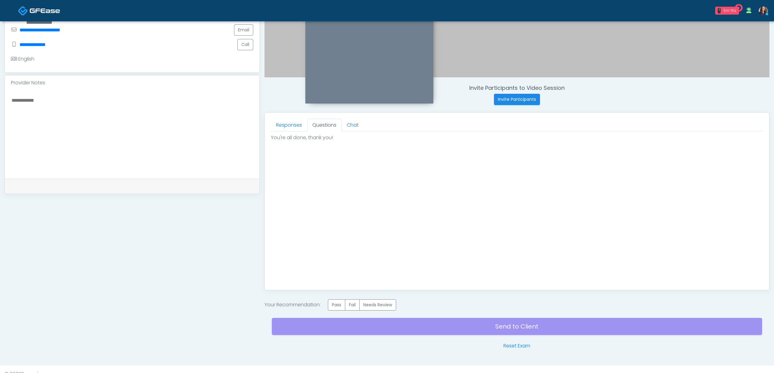
scroll to position [0, 0]
drag, startPoint x: 340, startPoint y: 302, endPoint x: 395, endPoint y: 317, distance: 56.9
click at [341, 302] on label "Pass" at bounding box center [336, 305] width 17 height 11
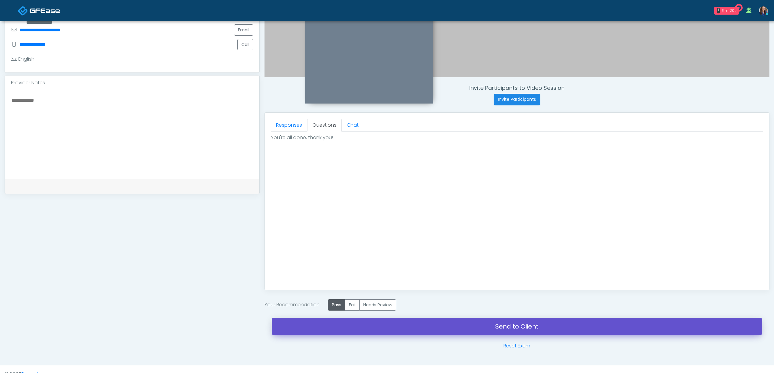
click at [416, 321] on link "Send to Client" at bounding box center [517, 326] width 490 height 17
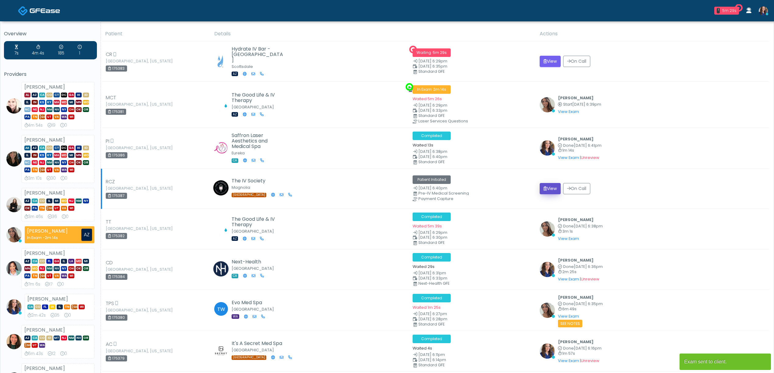
click at [544, 188] on icon "submit" at bounding box center [545, 188] width 3 height 4
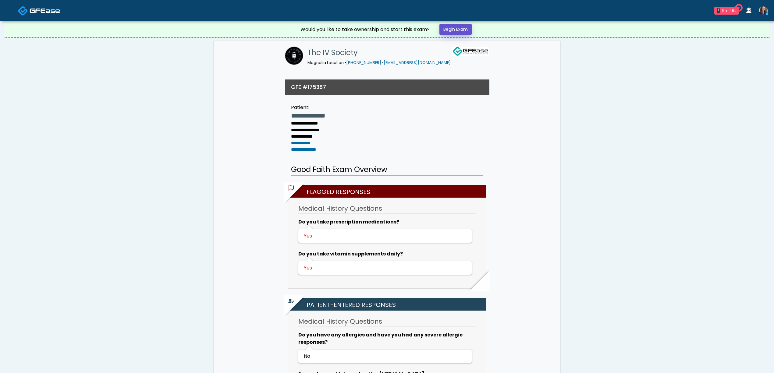
click at [450, 32] on link "Begin Exam" at bounding box center [455, 29] width 32 height 11
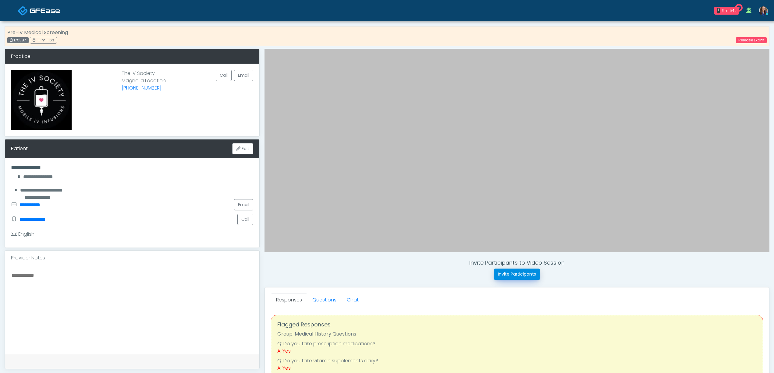
click at [515, 275] on button "Invite Participants" at bounding box center [517, 274] width 46 height 11
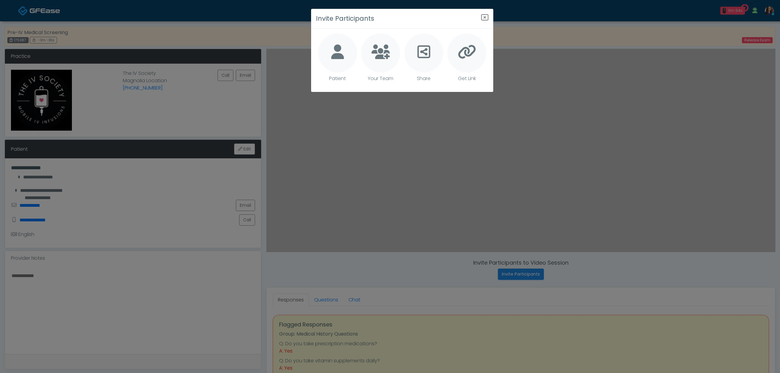
drag, startPoint x: 339, startPoint y: 52, endPoint x: 383, endPoint y: 70, distance: 47.3
click at [339, 53] on icon at bounding box center [337, 51] width 13 height 15
type textarea "**********"
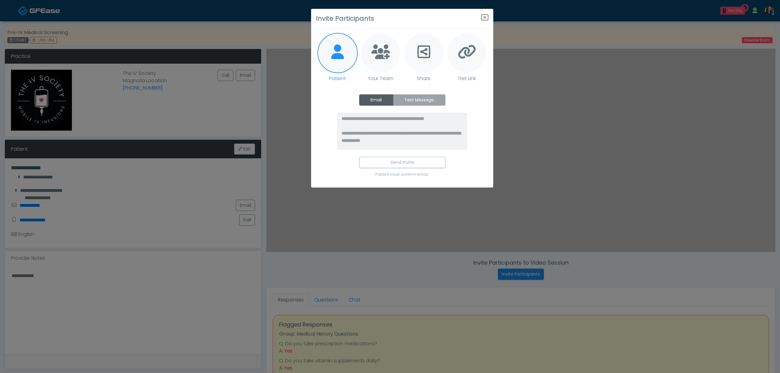
click at [425, 102] on label "Text Message" at bounding box center [419, 99] width 52 height 11
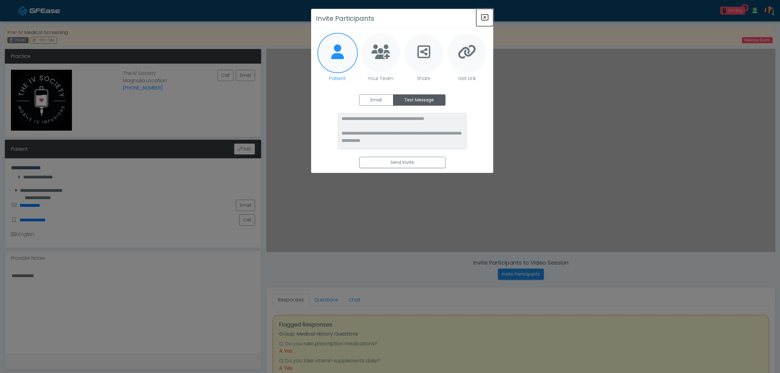
click at [486, 15] on icon "Close" at bounding box center [484, 17] width 7 height 7
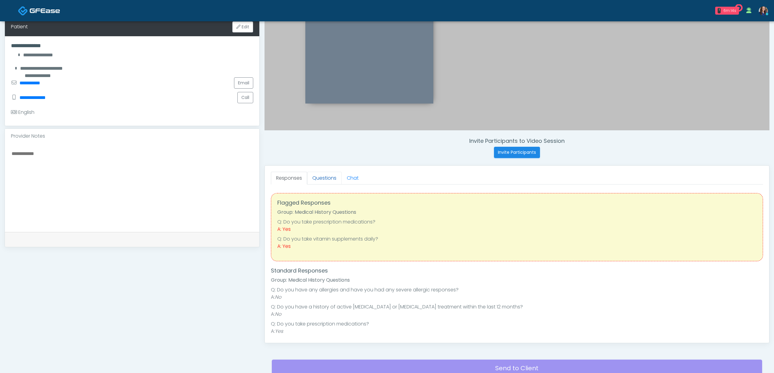
drag, startPoint x: 324, startPoint y: 174, endPoint x: 322, endPoint y: 182, distance: 7.5
click at [325, 174] on link "Questions" at bounding box center [324, 178] width 34 height 13
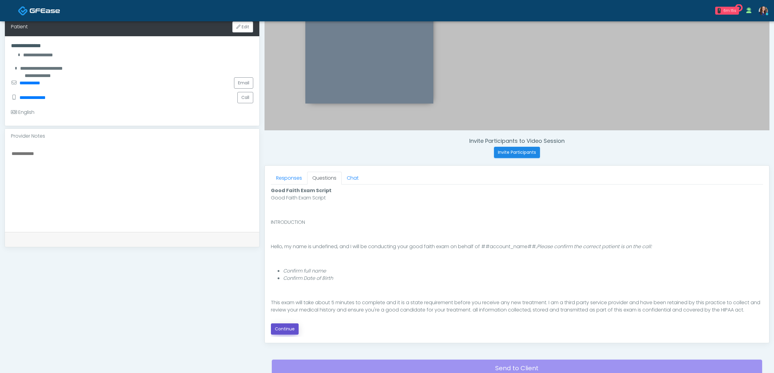
click at [282, 332] on button "Continue" at bounding box center [285, 329] width 28 height 11
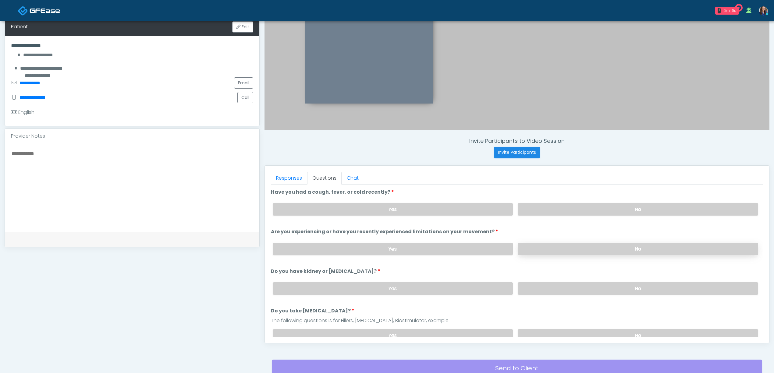
scroll to position [175, 0]
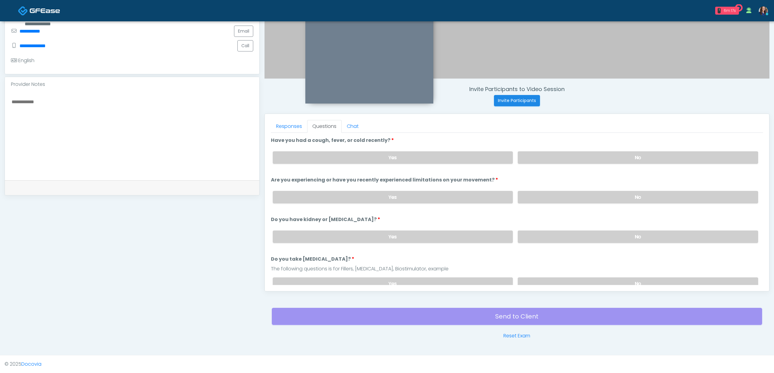
click at [631, 165] on div "Yes No" at bounding box center [515, 158] width 495 height 22
drag, startPoint x: 628, startPoint y: 162, endPoint x: 628, endPoint y: 179, distance: 17.1
click at [628, 165] on div "Yes No" at bounding box center [515, 158] width 495 height 22
drag, startPoint x: 624, startPoint y: 192, endPoint x: 624, endPoint y: 187, distance: 4.9
click at [624, 192] on label "No" at bounding box center [638, 197] width 240 height 12
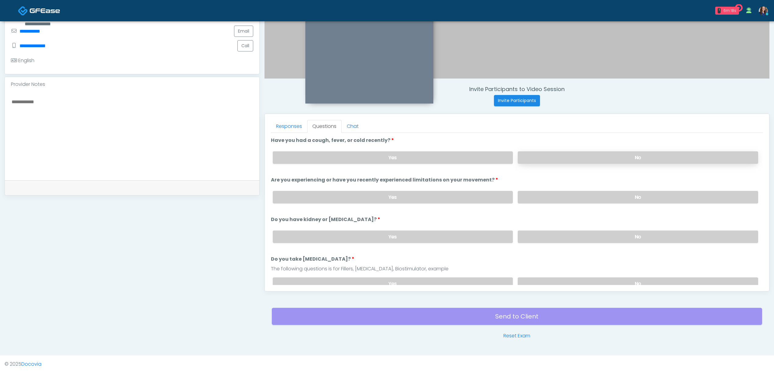
click at [622, 158] on label "No" at bounding box center [638, 157] width 240 height 12
click at [630, 233] on label "No" at bounding box center [638, 237] width 240 height 12
drag, startPoint x: 619, startPoint y: 281, endPoint x: 542, endPoint y: 250, distance: 83.4
click at [618, 281] on label "No" at bounding box center [638, 284] width 240 height 12
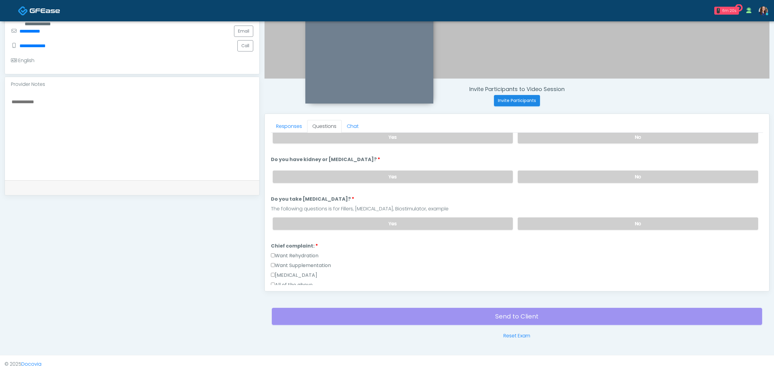
scroll to position [122, 0]
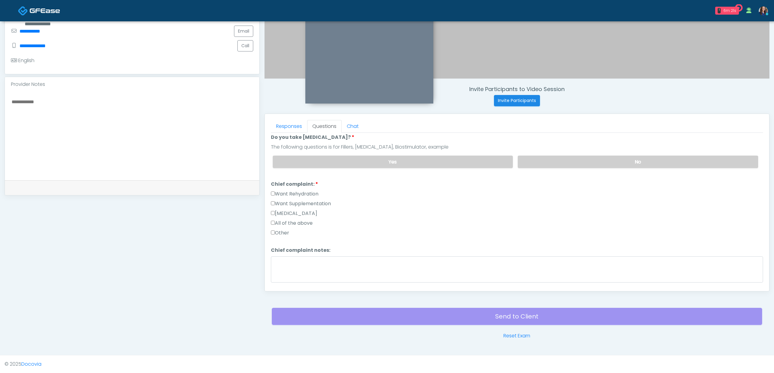
click at [298, 194] on label "Want Rehydration" at bounding box center [295, 193] width 48 height 7
drag, startPoint x: 299, startPoint y: 201, endPoint x: 322, endPoint y: 208, distance: 23.4
click at [299, 201] on label "Want Supplementation" at bounding box center [301, 203] width 60 height 7
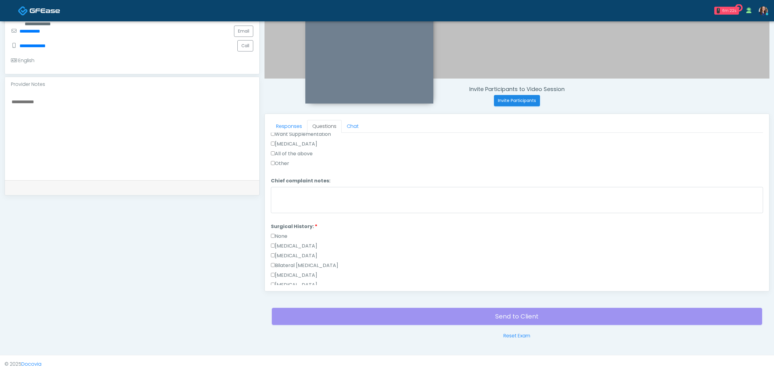
scroll to position [284, 0]
drag, startPoint x: 282, startPoint y: 261, endPoint x: 287, endPoint y: 262, distance: 5.0
click at [282, 261] on label "Other" at bounding box center [280, 260] width 18 height 7
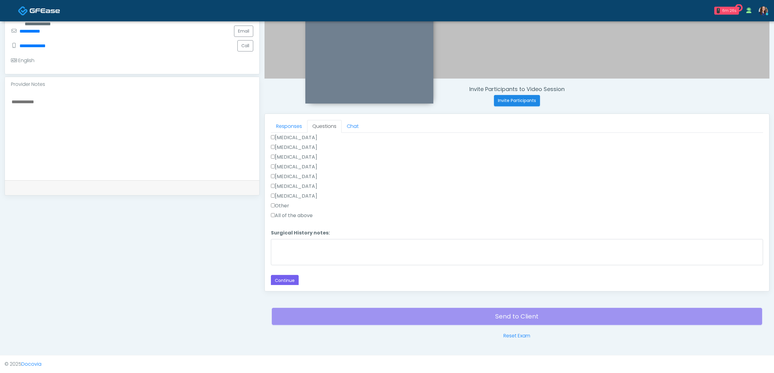
scroll to position [340, 0]
drag, startPoint x: 327, startPoint y: 254, endPoint x: 330, endPoint y: 251, distance: 4.0
click at [329, 251] on textarea "Surgical History notes:" at bounding box center [517, 251] width 492 height 26
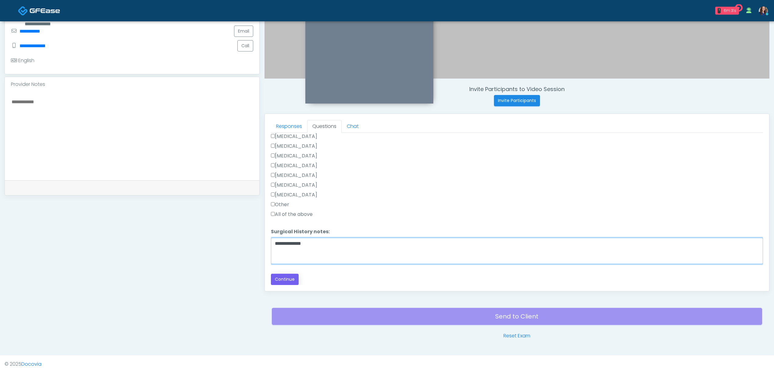
type textarea "**********"
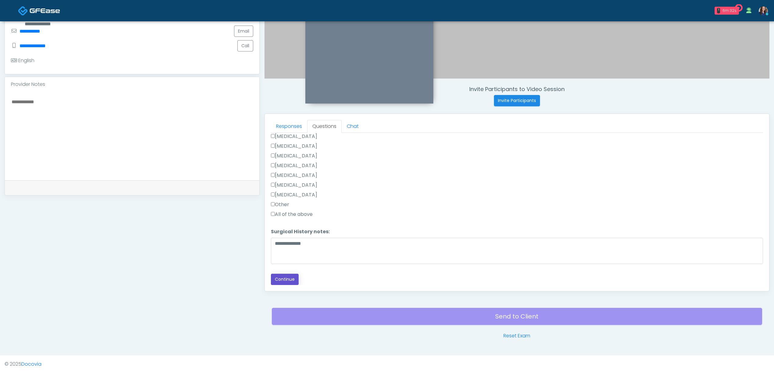
click at [283, 275] on button "Continue" at bounding box center [285, 279] width 28 height 11
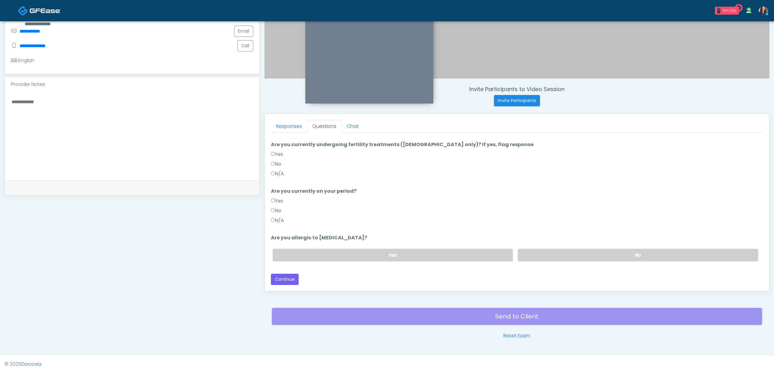
scroll to position [0, 0]
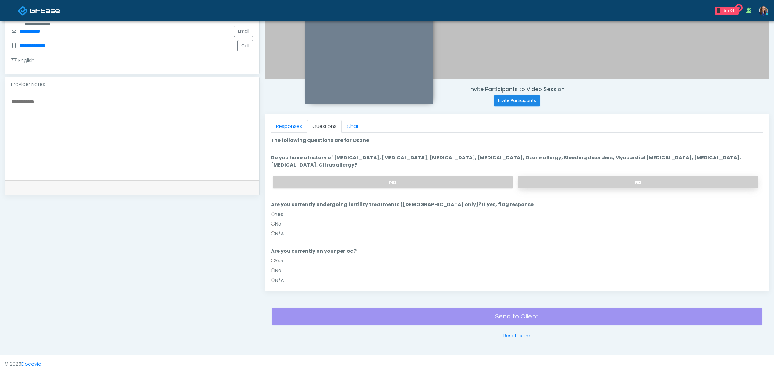
drag, startPoint x: 549, startPoint y: 179, endPoint x: 525, endPoint y: 187, distance: 25.1
click at [549, 179] on label "No" at bounding box center [638, 182] width 240 height 12
drag, startPoint x: 279, startPoint y: 212, endPoint x: 286, endPoint y: 227, distance: 16.2
click at [280, 214] on label "Yes" at bounding box center [277, 214] width 12 height 7
click at [281, 235] on label "N/A" at bounding box center [277, 233] width 13 height 7
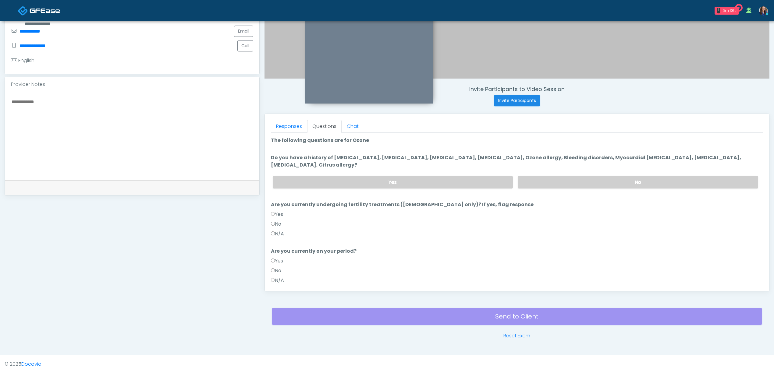
drag, startPoint x: 281, startPoint y: 278, endPoint x: 305, endPoint y: 274, distance: 24.3
click at [281, 278] on label "N/A" at bounding box center [277, 280] width 13 height 7
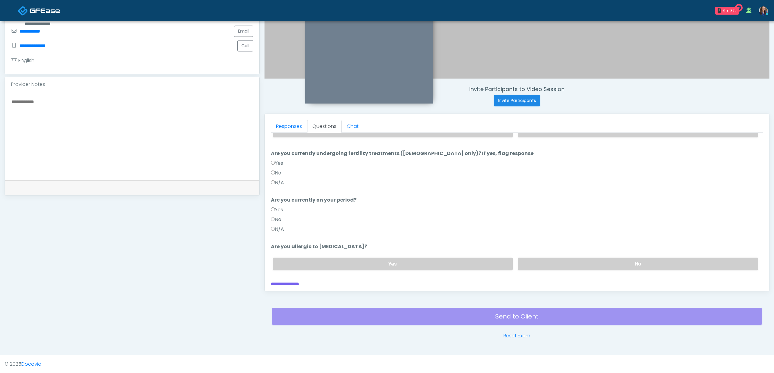
scroll to position [60, 0]
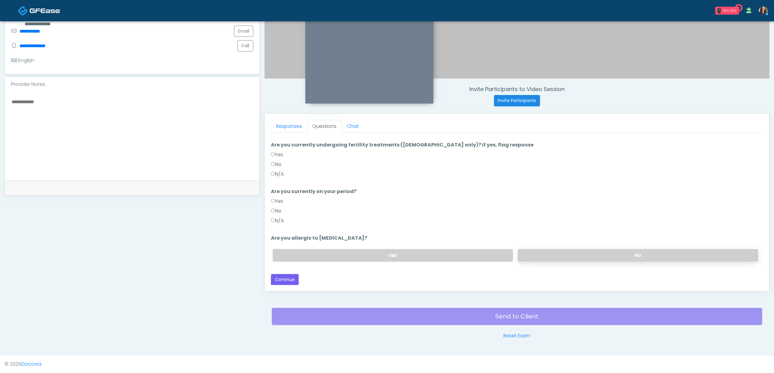
click at [546, 250] on label "No" at bounding box center [638, 255] width 240 height 12
drag, startPoint x: 287, startPoint y: 280, endPoint x: 327, endPoint y: 279, distance: 39.6
click at [287, 280] on button "Continue" at bounding box center [285, 279] width 28 height 11
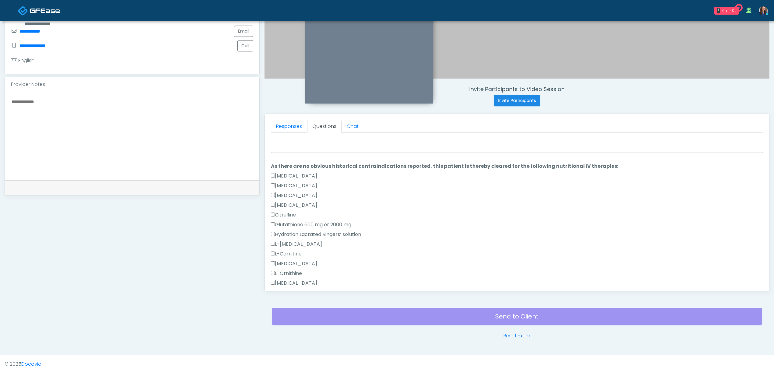
scroll to position [0, 0]
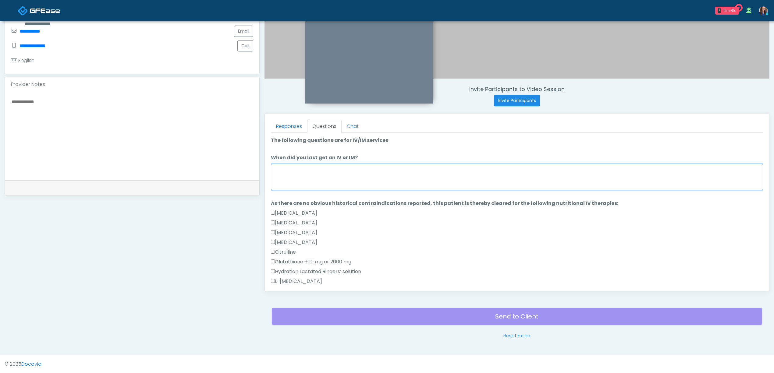
click at [334, 176] on textarea "When did you last get an IV or IM?" at bounding box center [517, 177] width 492 height 26
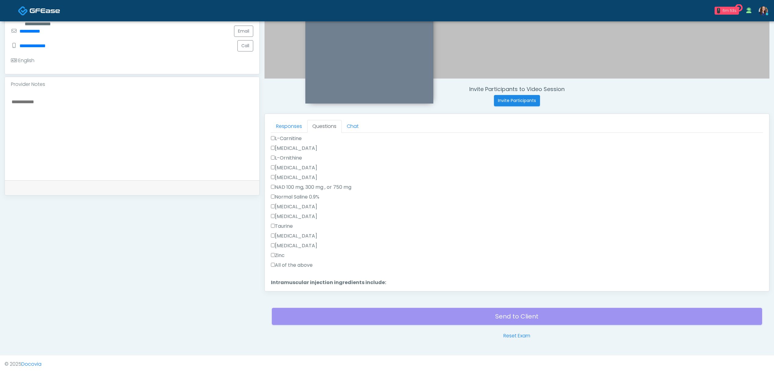
scroll to position [203, 0]
type textarea "**********"
click at [289, 216] on label "All of the above" at bounding box center [292, 214] width 42 height 7
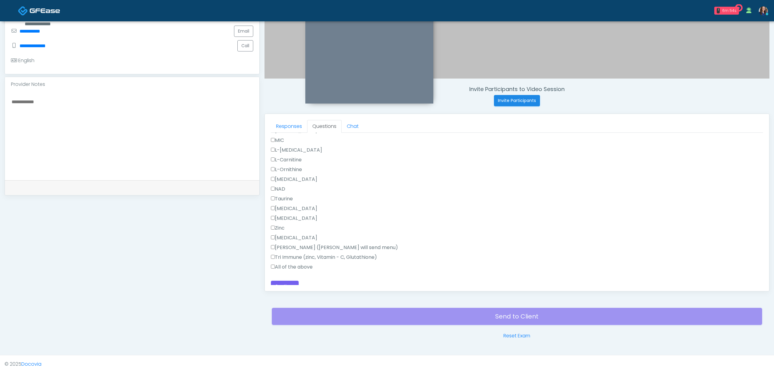
scroll to position [380, 0]
click at [288, 262] on label "All of the above" at bounding box center [292, 260] width 42 height 7
click at [290, 278] on button "Continue" at bounding box center [285, 279] width 28 height 11
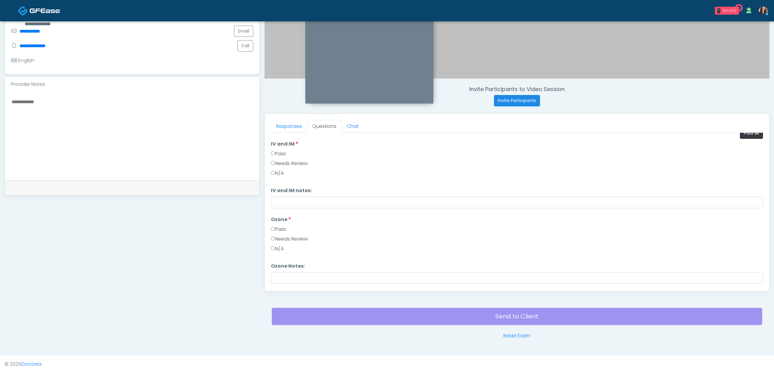
scroll to position [0, 0]
drag, startPoint x: 740, startPoint y: 143, endPoint x: 737, endPoint y: 143, distance: 3.1
click at [740, 143] on button "Pass All" at bounding box center [751, 140] width 23 height 11
drag, startPoint x: 281, startPoint y: 279, endPoint x: 319, endPoint y: 269, distance: 39.6
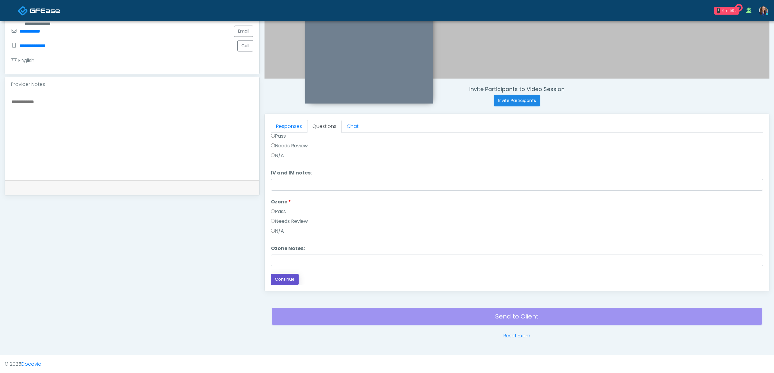
click at [282, 279] on button "Continue" at bounding box center [285, 279] width 28 height 11
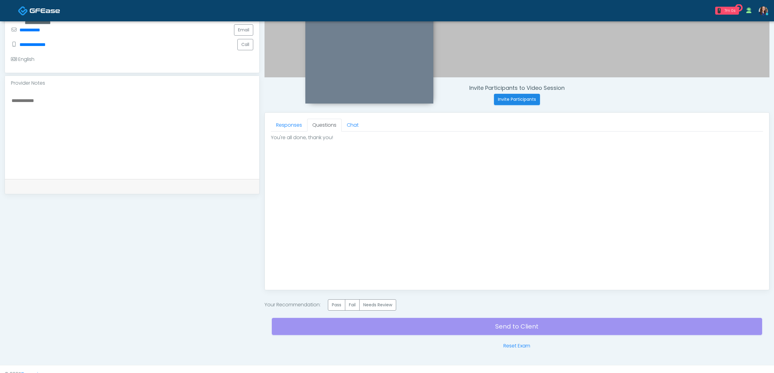
scroll to position [0, 0]
click at [341, 304] on label "Pass" at bounding box center [336, 305] width 17 height 11
click at [431, 321] on div "Send to Client Reset Exam" at bounding box center [517, 330] width 490 height 39
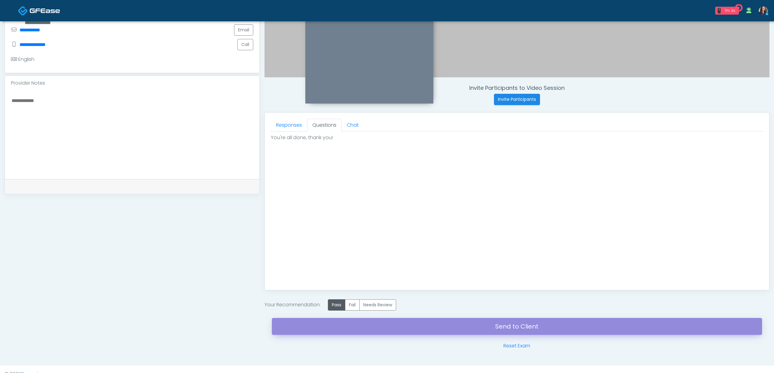
click at [437, 325] on link "Send to Client" at bounding box center [517, 326] width 490 height 17
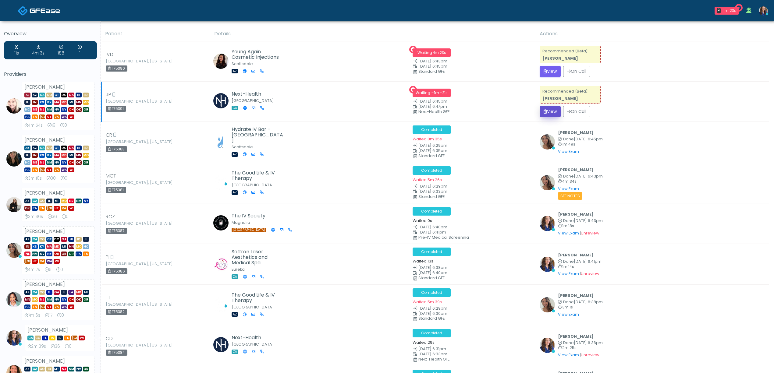
click at [553, 108] on button "View" at bounding box center [550, 111] width 21 height 11
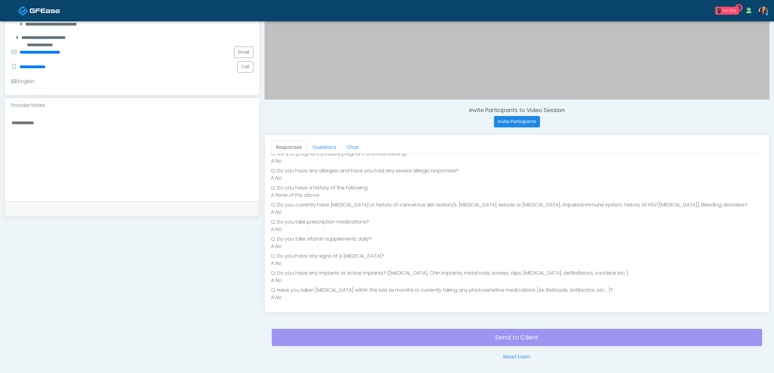
scroll to position [162, 0]
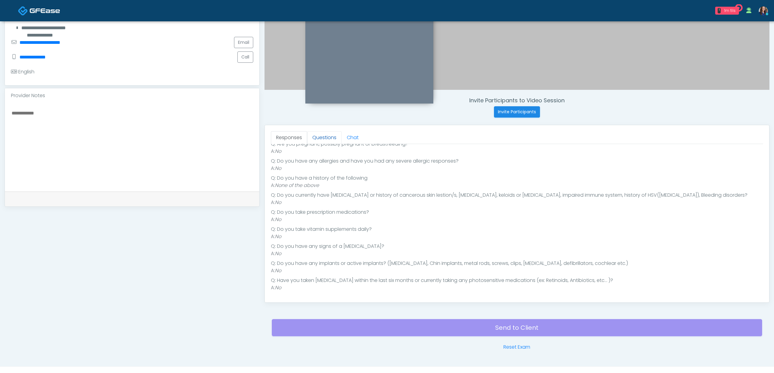
click at [327, 142] on link "Questions" at bounding box center [324, 137] width 34 height 13
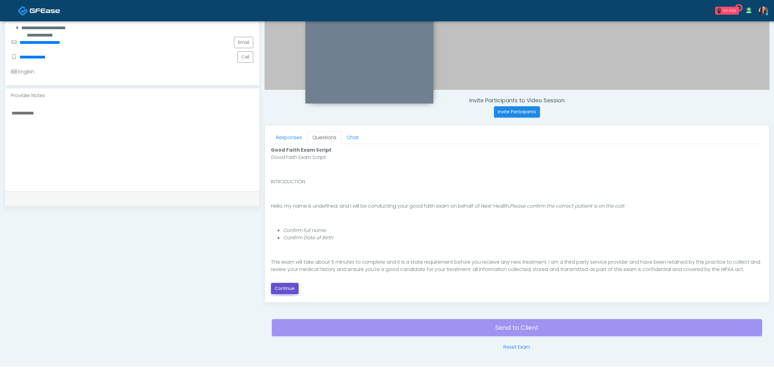
click at [286, 292] on button "Continue" at bounding box center [285, 288] width 28 height 11
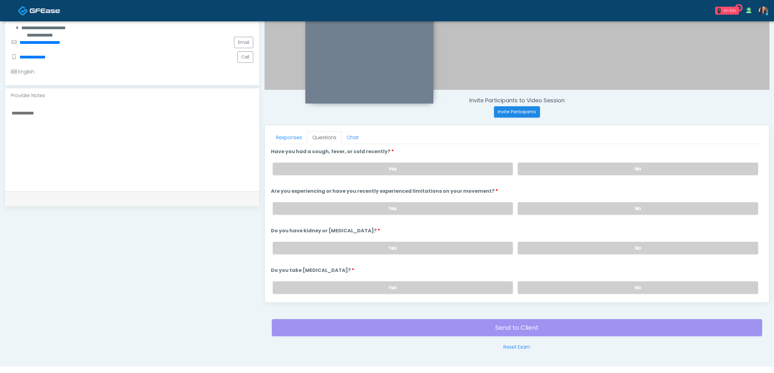
scroll to position [175, 0]
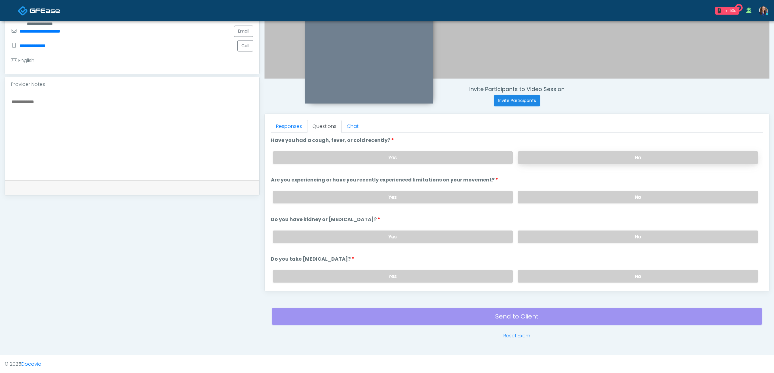
click at [559, 160] on label "No" at bounding box center [638, 157] width 240 height 12
drag, startPoint x: 555, startPoint y: 196, endPoint x: 557, endPoint y: 221, distance: 24.8
click at [554, 201] on label "No" at bounding box center [638, 197] width 240 height 12
drag, startPoint x: 561, startPoint y: 236, endPoint x: 561, endPoint y: 244, distance: 8.2
click at [561, 236] on label "No" at bounding box center [638, 237] width 240 height 12
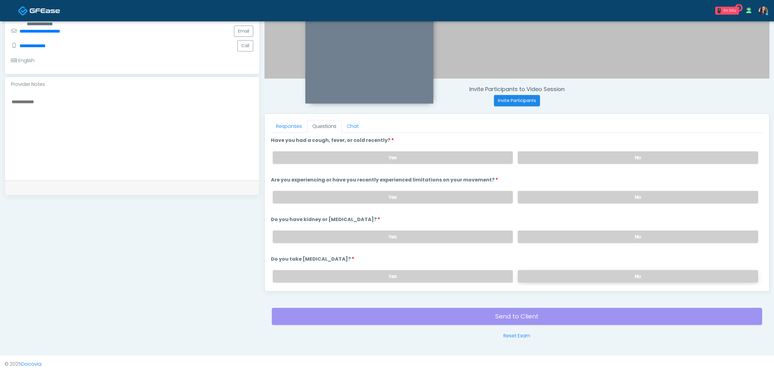
click at [555, 275] on label "No" at bounding box center [638, 276] width 240 height 12
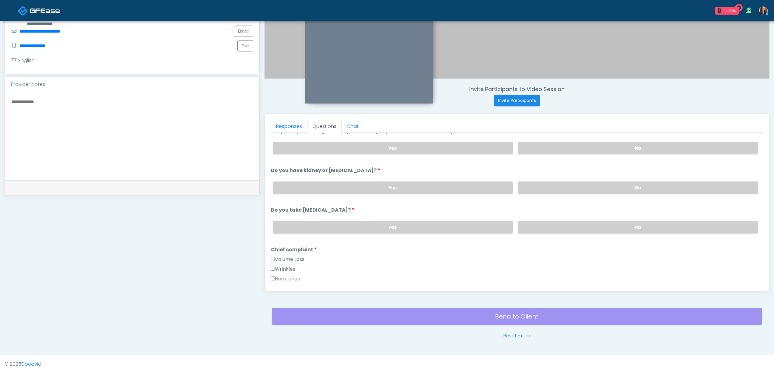
scroll to position [122, 0]
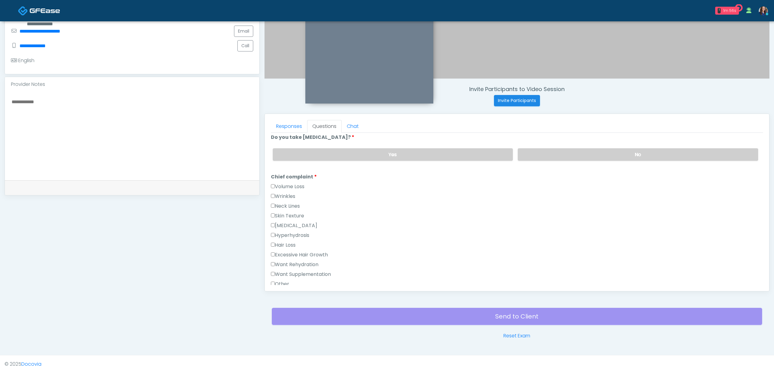
click at [289, 184] on label "Volume Loss" at bounding box center [288, 186] width 34 height 7
drag, startPoint x: 291, startPoint y: 184, endPoint x: 296, endPoint y: 205, distance: 21.2
click at [291, 185] on label "Volume Loss" at bounding box center [288, 186] width 34 height 7
drag, startPoint x: 289, startPoint y: 185, endPoint x: 293, endPoint y: 198, distance: 13.8
click at [289, 186] on label "Volume Loss" at bounding box center [288, 186] width 34 height 7
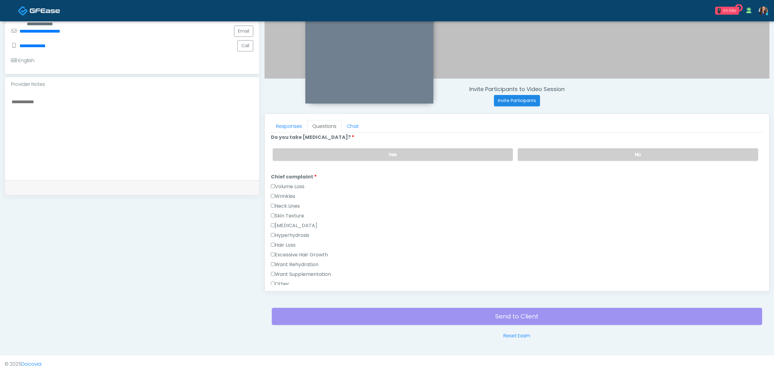
drag, startPoint x: 293, startPoint y: 261, endPoint x: 294, endPoint y: 269, distance: 7.4
click at [293, 265] on label "Want Rehydration" at bounding box center [295, 264] width 48 height 7
drag, startPoint x: 295, startPoint y: 272, endPoint x: 315, endPoint y: 271, distance: 19.8
click at [294, 272] on label "Want Supplementation" at bounding box center [301, 274] width 60 height 7
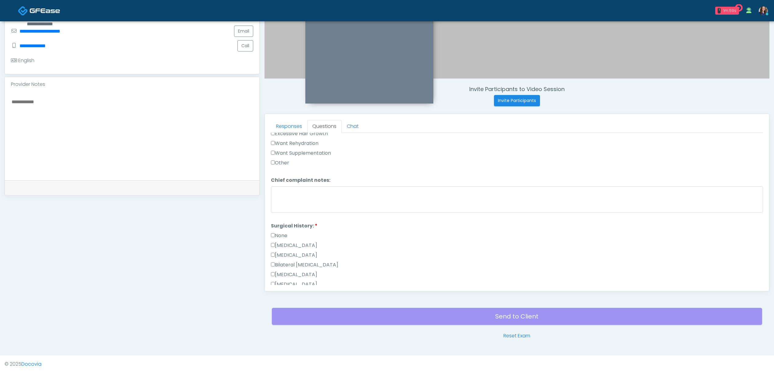
scroll to position [244, 0]
click at [310, 153] on label "Want Supplementation" at bounding box center [301, 152] width 60 height 7
click at [279, 233] on label "None" at bounding box center [279, 235] width 16 height 7
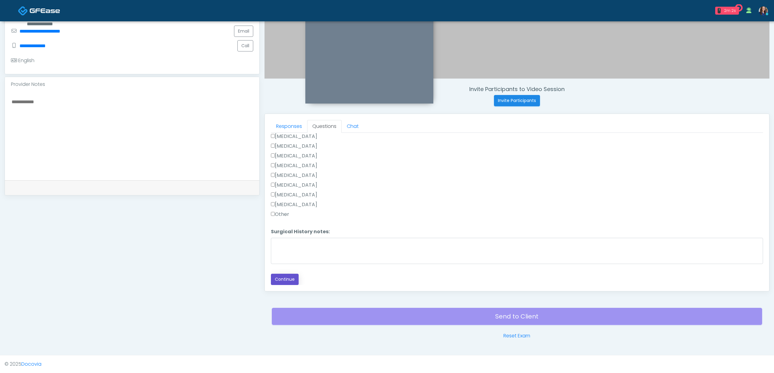
click at [290, 281] on button "Continue" at bounding box center [285, 279] width 28 height 11
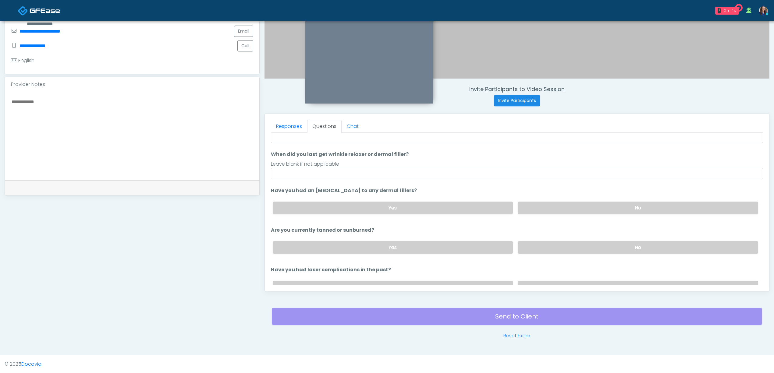
scroll to position [0, 0]
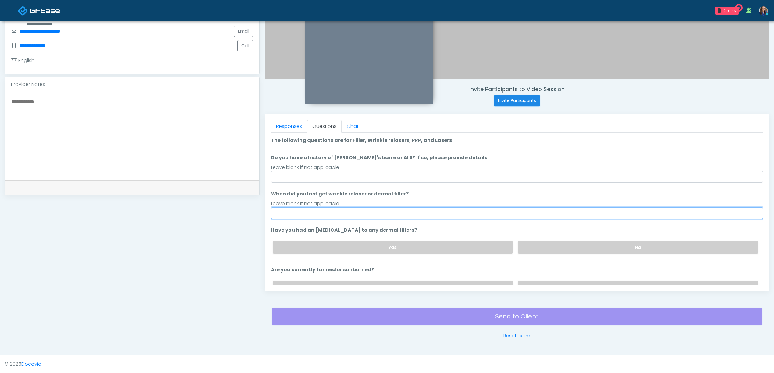
click at [308, 214] on input "When did you last get wrinkle relaxer or dermal filler?" at bounding box center [517, 214] width 492 height 12
click at [311, 213] on input "*****" at bounding box center [517, 214] width 492 height 12
type input "**********"
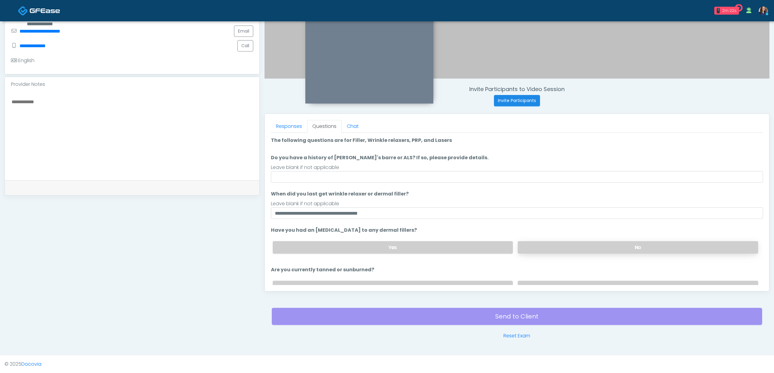
click at [589, 248] on label "No" at bounding box center [638, 247] width 240 height 12
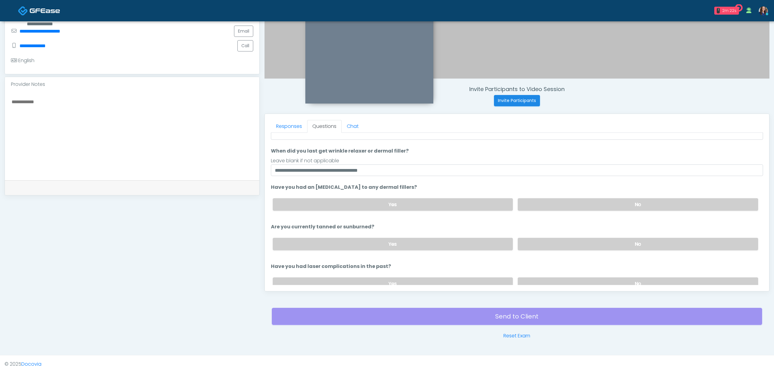
scroll to position [71, 0]
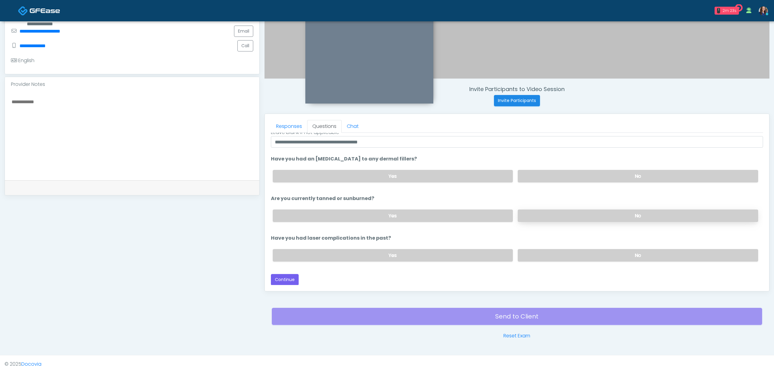
click at [605, 215] on label "No" at bounding box center [638, 216] width 240 height 12
drag, startPoint x: 601, startPoint y: 251, endPoint x: 589, endPoint y: 262, distance: 16.4
click at [600, 253] on label "No" at bounding box center [638, 255] width 240 height 12
click at [289, 277] on button "Continue" at bounding box center [285, 279] width 28 height 11
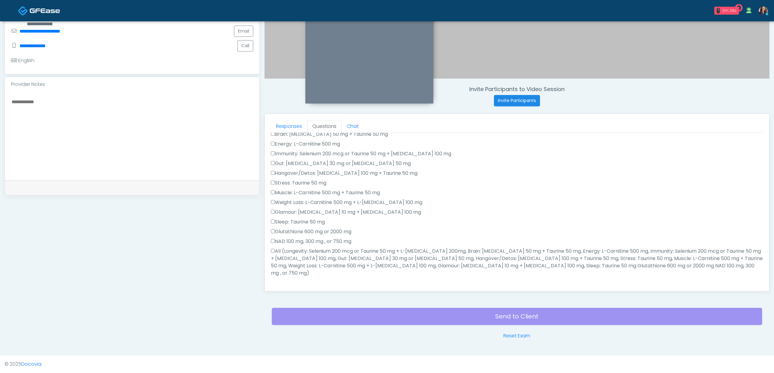
click at [330, 258] on label "All (Longevity: Selenium 200 mcg or Taurine 50 mg + L-Arginine 200mg, Brain: Gl…" at bounding box center [517, 262] width 492 height 29
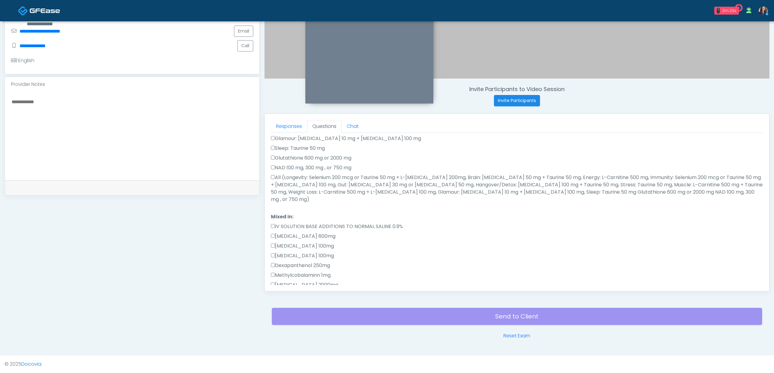
scroll to position [234, 0]
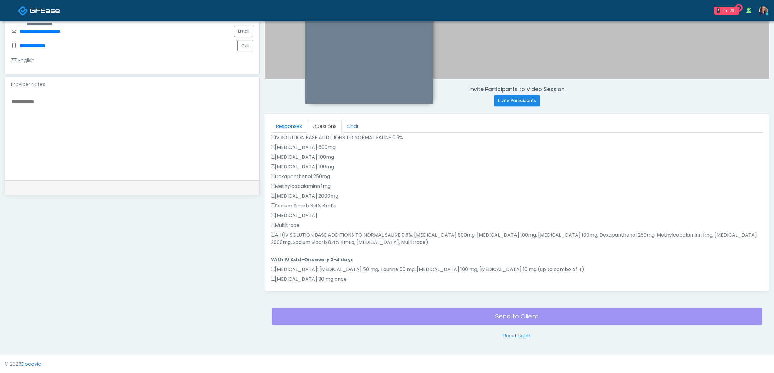
drag, startPoint x: 299, startPoint y: 226, endPoint x: 301, endPoint y: 229, distance: 4.0
click at [299, 232] on label "All (IV SOLUTION BASE ADDITIONS TO NORMAL SALINE 0.9%, Magnesium Chloride 600mg…" at bounding box center [517, 239] width 492 height 15
click at [307, 232] on label "All (IV SOLUTION BASE ADDITIONS TO NORMAL SALINE 0.9%, Magnesium Chloride 600mg…" at bounding box center [517, 239] width 492 height 15
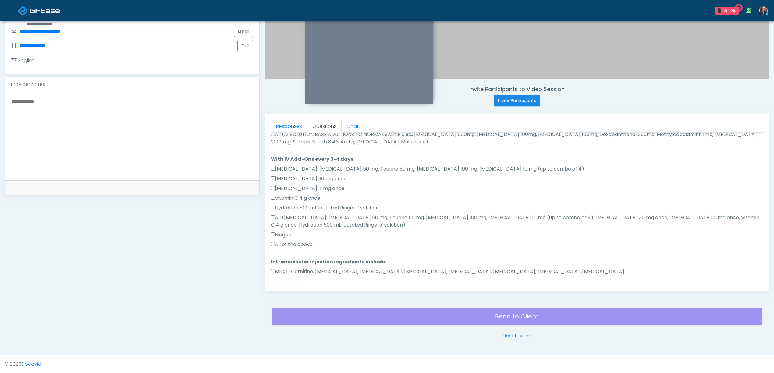
scroll to position [339, 0]
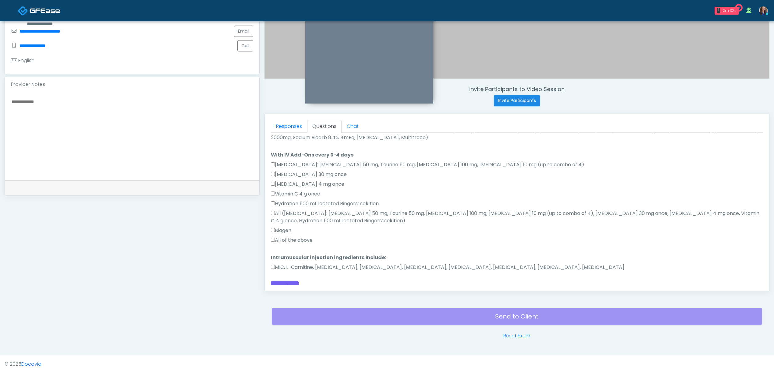
click at [297, 237] on label "All of the above" at bounding box center [292, 240] width 42 height 7
drag, startPoint x: 301, startPoint y: 258, endPoint x: 325, endPoint y: 265, distance: 25.5
click at [302, 264] on label "MIC, L-Carnitine, Methylcobalamin, Glycine, B-Complex, Lycine, Biotin, Vitamin …" at bounding box center [447, 267] width 353 height 7
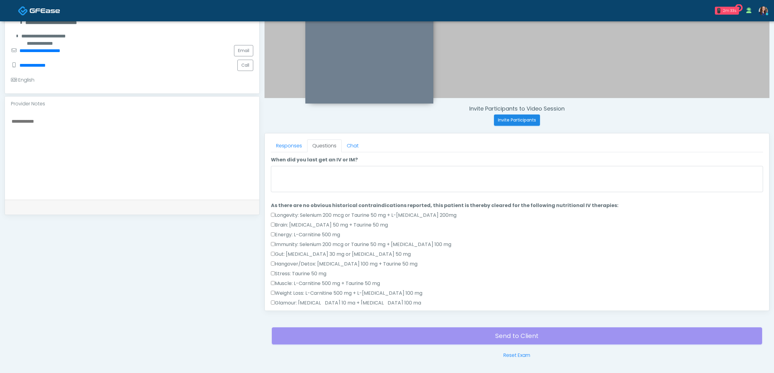
scroll to position [134, 0]
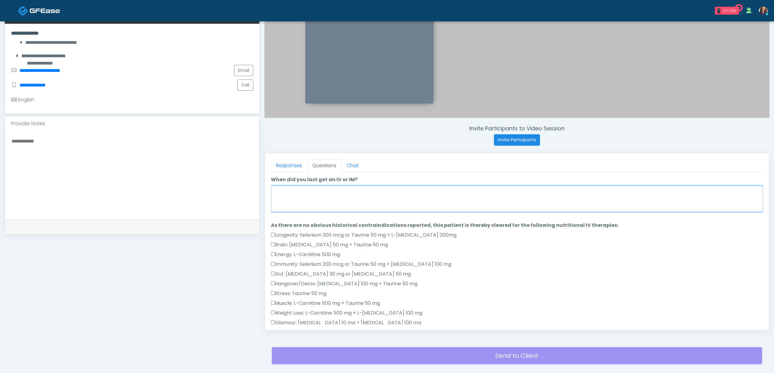
click at [309, 197] on textarea "When did you last get an IV or IM?" at bounding box center [517, 199] width 492 height 26
type textarea "*"
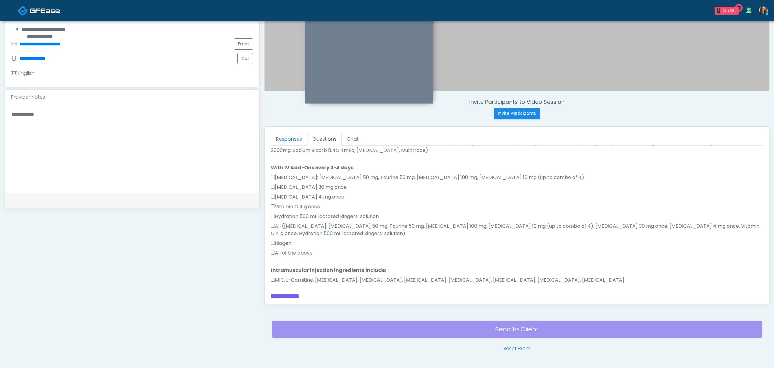
scroll to position [175, 0]
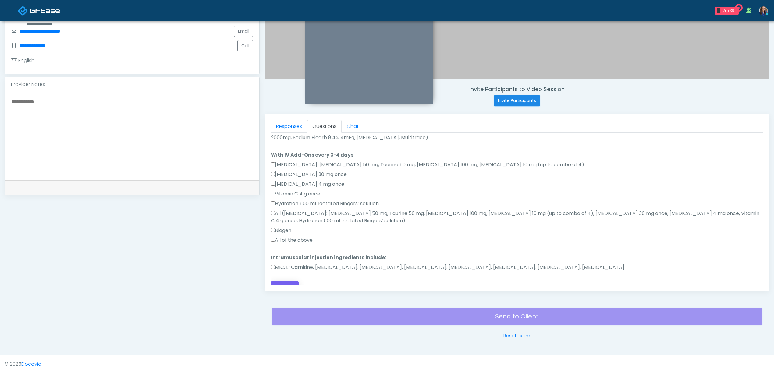
type textarea "**********"
click at [285, 281] on button "Continue" at bounding box center [285, 286] width 28 height 11
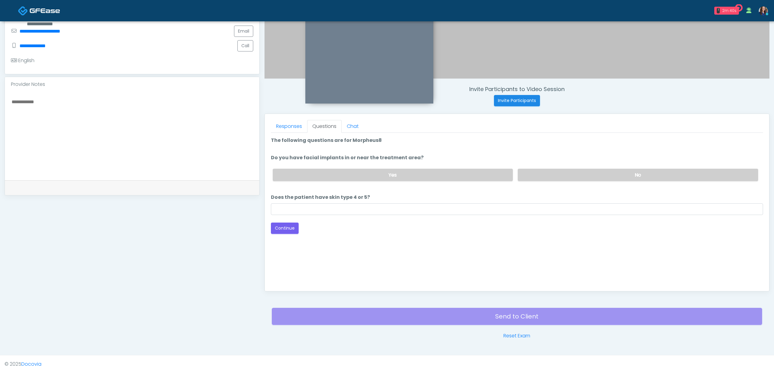
scroll to position [0, 0]
click at [552, 176] on label "No" at bounding box center [638, 175] width 240 height 12
click at [400, 208] on input "Does the patient have skin type 4 or 5?" at bounding box center [517, 210] width 492 height 12
type input "**"
click at [283, 223] on button "Continue" at bounding box center [285, 228] width 28 height 11
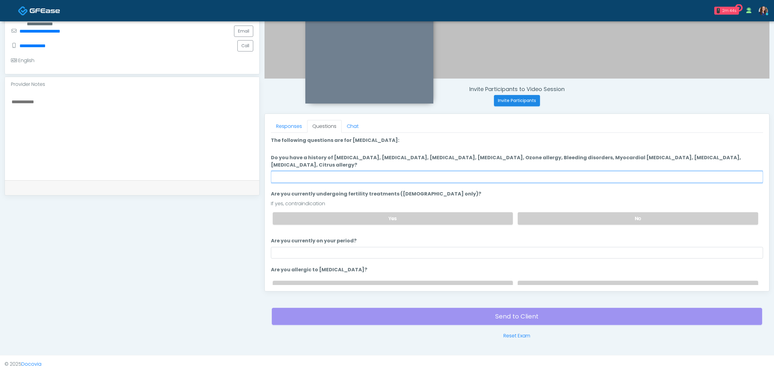
click at [376, 172] on input "Do you have a history of Hyperthyroidism, Hypotension, Hypocalcemia, Hypoglycem…" at bounding box center [517, 177] width 492 height 12
type input "**"
drag, startPoint x: 564, startPoint y: 216, endPoint x: 552, endPoint y: 224, distance: 14.5
click at [564, 216] on label "No" at bounding box center [638, 218] width 240 height 12
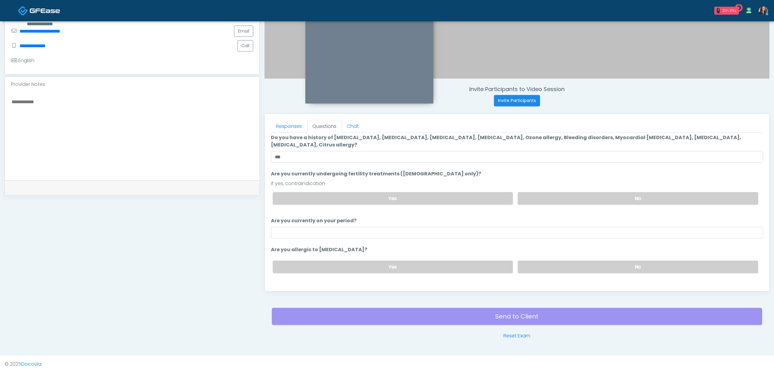
scroll to position [32, 0]
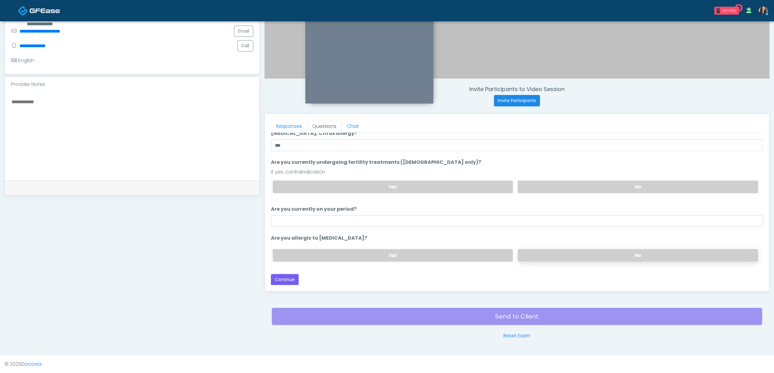
click at [539, 256] on label "No" at bounding box center [638, 255] width 240 height 12
click at [287, 279] on button "Continue" at bounding box center [285, 279] width 28 height 11
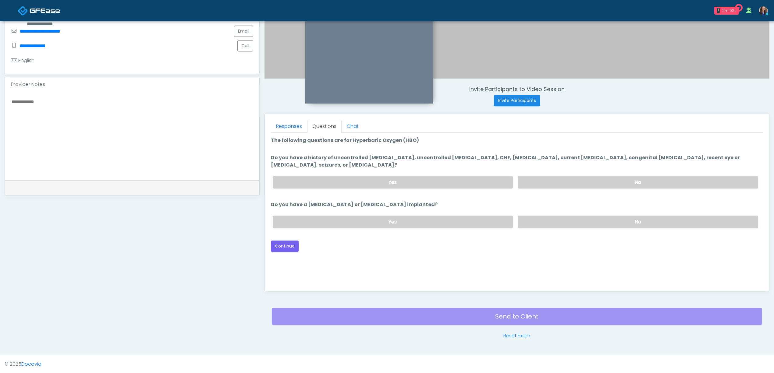
drag, startPoint x: 574, startPoint y: 180, endPoint x: 571, endPoint y: 197, distance: 17.5
click at [575, 180] on label "No" at bounding box center [638, 182] width 240 height 12
click at [566, 220] on label "No" at bounding box center [638, 222] width 240 height 12
click at [289, 246] on button "Continue" at bounding box center [285, 246] width 28 height 11
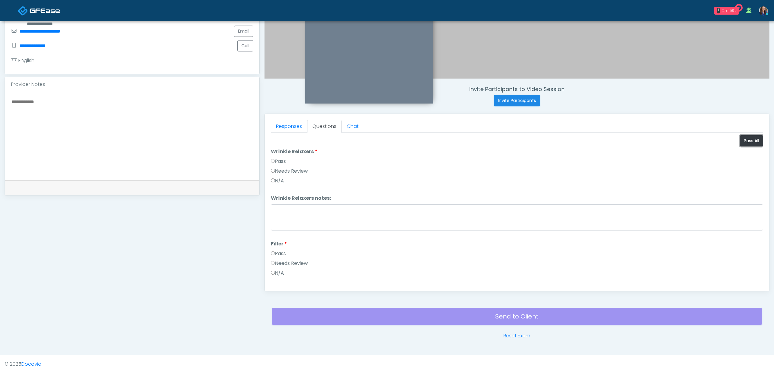
drag, startPoint x: 749, startPoint y: 140, endPoint x: 701, endPoint y: 165, distance: 53.4
click at [747, 141] on button "Pass All" at bounding box center [751, 140] width 23 height 11
click at [279, 280] on button "Continue" at bounding box center [285, 279] width 28 height 11
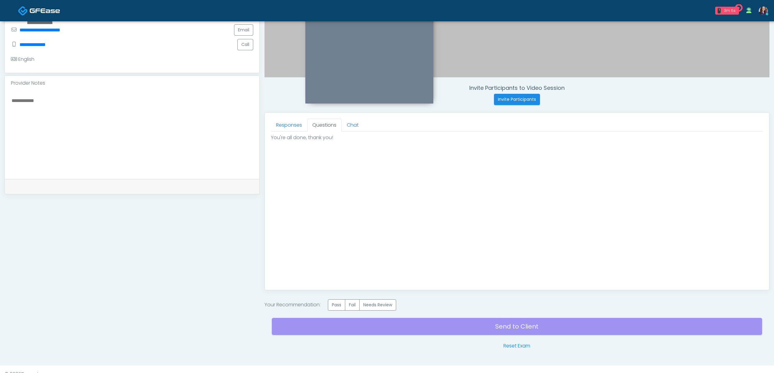
scroll to position [0, 0]
click at [338, 304] on label "Pass" at bounding box center [336, 305] width 17 height 11
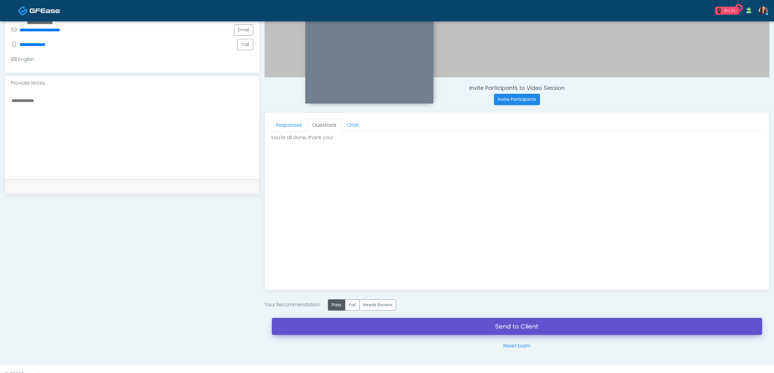
drag, startPoint x: 395, startPoint y: 328, endPoint x: 426, endPoint y: 101, distance: 228.8
click at [396, 328] on link "Send to Client" at bounding box center [517, 326] width 490 height 17
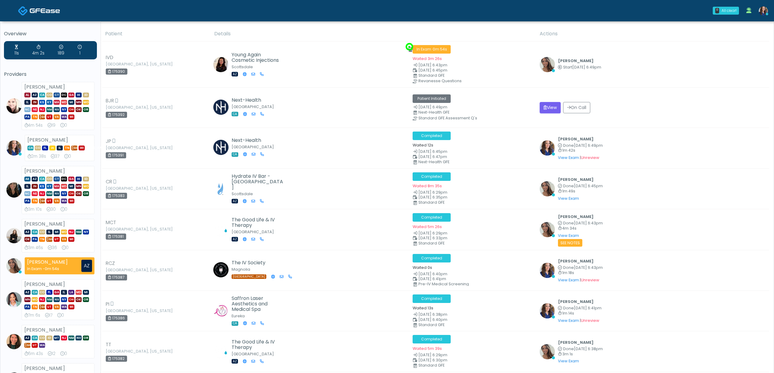
click at [765, 9] on img at bounding box center [763, 10] width 9 height 9
click at [765, 11] on img at bounding box center [763, 10] width 9 height 9
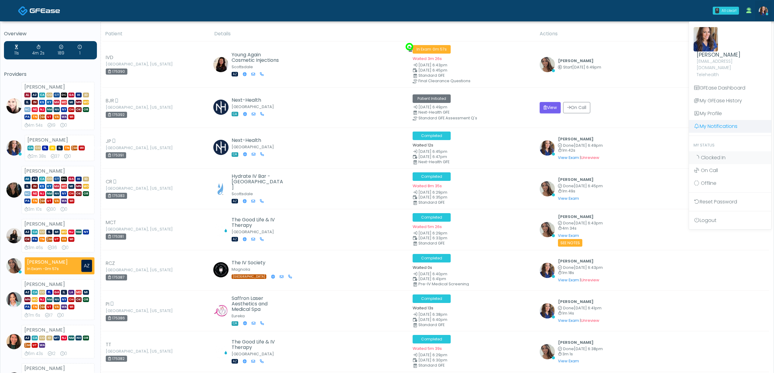
click at [728, 120] on link "My Notifications" at bounding box center [730, 126] width 82 height 13
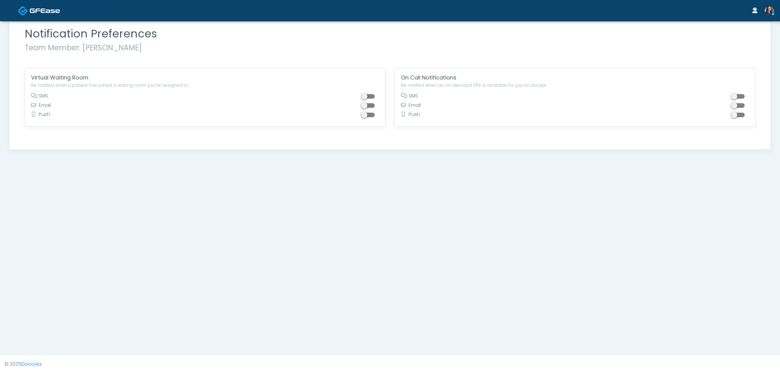
click at [372, 96] on span at bounding box center [369, 96] width 12 height 5
click at [47, 11] on img at bounding box center [45, 11] width 30 height 6
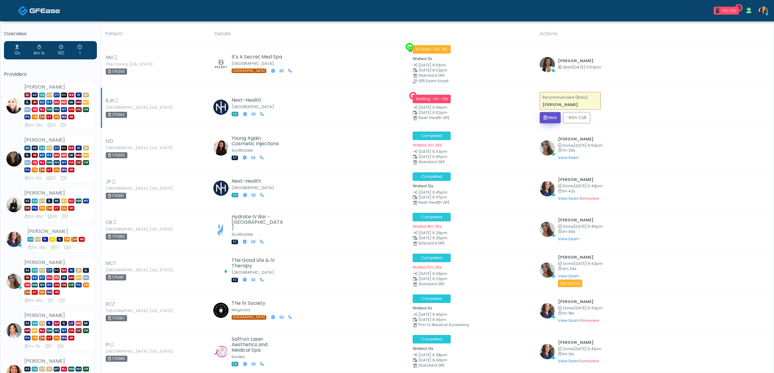
click at [552, 116] on button "View" at bounding box center [550, 117] width 21 height 11
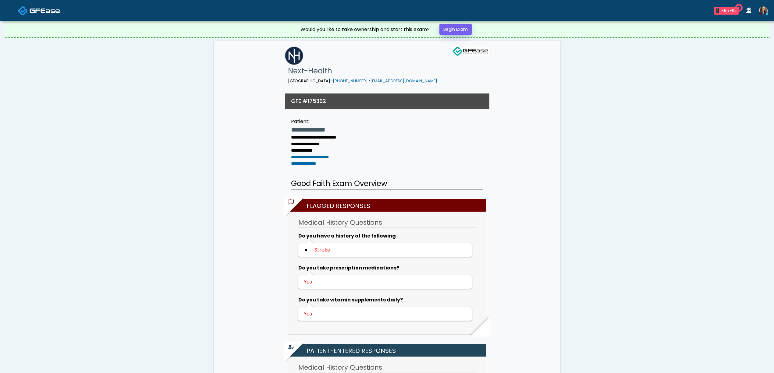
drag, startPoint x: 0, startPoint y: 0, endPoint x: 455, endPoint y: 30, distance: 455.6
click at [455, 30] on link "Begin Exam" at bounding box center [455, 29] width 32 height 11
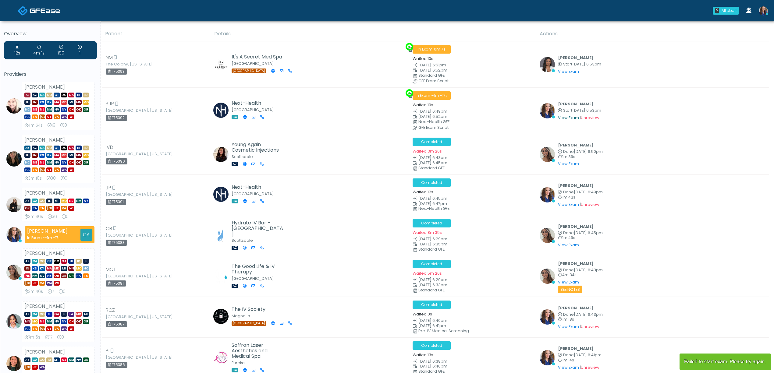
click at [565, 117] on link "View Exam" at bounding box center [568, 117] width 21 height 5
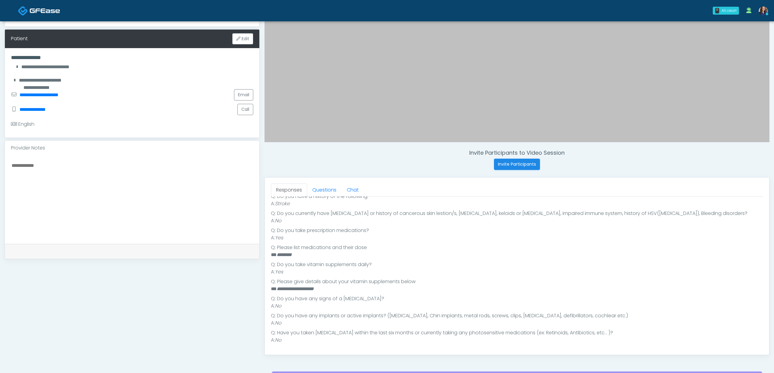
scroll to position [122, 0]
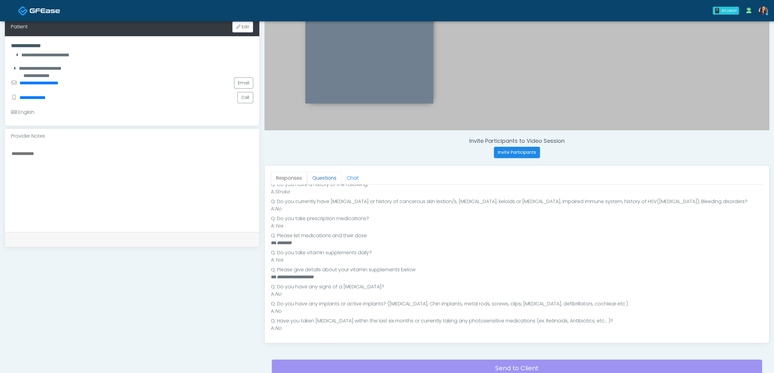
click at [324, 180] on link "Questions" at bounding box center [324, 178] width 34 height 13
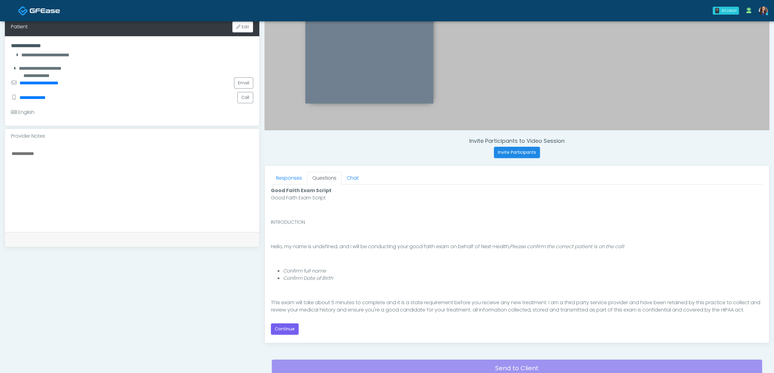
scroll to position [0, 0]
click at [286, 327] on button "Continue" at bounding box center [285, 329] width 28 height 11
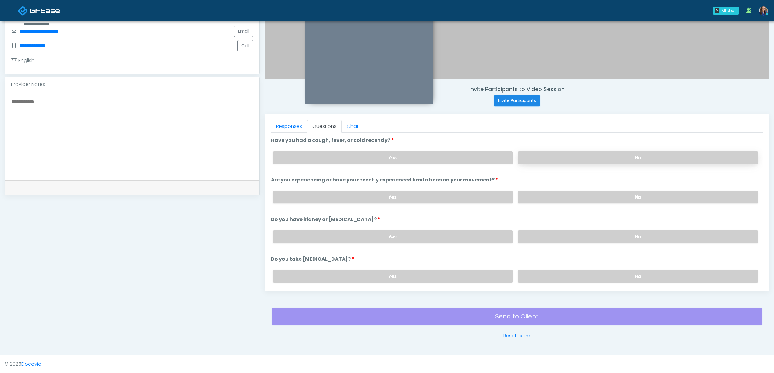
click at [598, 157] on label "No" at bounding box center [638, 157] width 240 height 12
drag, startPoint x: 591, startPoint y: 192, endPoint x: 590, endPoint y: 199, distance: 6.9
click at [591, 193] on label "No" at bounding box center [638, 197] width 240 height 12
drag, startPoint x: 588, startPoint y: 233, endPoint x: 587, endPoint y: 247, distance: 13.4
click at [588, 234] on label "No" at bounding box center [638, 237] width 240 height 12
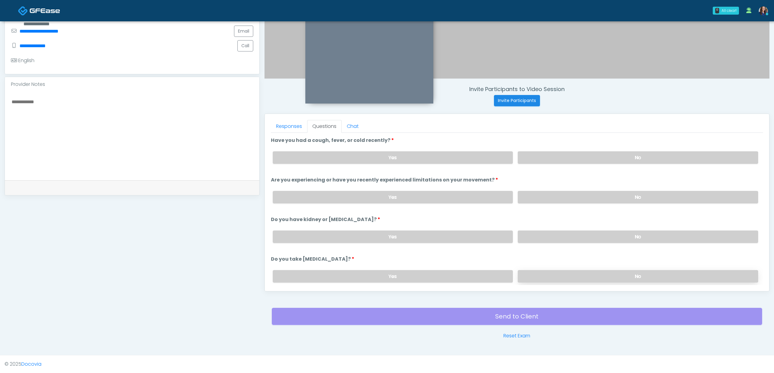
click at [584, 271] on label "No" at bounding box center [638, 276] width 240 height 12
click at [288, 127] on link "Responses" at bounding box center [289, 126] width 36 height 13
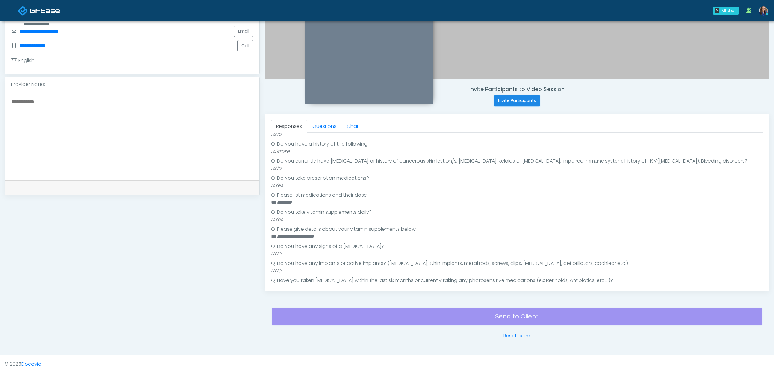
scroll to position [174, 0]
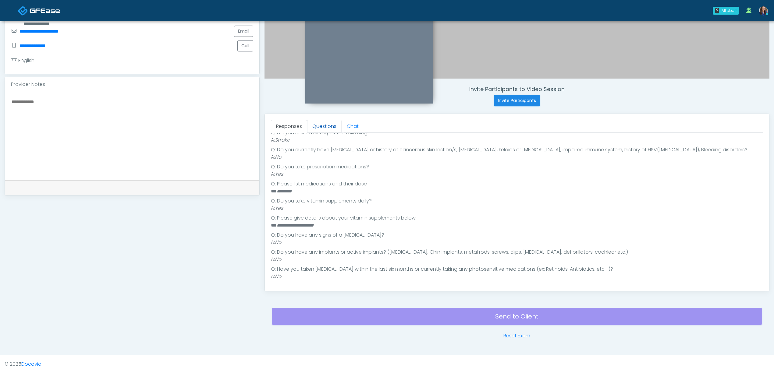
click at [329, 126] on link "Questions" at bounding box center [324, 126] width 34 height 13
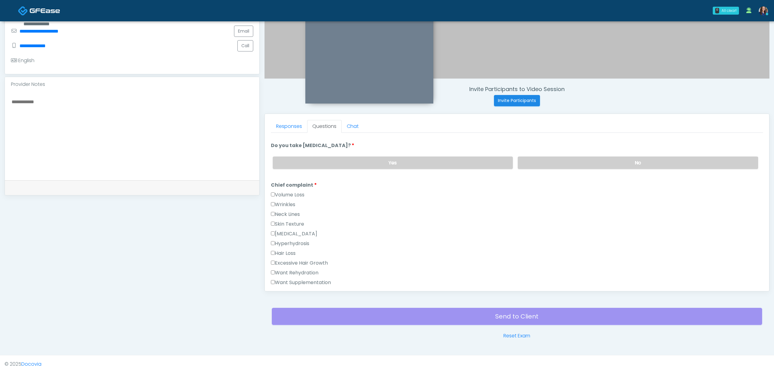
scroll to position [133, 0]
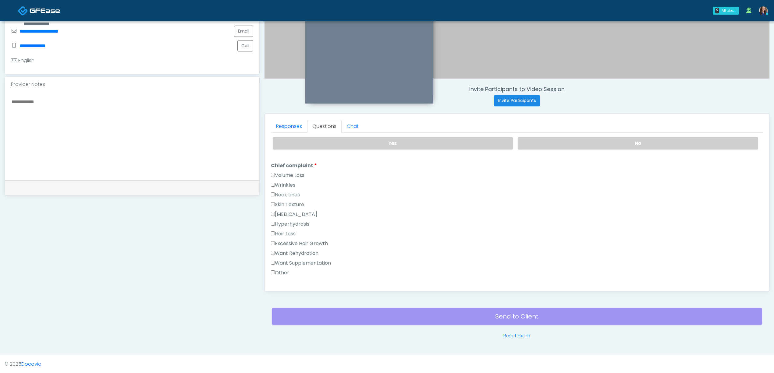
drag, startPoint x: 291, startPoint y: 251, endPoint x: 290, endPoint y: 255, distance: 3.7
click at [290, 251] on label "Want Rehydration" at bounding box center [295, 253] width 48 height 7
click at [292, 260] on label "Want Supplementation" at bounding box center [301, 263] width 60 height 7
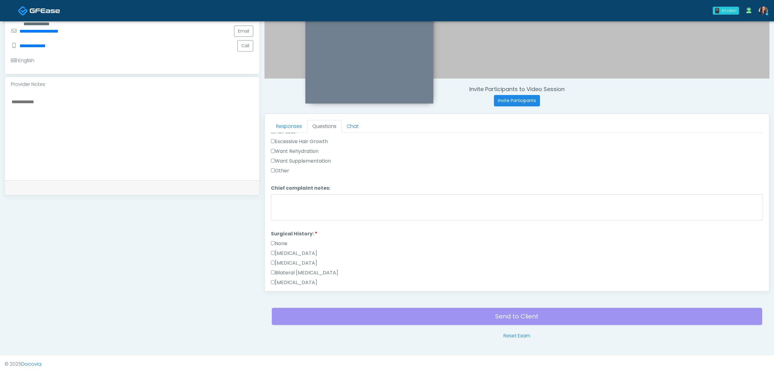
scroll to position [255, 0]
click at [277, 224] on label "None" at bounding box center [279, 223] width 16 height 7
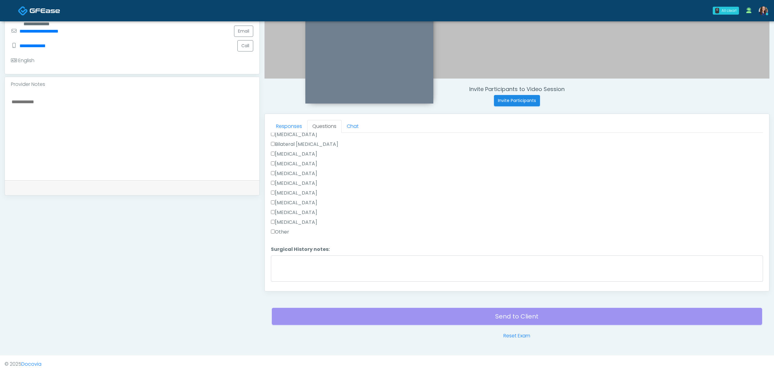
scroll to position [382, 0]
click at [275, 277] on button "Continue" at bounding box center [285, 279] width 28 height 11
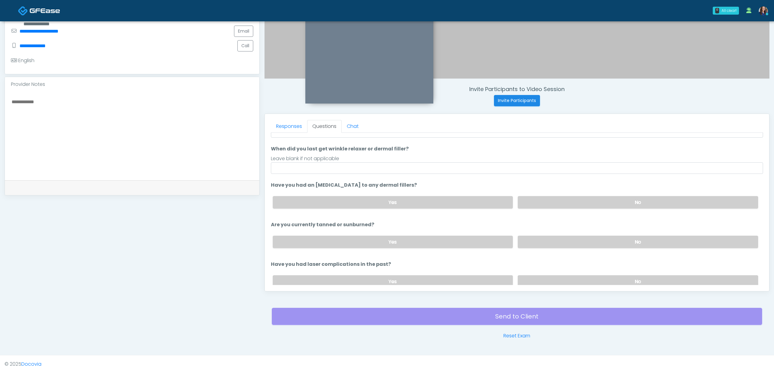
scroll to position [31, 0]
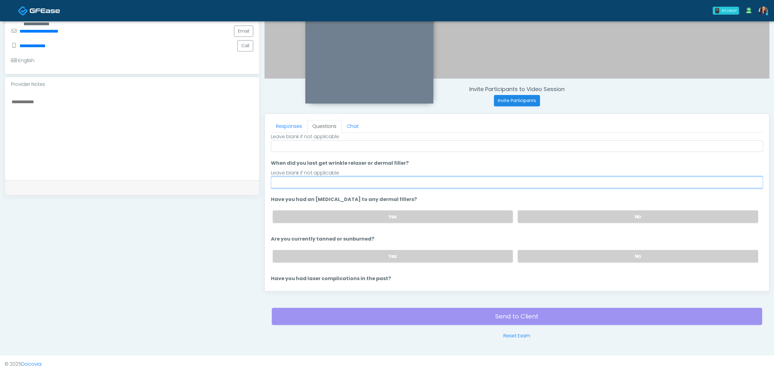
click at [316, 180] on input "When did you last get wrinkle relaxer or dermal filler?" at bounding box center [517, 183] width 492 height 12
type input "**"
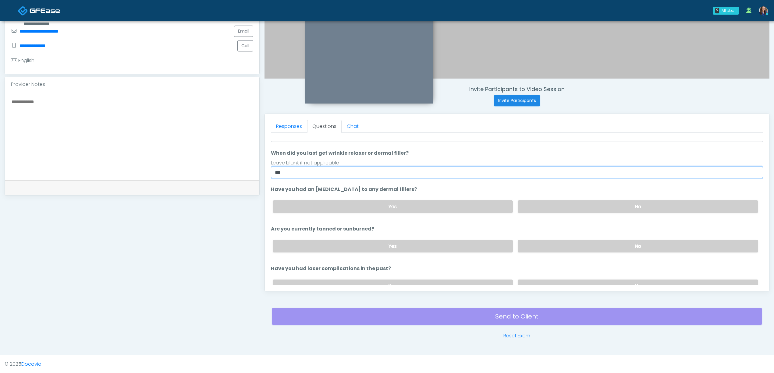
scroll to position [71, 0]
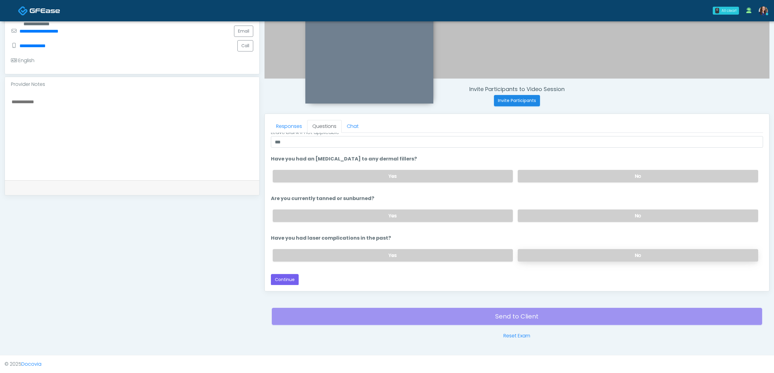
drag, startPoint x: 535, startPoint y: 257, endPoint x: 516, endPoint y: 253, distance: 19.5
click at [535, 257] on label "No" at bounding box center [638, 255] width 240 height 12
click at [118, 123] on textarea at bounding box center [132, 135] width 242 height 74
drag, startPoint x: 615, startPoint y: 212, endPoint x: 608, endPoint y: 213, distance: 7.4
click at [611, 213] on label "No" at bounding box center [638, 216] width 240 height 12
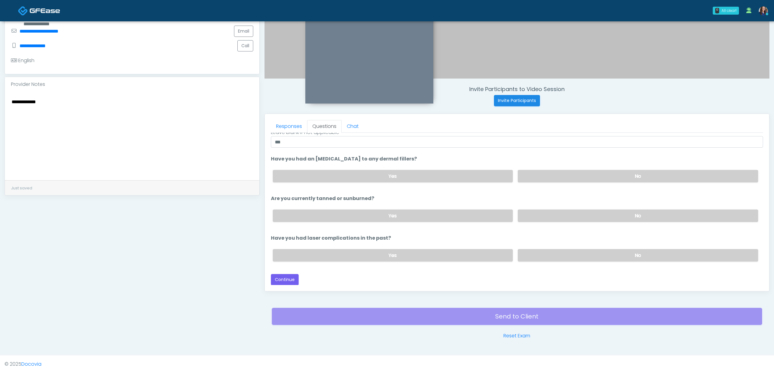
click at [53, 101] on textarea "**********" at bounding box center [132, 135] width 242 height 74
type textarea "**********"
click at [558, 173] on label "No" at bounding box center [638, 176] width 240 height 12
click at [283, 279] on button "Continue" at bounding box center [285, 279] width 28 height 11
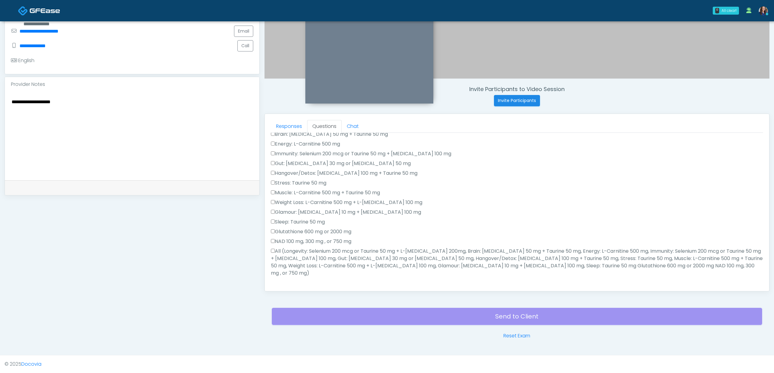
click at [336, 260] on label "All (Longevity: Selenium 200 mcg or Taurine 50 mg + L-Arginine 200mg, Brain: Gl…" at bounding box center [517, 262] width 492 height 29
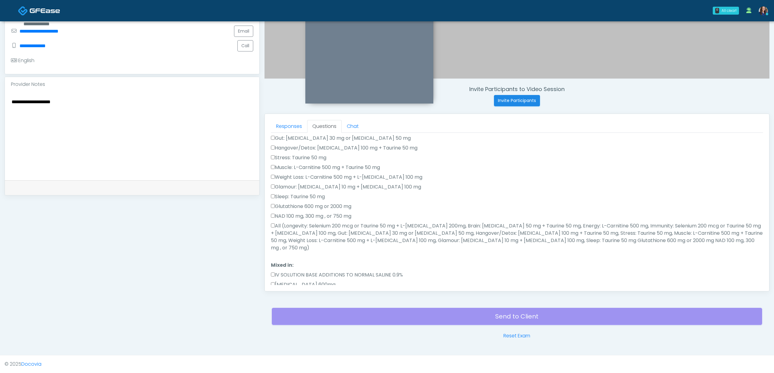
scroll to position [193, 0]
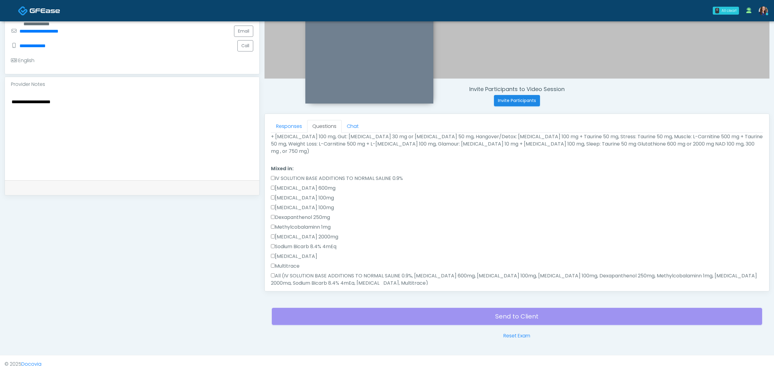
click at [310, 272] on label "All (IV SOLUTION BASE ADDITIONS TO NORMAL SALINE 0.9%, Magnesium Chloride 600mg…" at bounding box center [517, 279] width 492 height 15
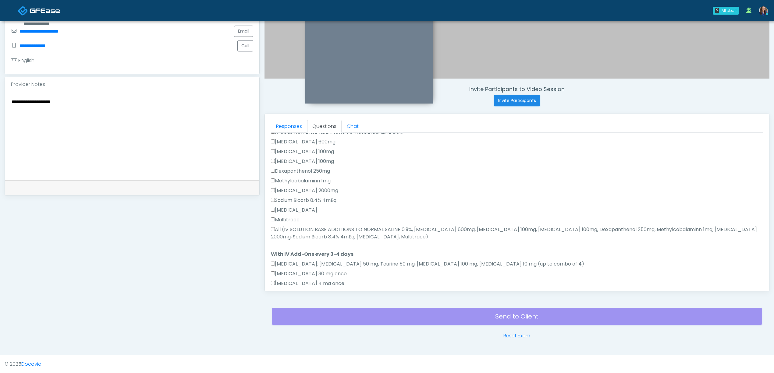
scroll to position [315, 0]
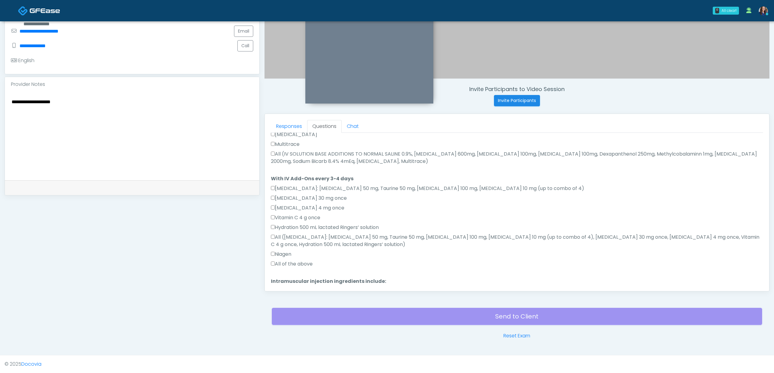
drag, startPoint x: 300, startPoint y: 257, endPoint x: 327, endPoint y: 275, distance: 32.6
click at [300, 261] on label "All of the above" at bounding box center [292, 264] width 42 height 7
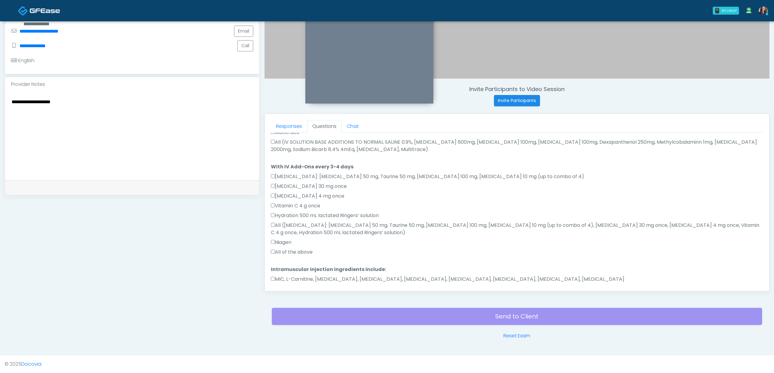
scroll to position [339, 0]
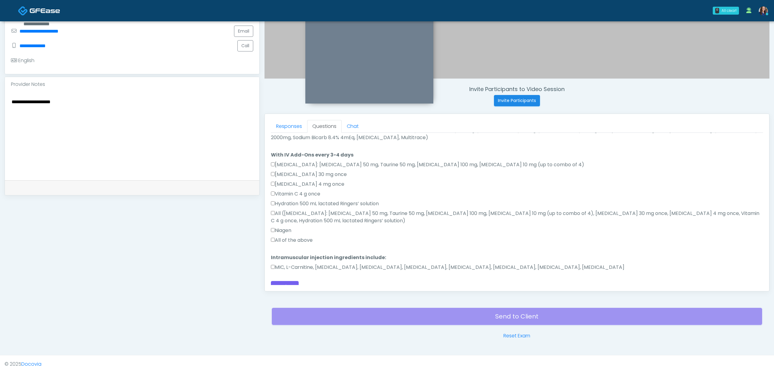
click at [324, 264] on label "MIC, L-Carnitine, Methylcobalamin, Glycine, B-Complex, Lycine, Biotin, Vitamin …" at bounding box center [447, 267] width 353 height 7
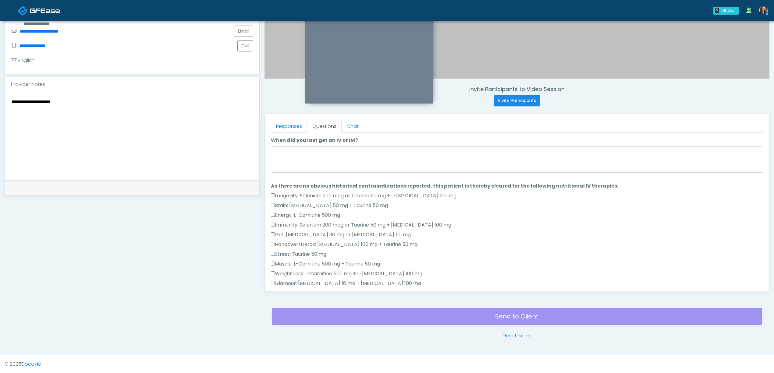
scroll to position [0, 0]
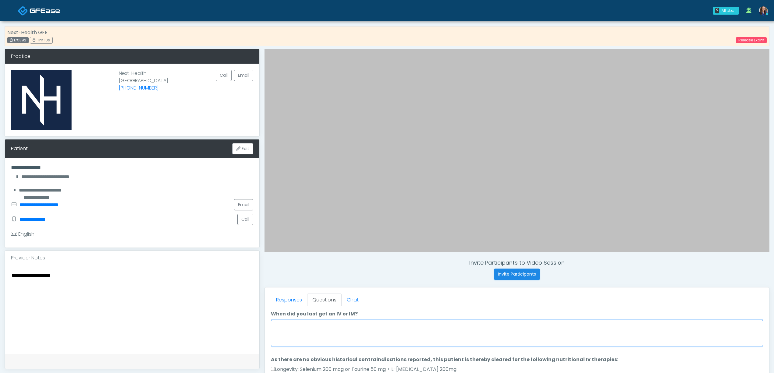
click at [339, 327] on textarea "When did you last get an IV or IM?" at bounding box center [517, 333] width 492 height 26
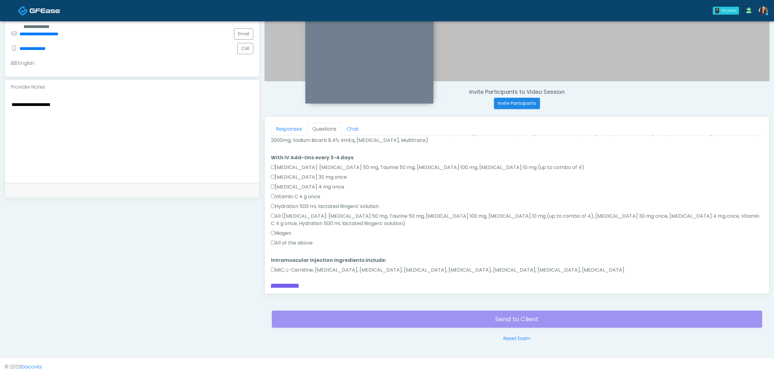
scroll to position [175, 0]
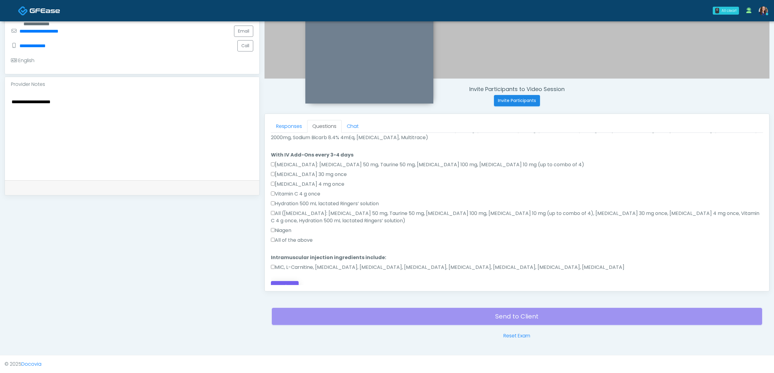
type textarea "**********"
click at [281, 281] on button "Continue" at bounding box center [285, 286] width 28 height 11
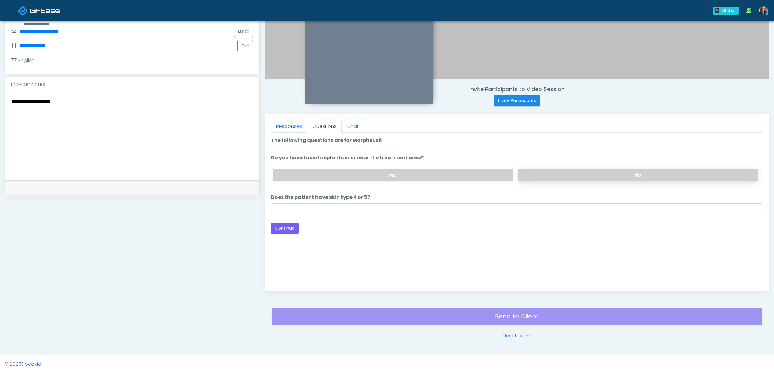
click at [603, 171] on label "No" at bounding box center [638, 175] width 240 height 12
click at [385, 205] on input "Does the patient have skin type 4 or 5?" at bounding box center [517, 210] width 492 height 12
type input "**"
click at [286, 227] on button "Continue" at bounding box center [285, 228] width 28 height 11
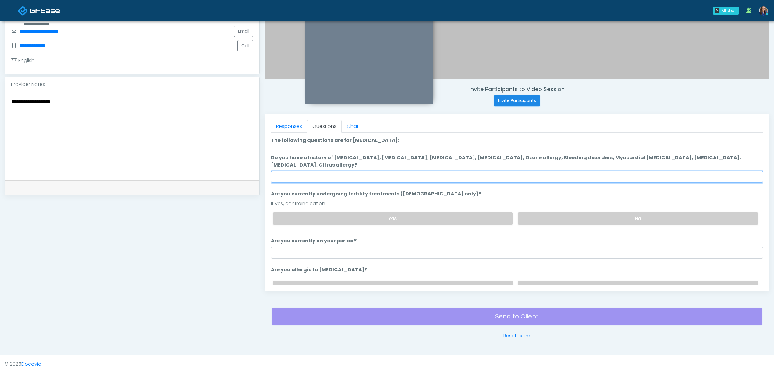
click at [453, 179] on input "Do you have a history of Hyperthyroidism, Hypotension, Hypocalcemia, Hypoglycem…" at bounding box center [517, 177] width 492 height 12
type input "**"
click at [534, 216] on label "No" at bounding box center [638, 218] width 240 height 12
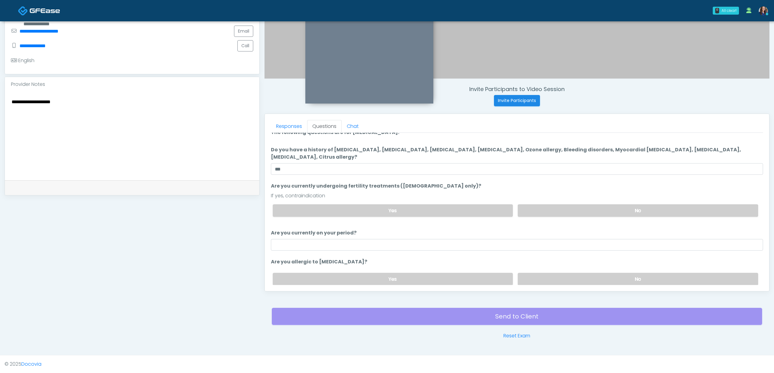
scroll to position [32, 0]
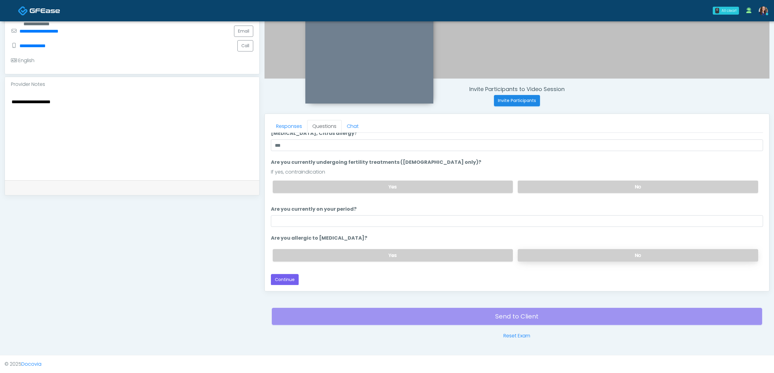
click at [535, 249] on div "Yes No" at bounding box center [515, 255] width 495 height 22
click at [531, 256] on label "No" at bounding box center [638, 255] width 240 height 12
click at [285, 281] on button "Continue" at bounding box center [285, 279] width 28 height 11
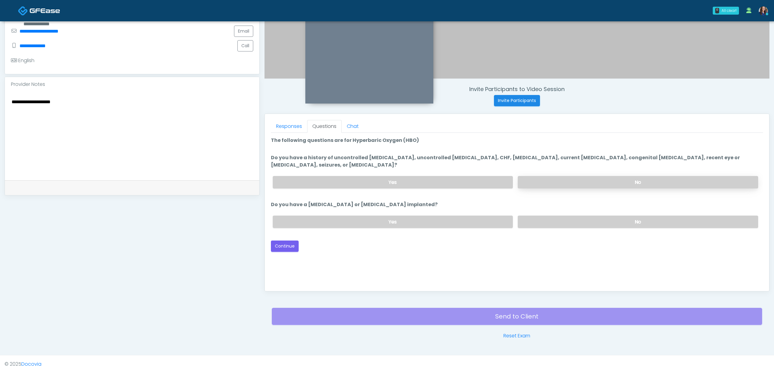
click at [564, 176] on label "No" at bounding box center [638, 182] width 240 height 12
click at [559, 223] on label "No" at bounding box center [638, 222] width 240 height 12
click at [98, 109] on textarea "**********" at bounding box center [132, 135] width 242 height 74
click at [380, 178] on label "Yes" at bounding box center [393, 182] width 240 height 12
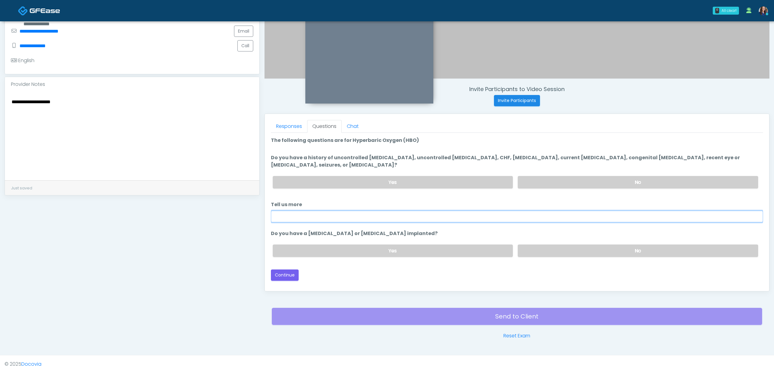
click at [356, 219] on input "Tell us more" at bounding box center [517, 217] width 492 height 12
type input "**********"
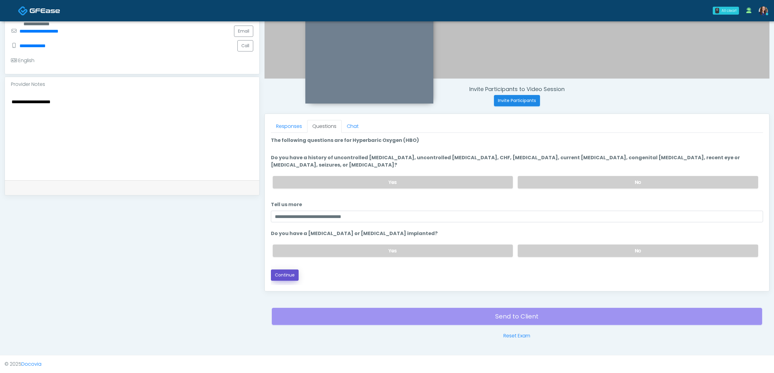
click at [277, 276] on button "Continue" at bounding box center [285, 275] width 28 height 11
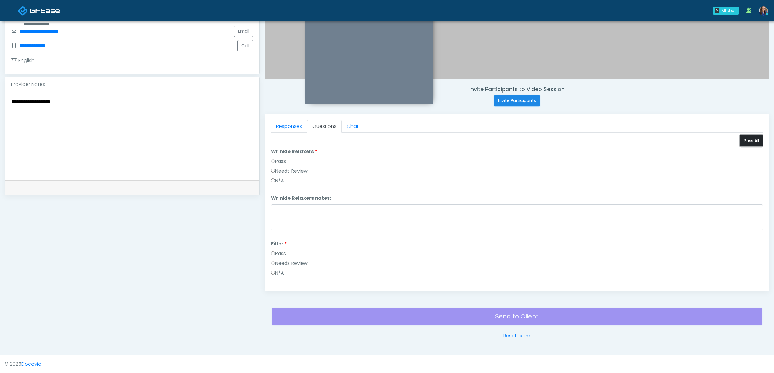
click at [740, 144] on button "Pass All" at bounding box center [751, 140] width 23 height 11
drag, startPoint x: 287, startPoint y: 222, endPoint x: 292, endPoint y: 227, distance: 6.9
click at [288, 222] on label "Needs Review" at bounding box center [289, 221] width 37 height 7
drag, startPoint x: 288, startPoint y: 224, endPoint x: 291, endPoint y: 227, distance: 4.8
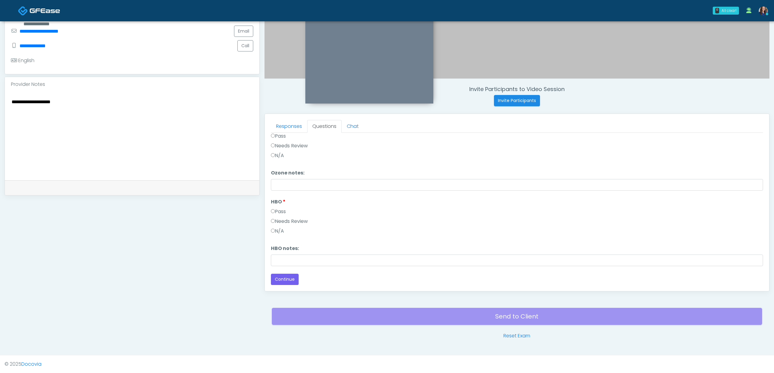
click at [288, 224] on label "Needs Review" at bounding box center [289, 221] width 37 height 7
click at [299, 257] on input "HBO notes:" at bounding box center [517, 261] width 492 height 12
type input "**********"
click at [285, 281] on button "Continue" at bounding box center [285, 279] width 28 height 11
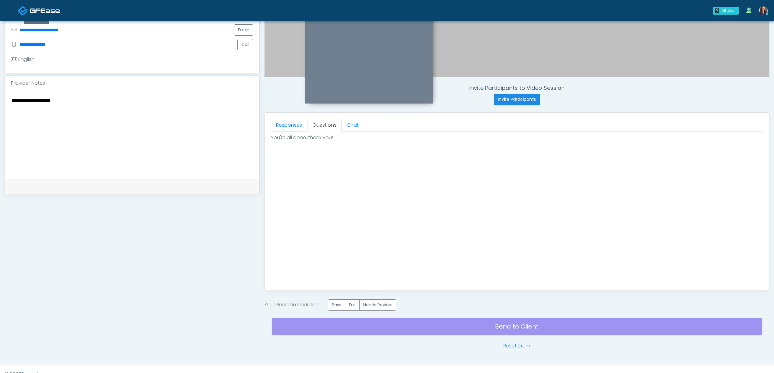
scroll to position [0, 0]
click at [344, 306] on label "Pass" at bounding box center [336, 305] width 17 height 11
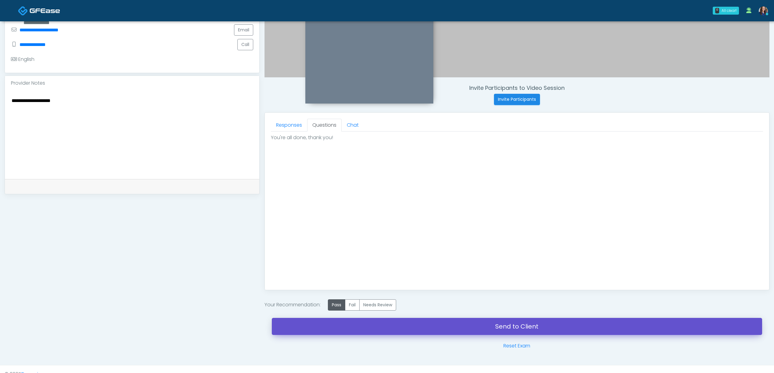
click at [438, 327] on link "Send to Client" at bounding box center [517, 326] width 490 height 17
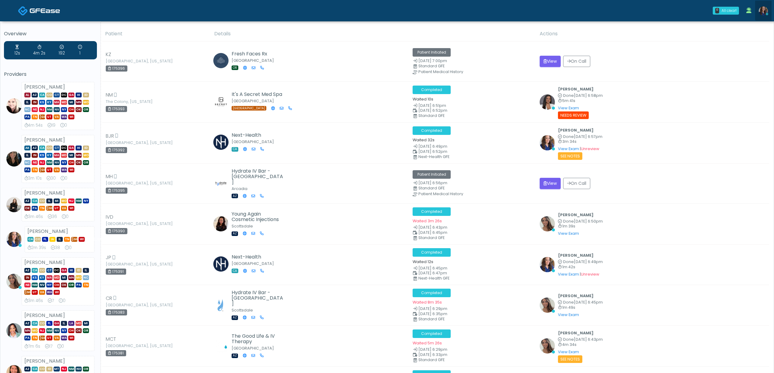
click at [768, 10] on link at bounding box center [763, 11] width 16 height 20
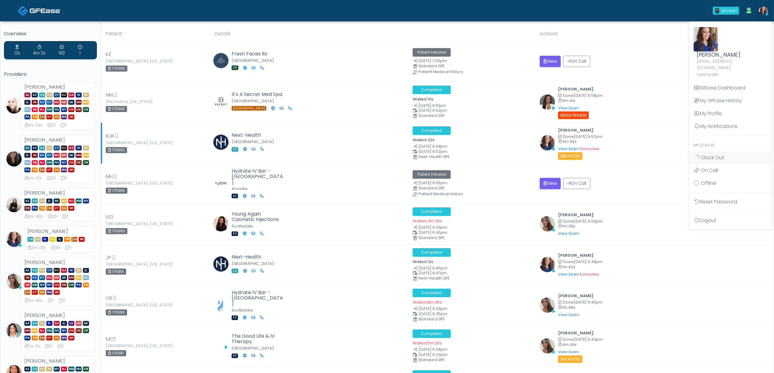
click at [723, 154] on span "Clock Out" at bounding box center [712, 157] width 23 height 7
